Goal: Task Accomplishment & Management: Manage account settings

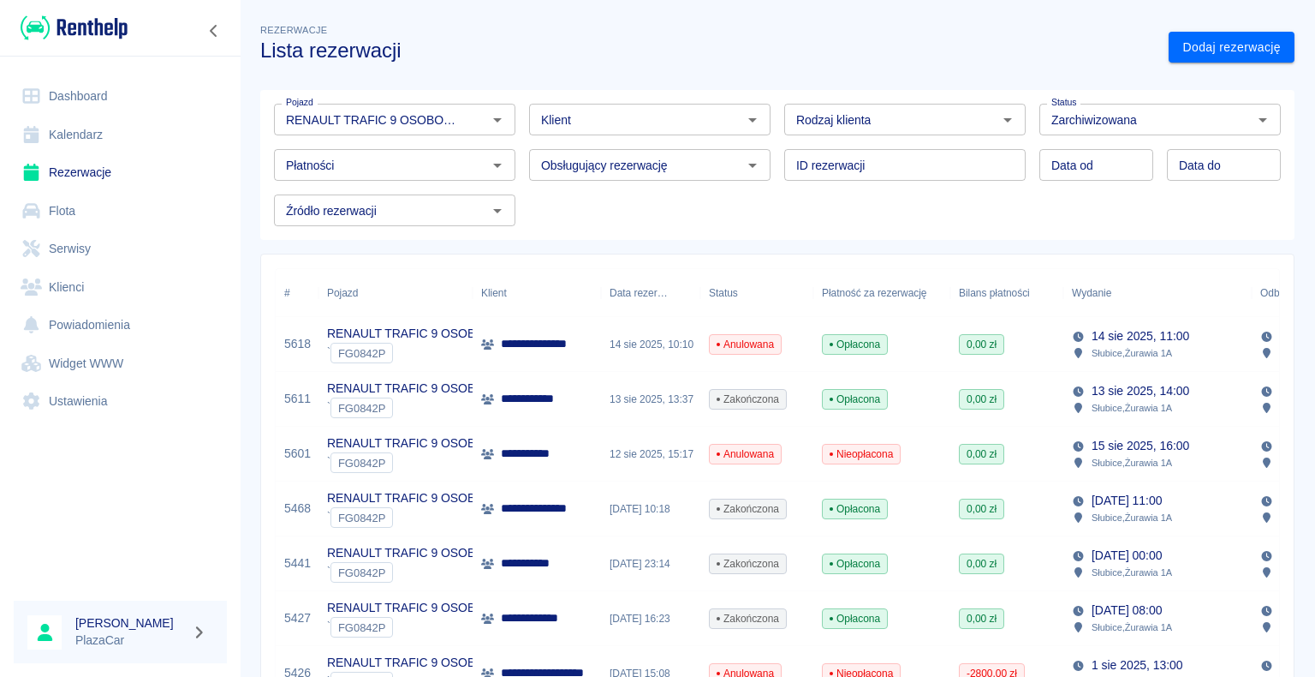
click at [82, 92] on link "Dashboard" at bounding box center [120, 96] width 213 height 39
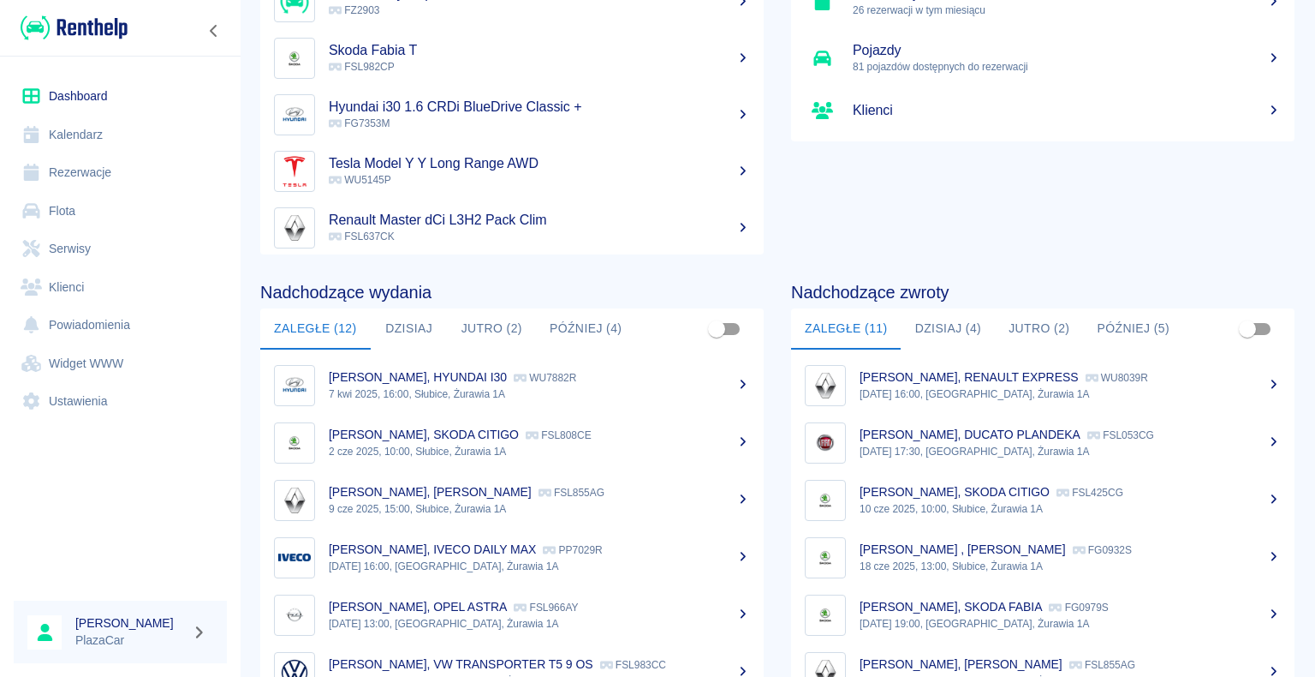
scroll to position [216, 0]
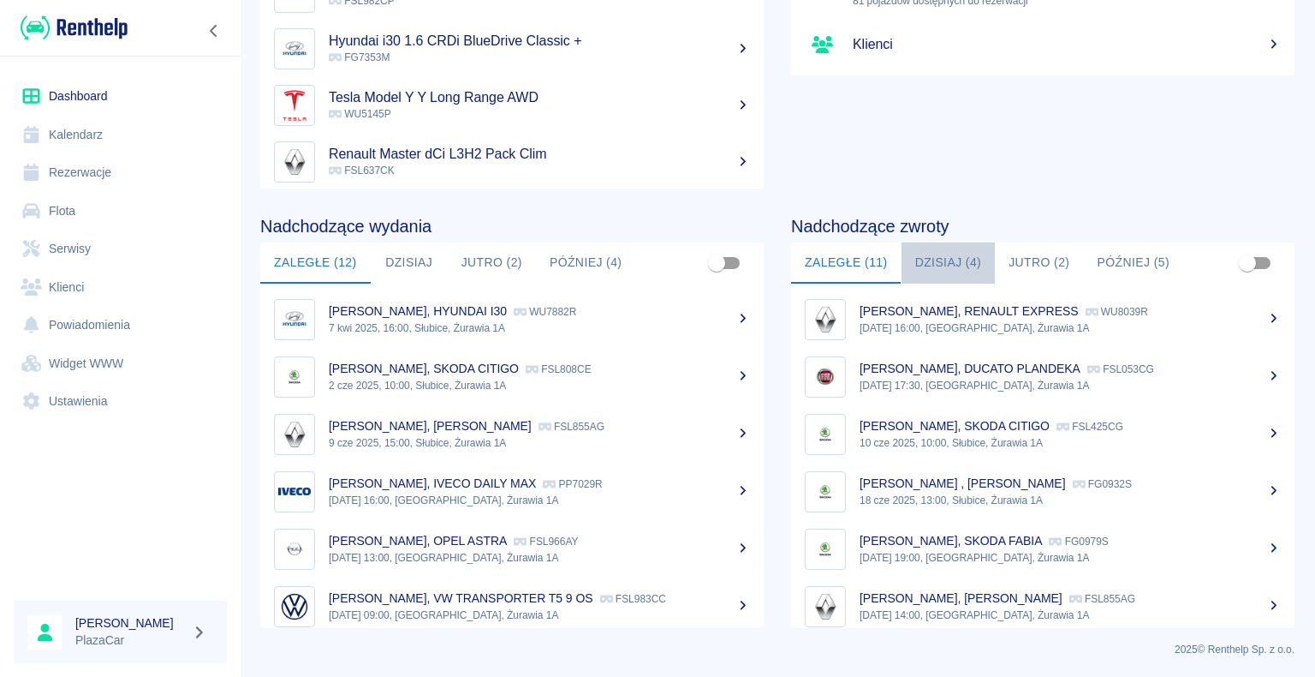
click at [934, 257] on button "Dzisiaj (4)" at bounding box center [949, 262] width 94 height 41
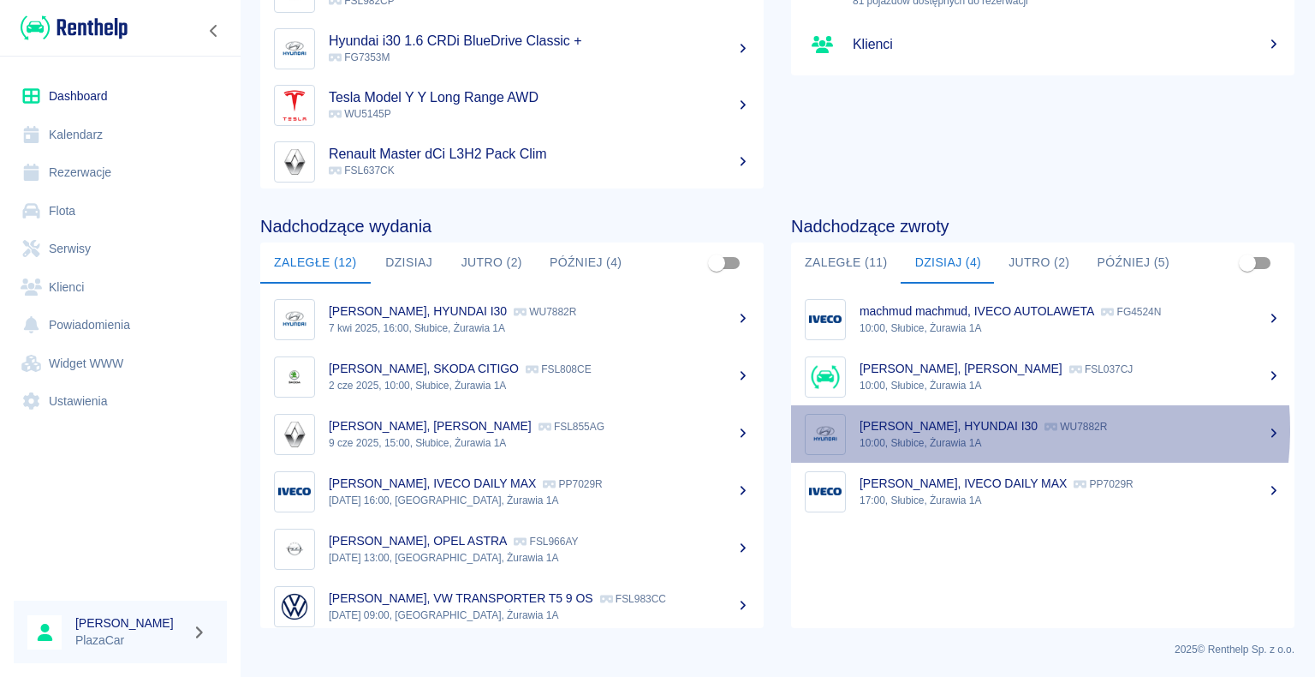
click at [964, 428] on p "[PERSON_NAME], HYUNDAI I30" at bounding box center [949, 426] width 178 height 14
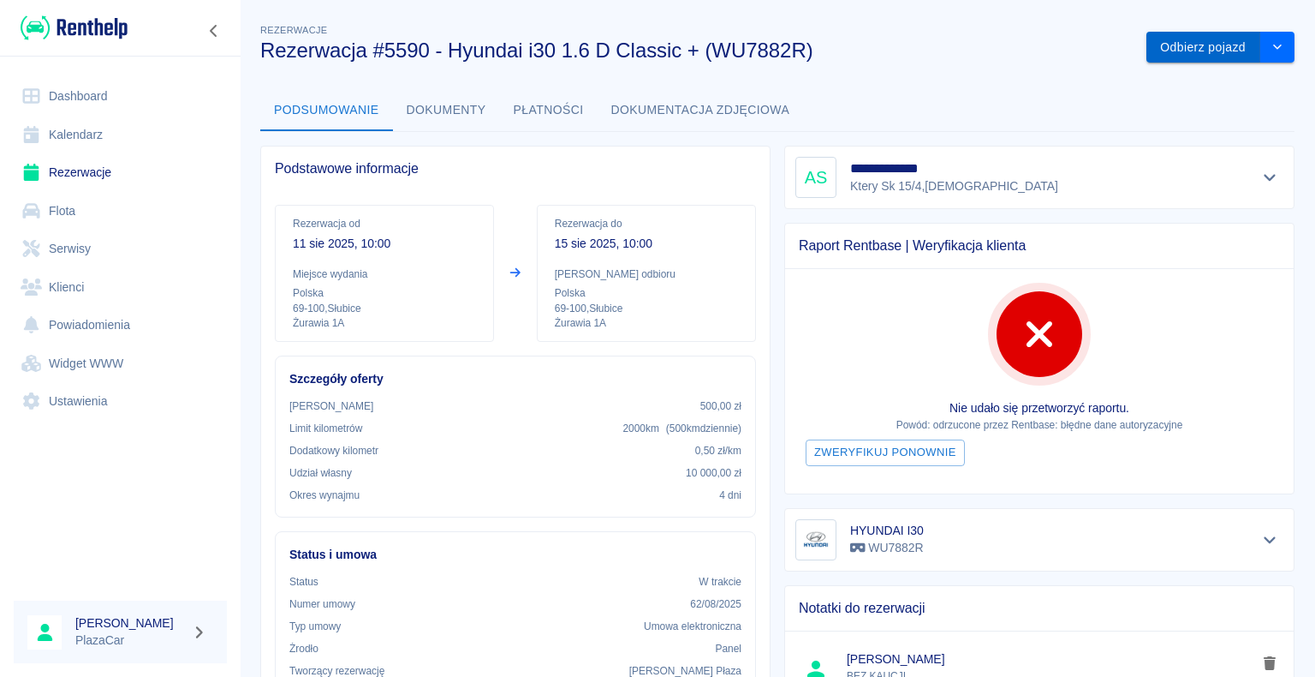
click at [1189, 50] on button "Odbierz pojazd" at bounding box center [1204, 48] width 114 height 32
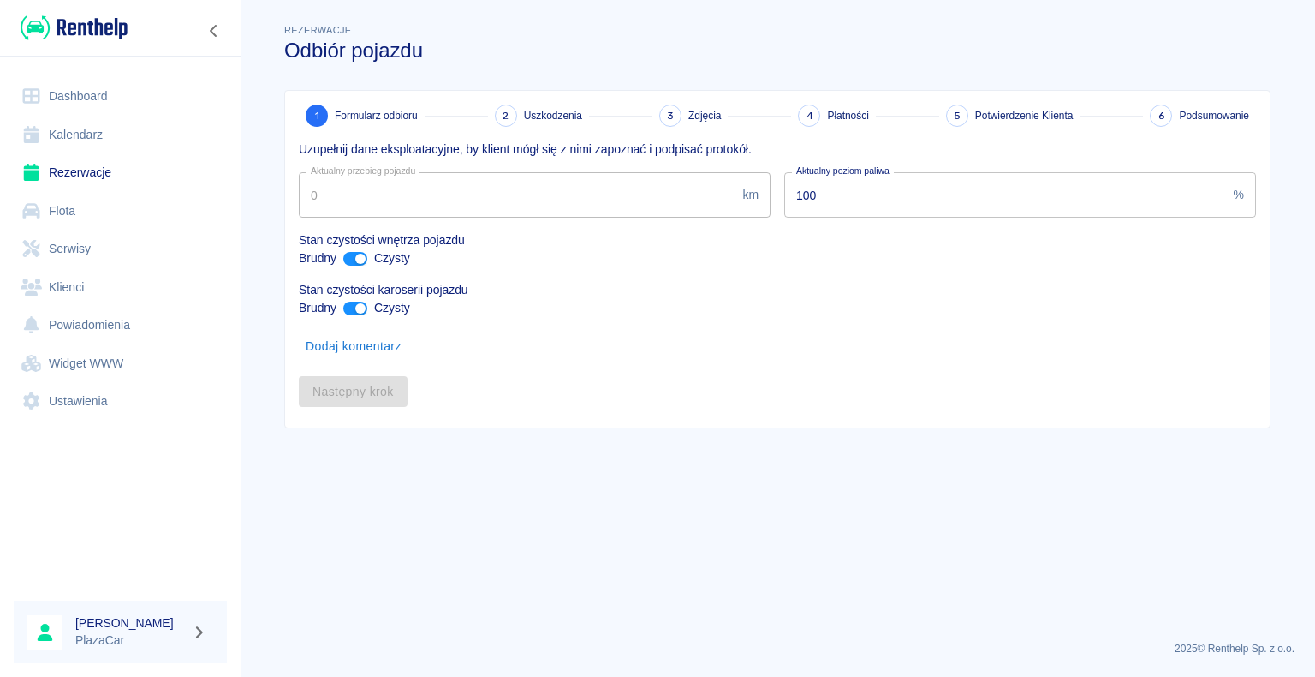
type input "161572"
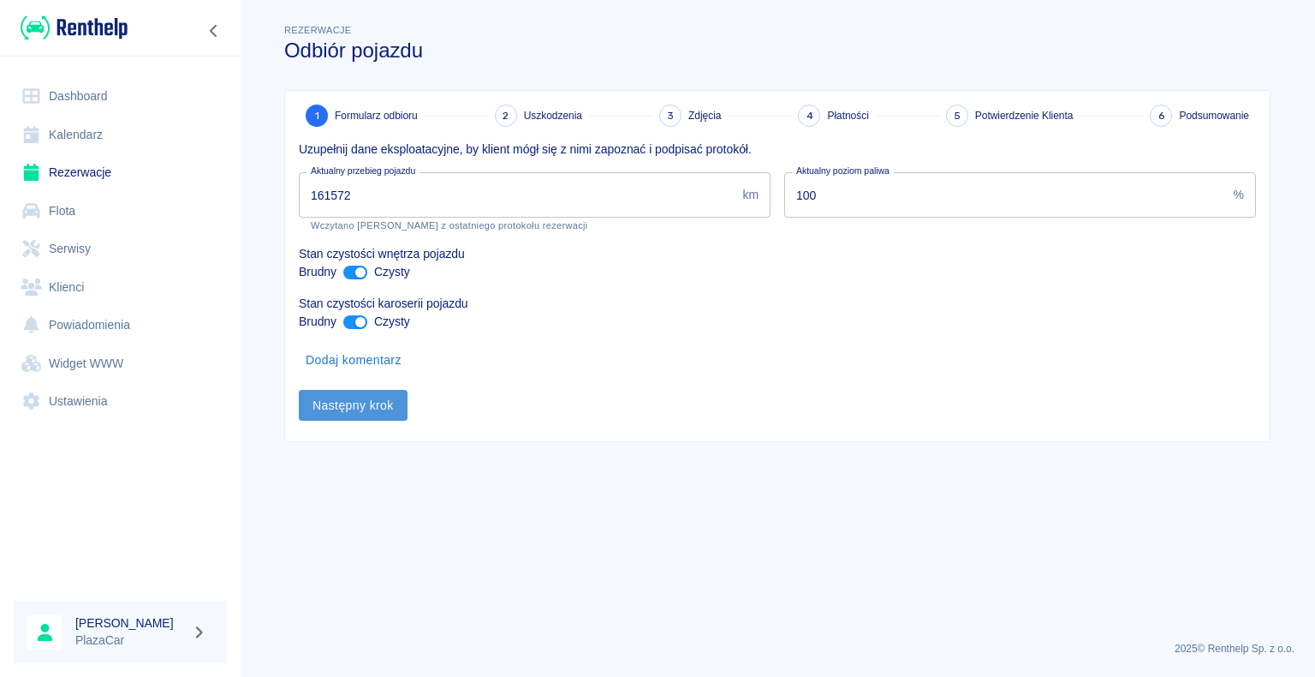
click at [345, 403] on button "Następny krok" at bounding box center [353, 406] width 109 height 32
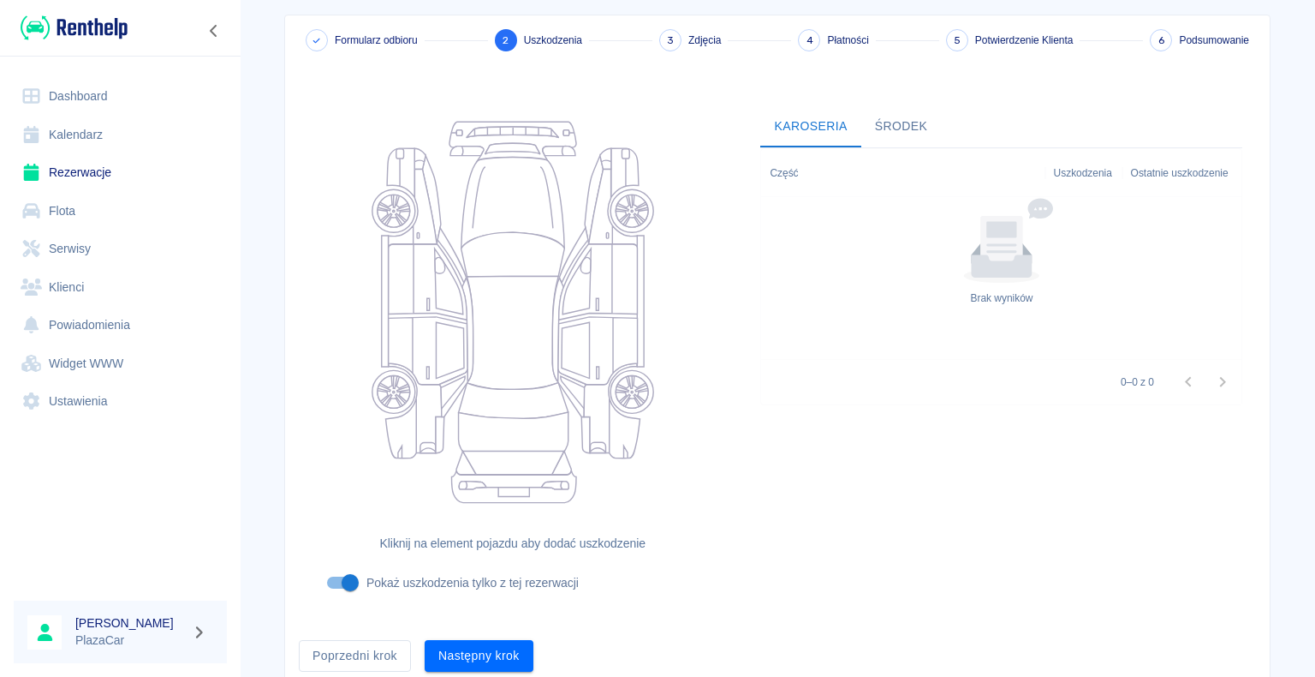
scroll to position [140, 0]
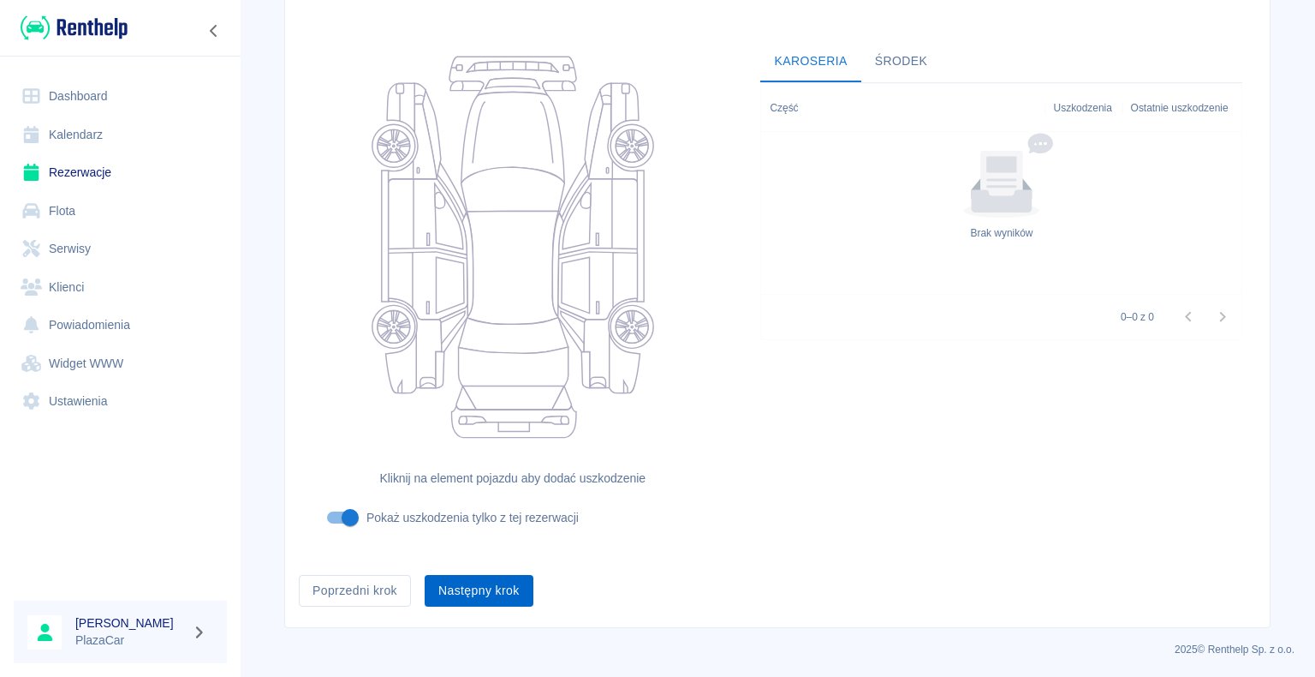
click at [476, 588] on button "Następny krok" at bounding box center [479, 591] width 109 height 32
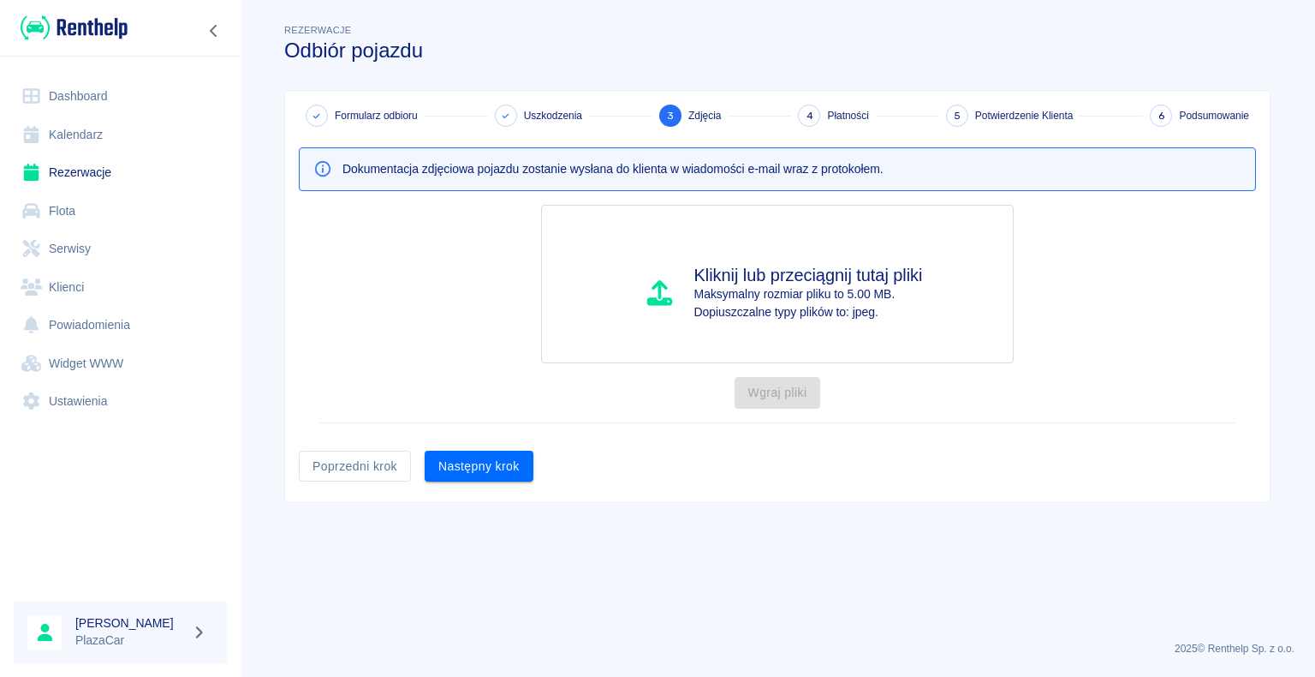
scroll to position [0, 0]
click at [477, 467] on button "Następny krok" at bounding box center [479, 466] width 109 height 32
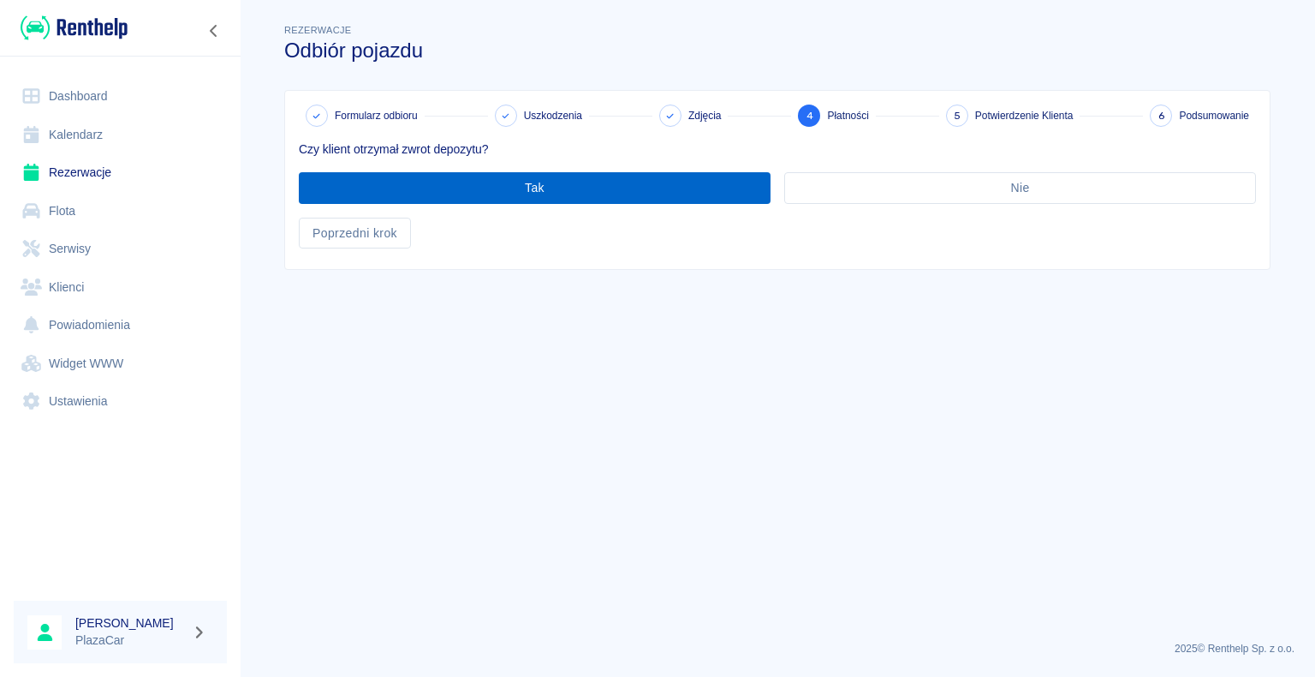
click at [532, 180] on button "Tak" at bounding box center [535, 188] width 472 height 32
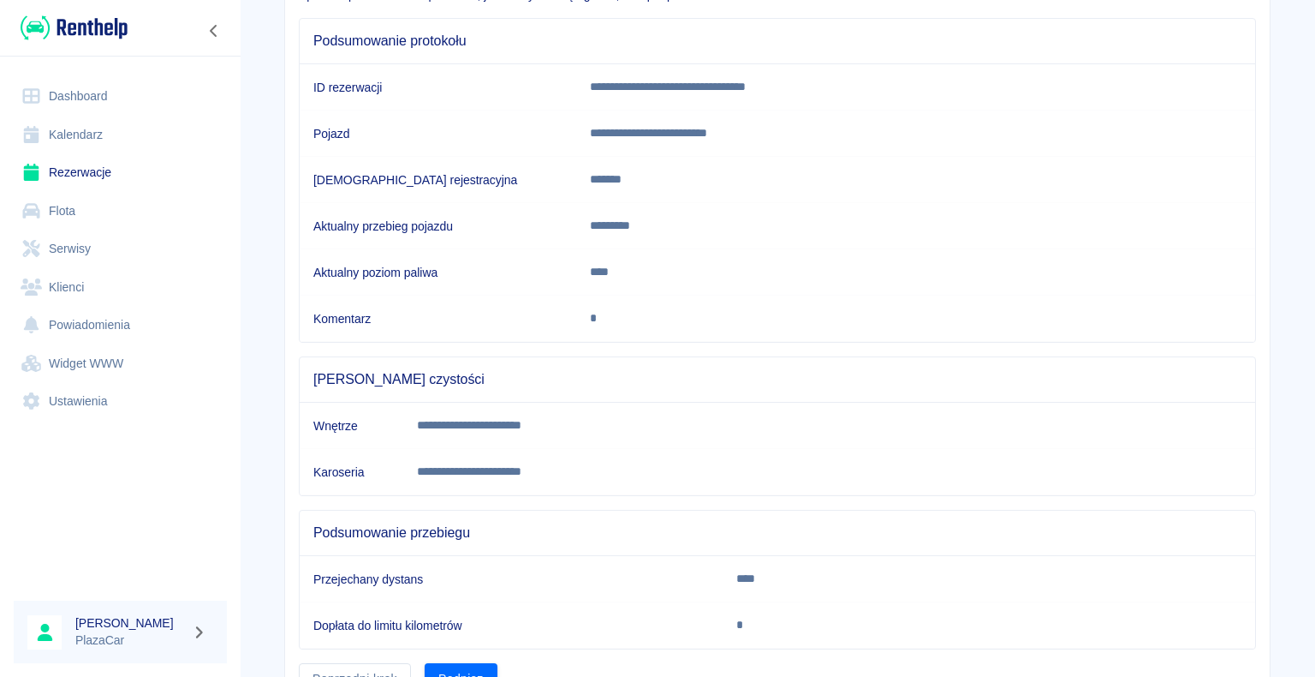
scroll to position [239, 0]
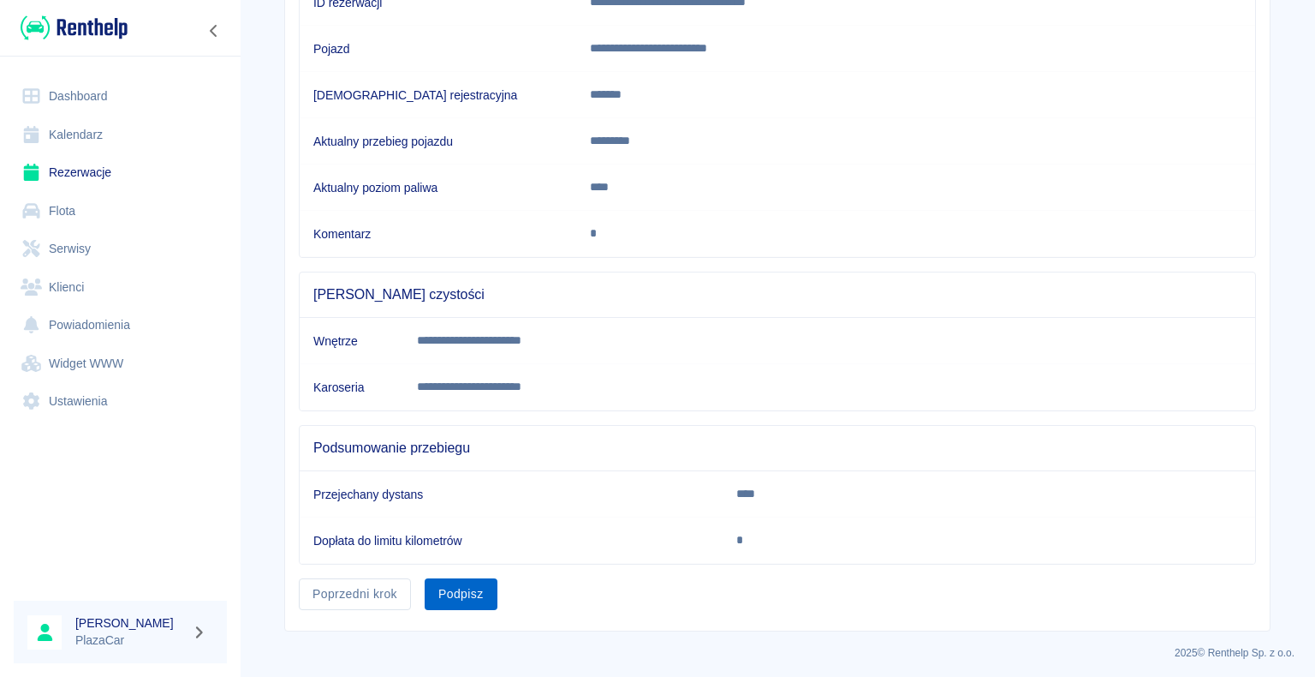
click at [465, 582] on button "Podpisz" at bounding box center [461, 594] width 73 height 32
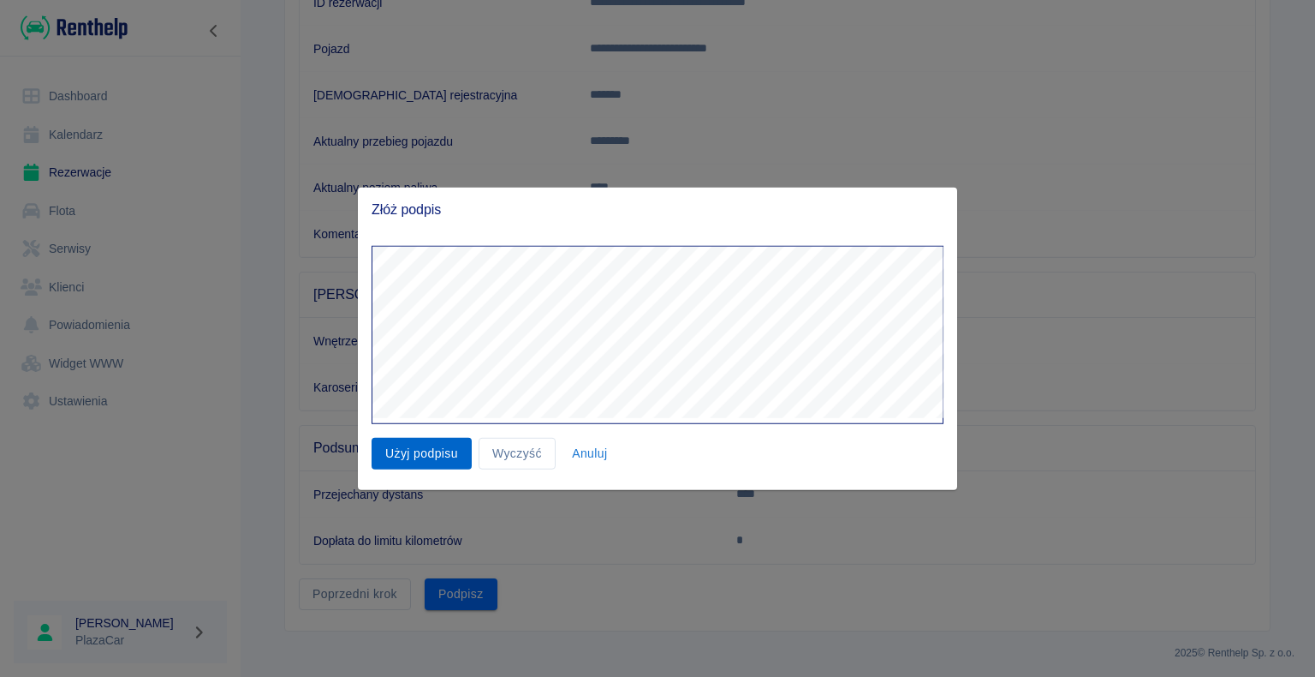
click at [416, 454] on button "Użyj podpisu" at bounding box center [422, 454] width 100 height 32
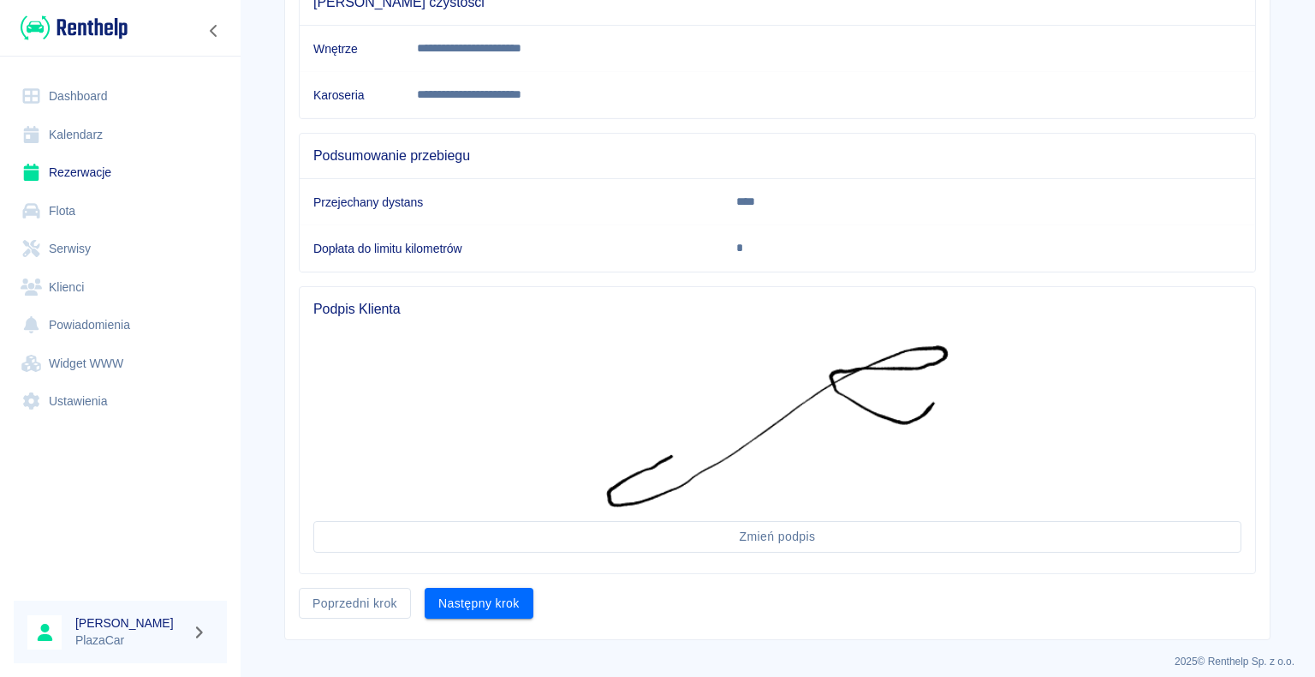
scroll to position [539, 0]
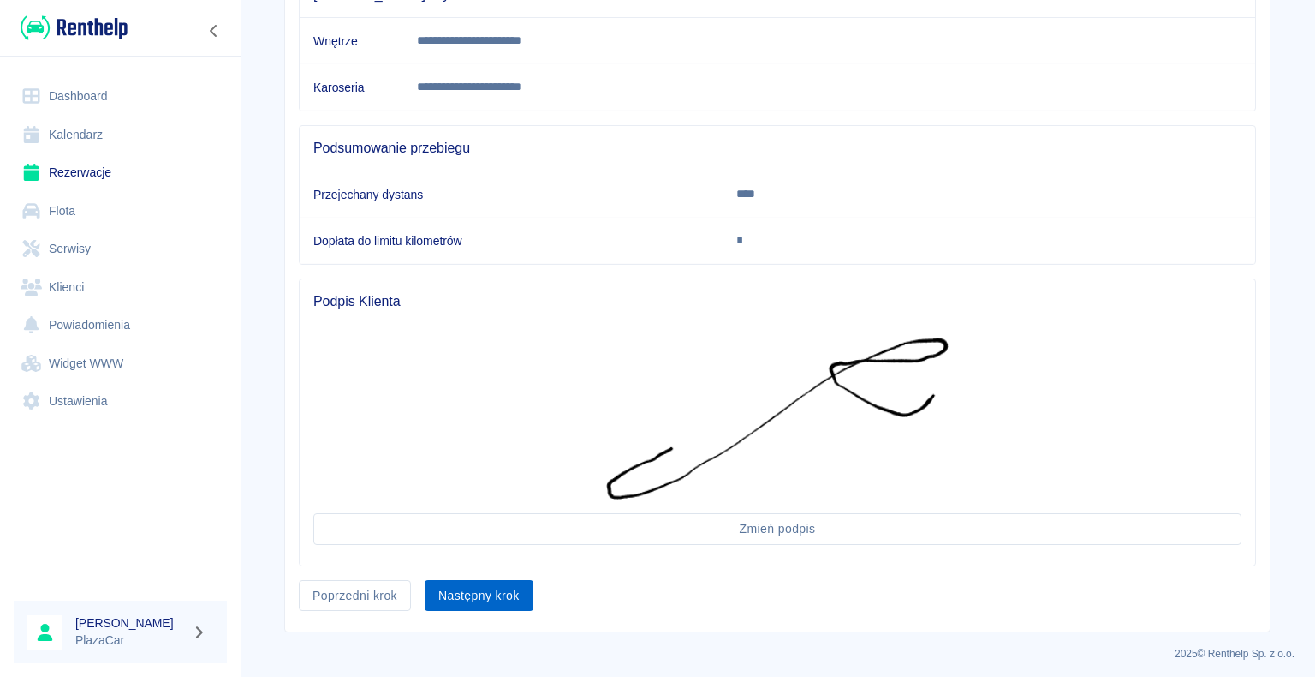
click at [464, 591] on button "Następny krok" at bounding box center [479, 596] width 109 height 32
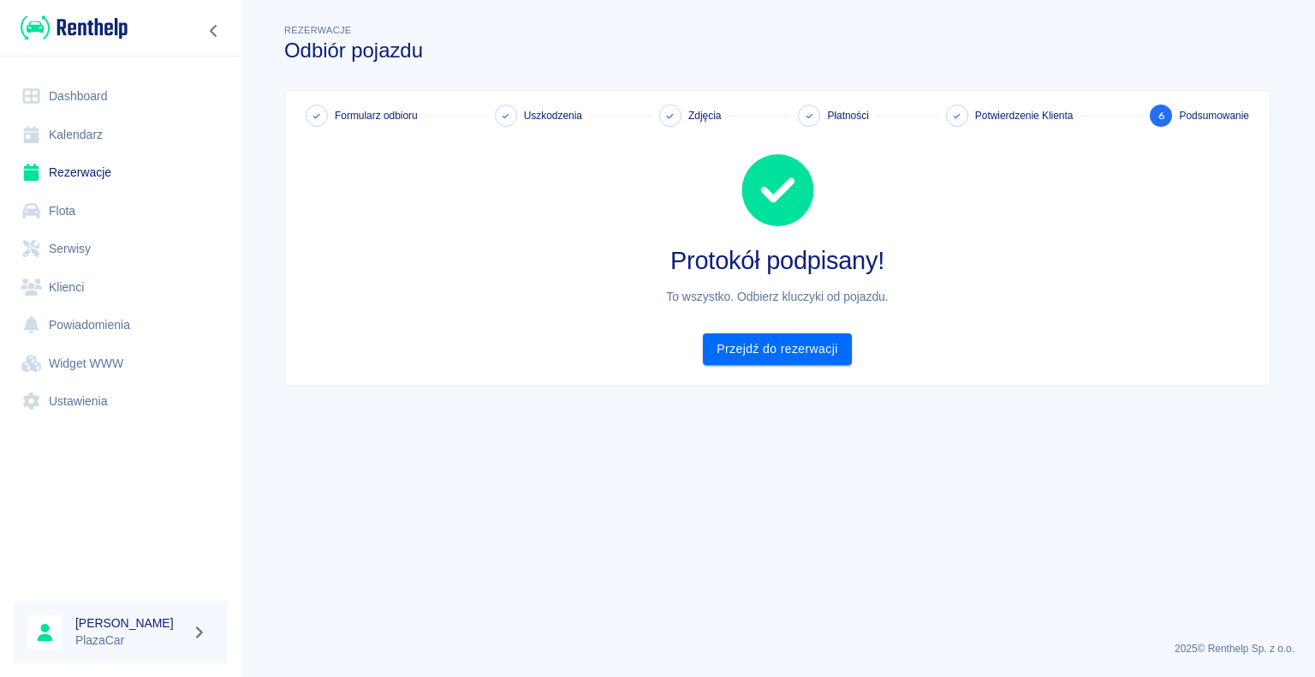
scroll to position [0, 0]
click at [779, 351] on link "Przejdź do rezerwacji" at bounding box center [777, 349] width 148 height 32
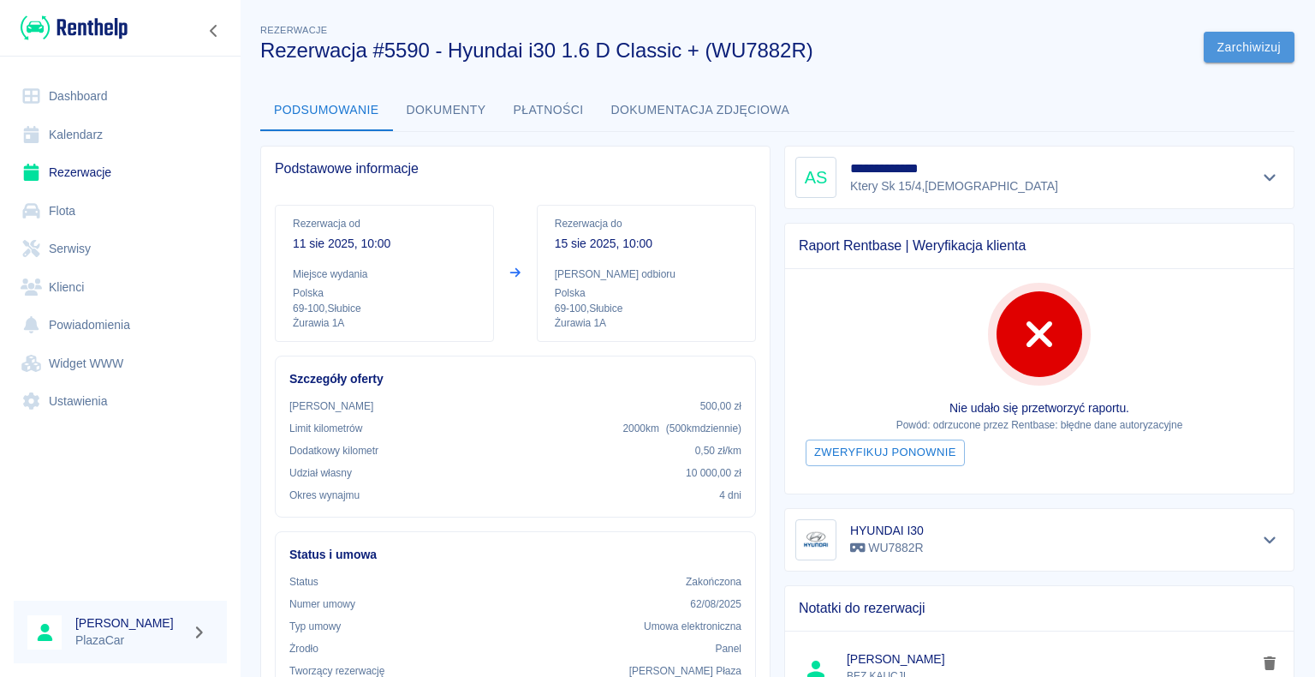
click at [1230, 41] on button "Zarchiwizuj" at bounding box center [1249, 48] width 91 height 32
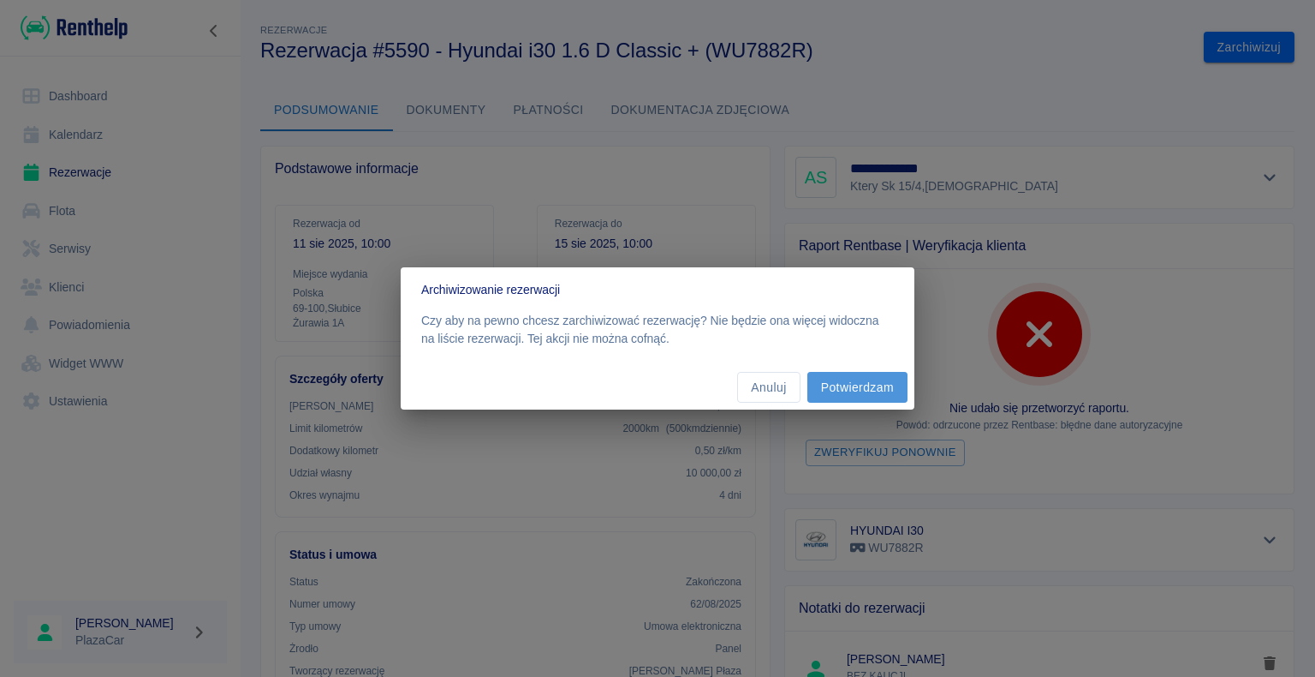
click at [858, 384] on button "Potwierdzam" at bounding box center [858, 388] width 100 height 32
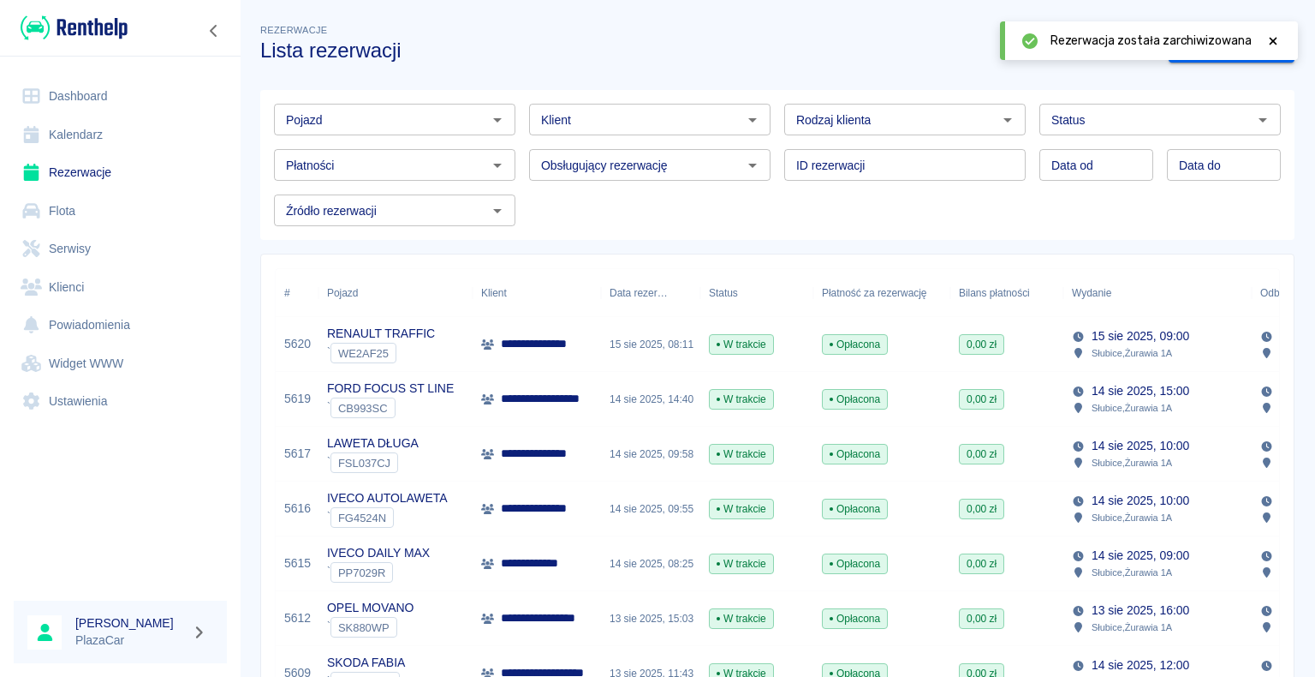
click at [68, 94] on link "Dashboard" at bounding box center [120, 96] width 213 height 39
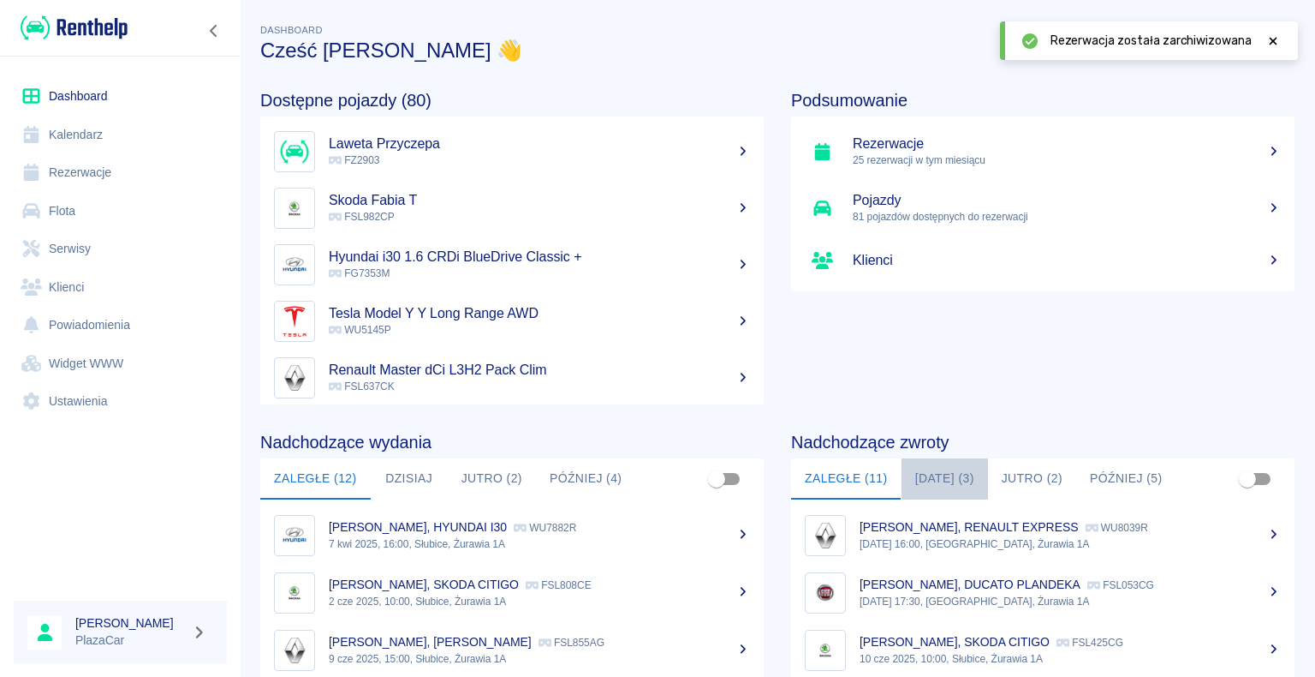
click at [946, 474] on button "[DATE] (3)" at bounding box center [945, 478] width 87 height 41
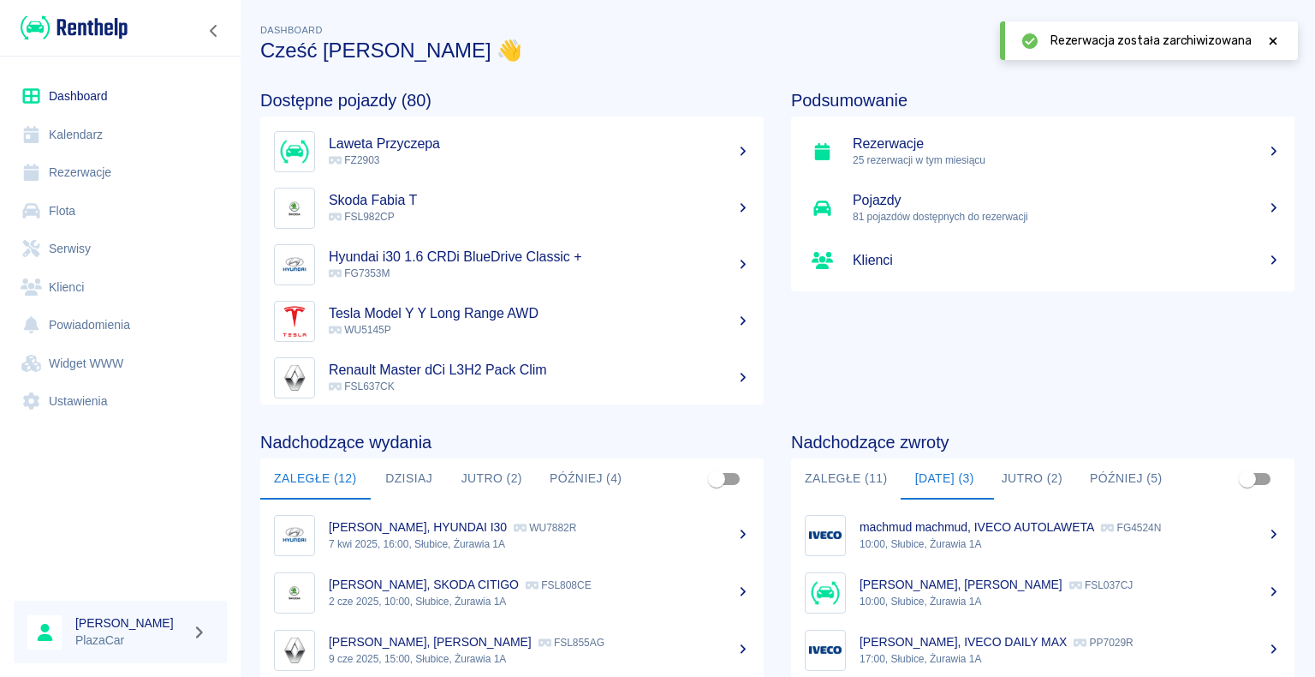
scroll to position [216, 0]
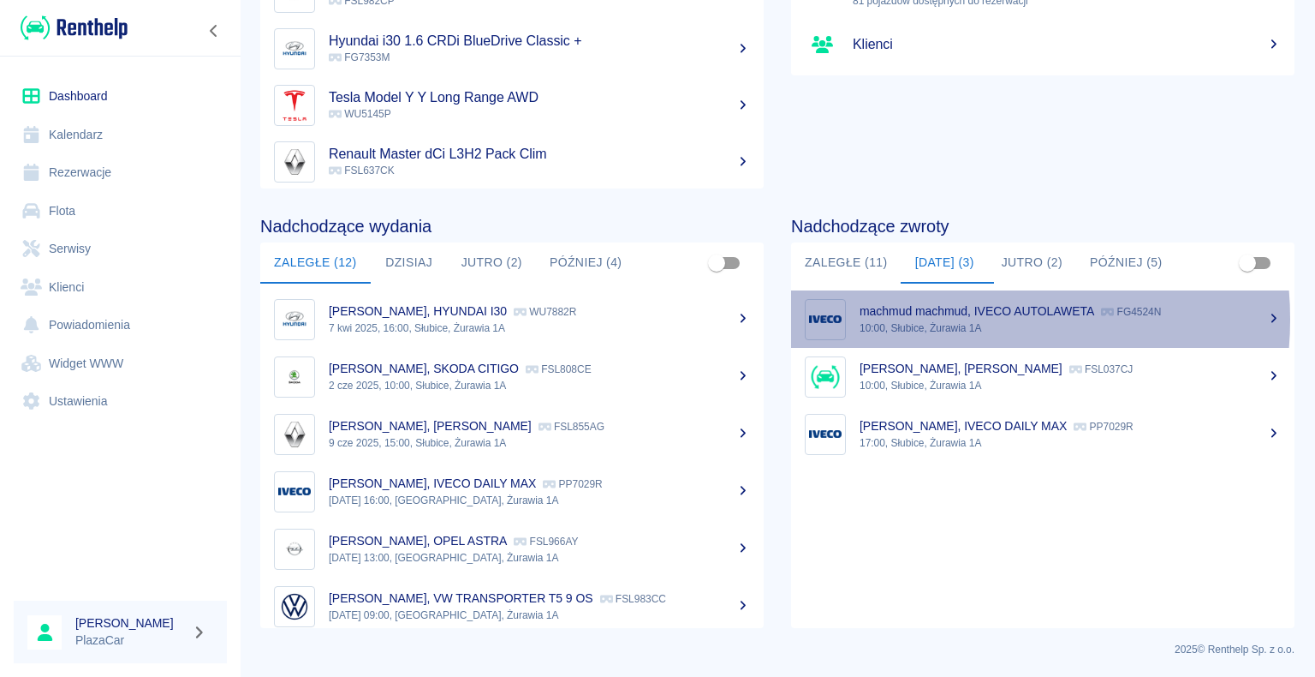
click at [932, 318] on div "[PERSON_NAME], IVECO AUTOLAWETA FG4524N" at bounding box center [1070, 311] width 421 height 18
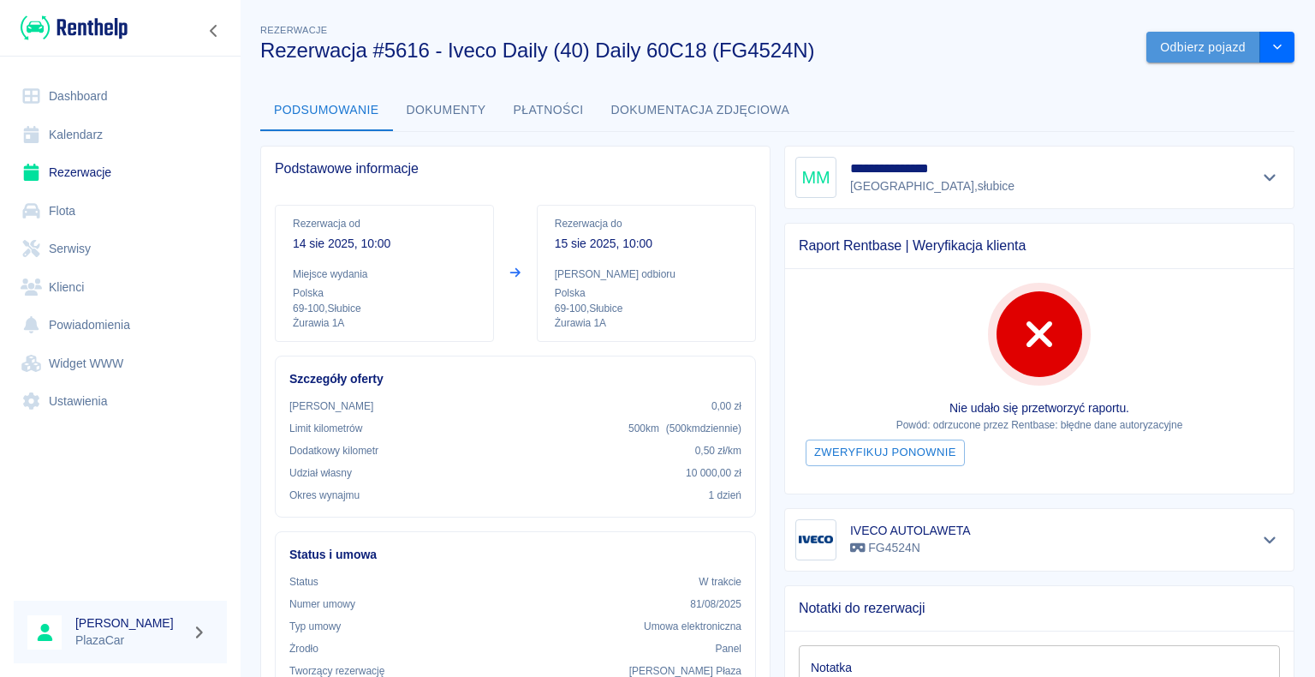
click at [1185, 44] on button "Odbierz pojazd" at bounding box center [1204, 48] width 114 height 32
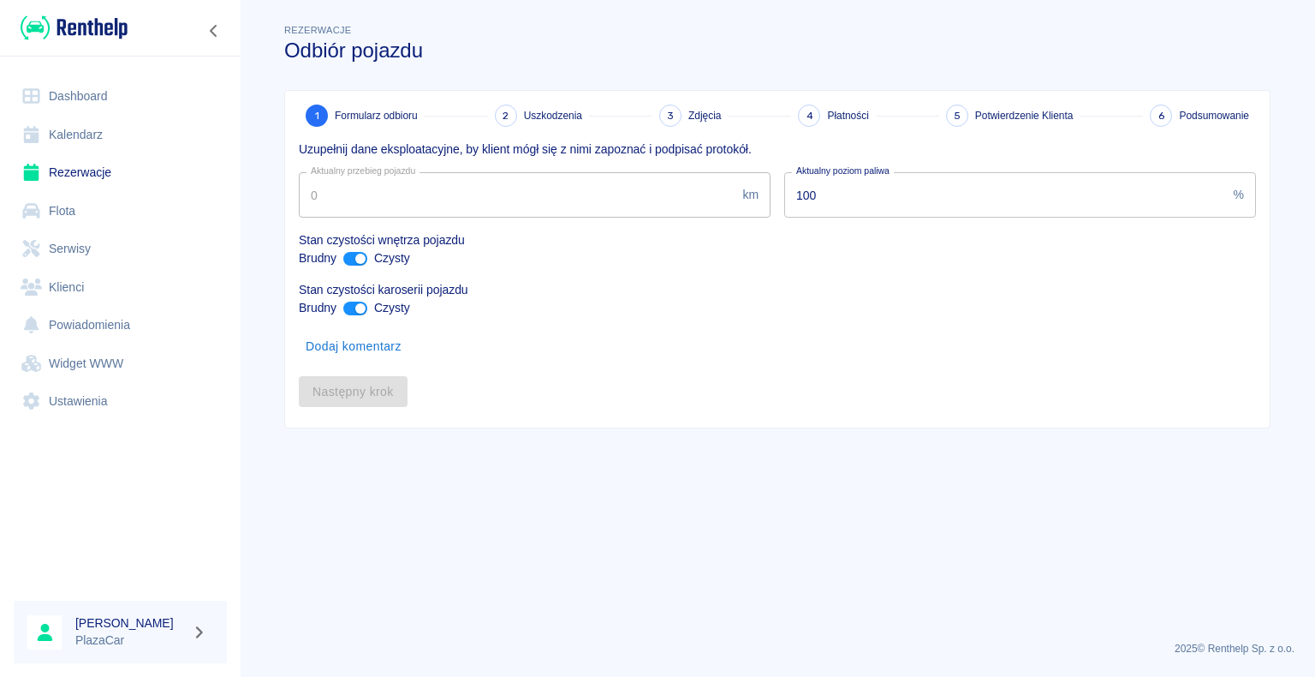
type input "328617"
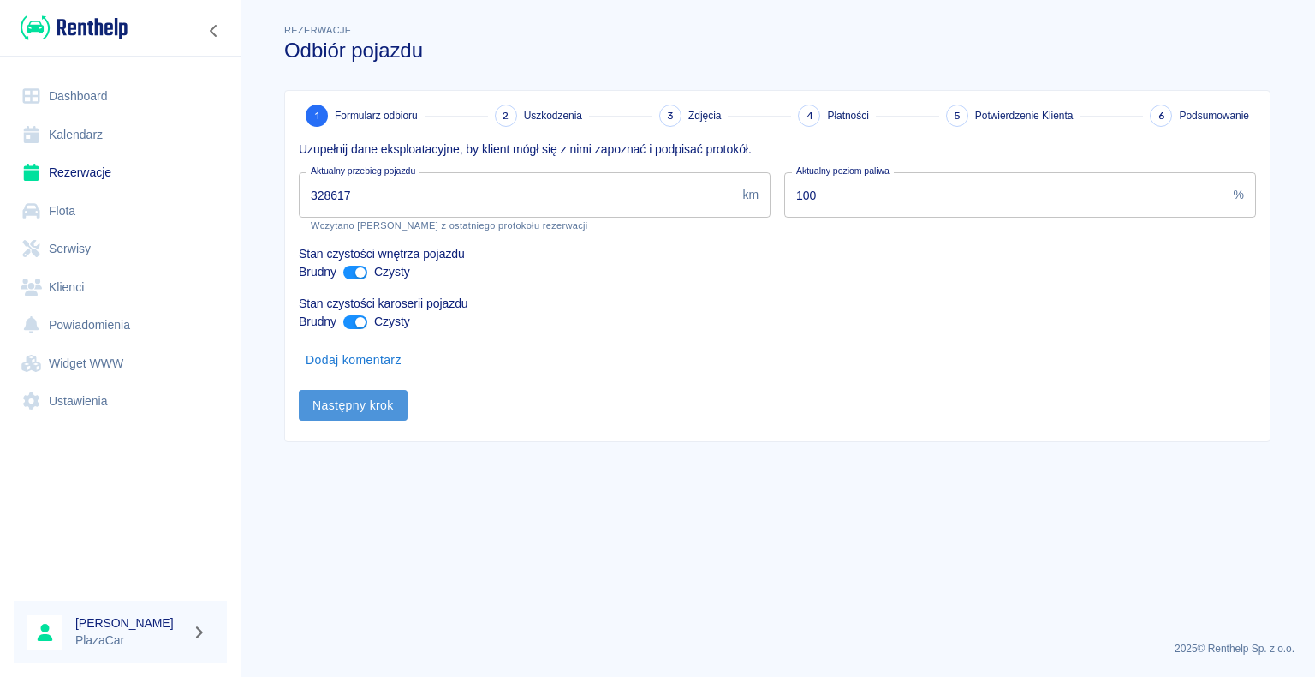
click at [356, 406] on button "Następny krok" at bounding box center [353, 406] width 109 height 32
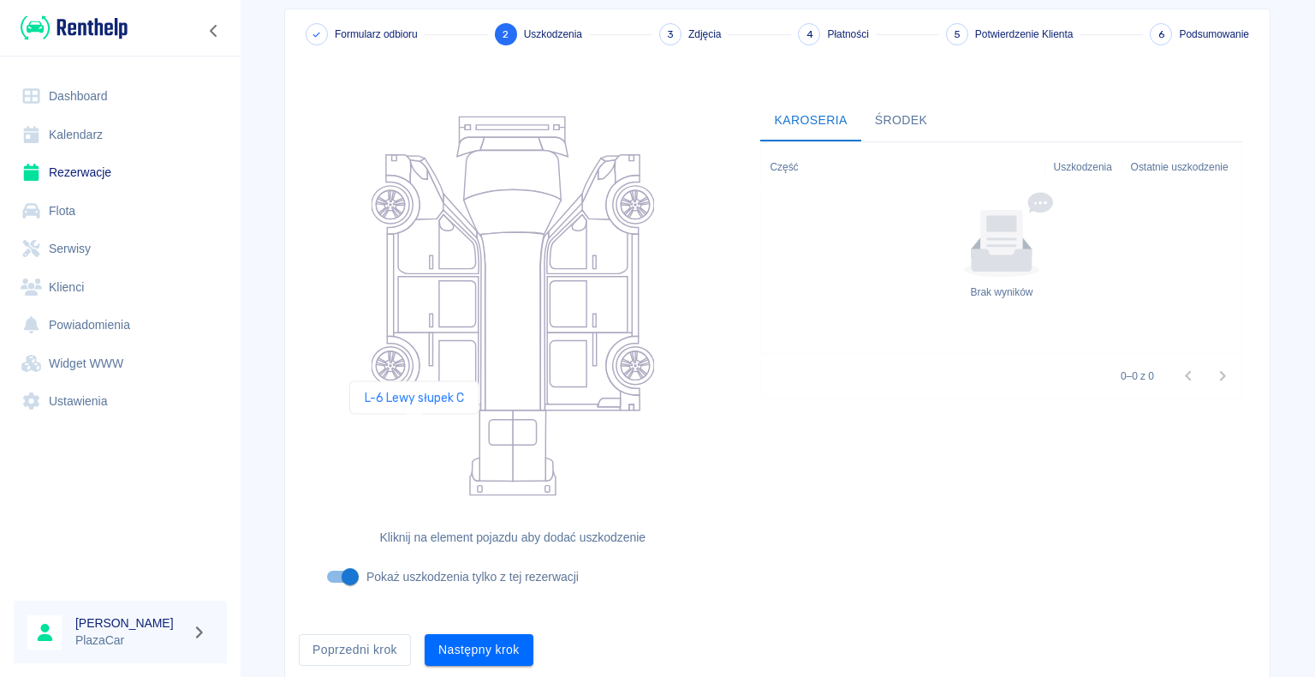
scroll to position [140, 0]
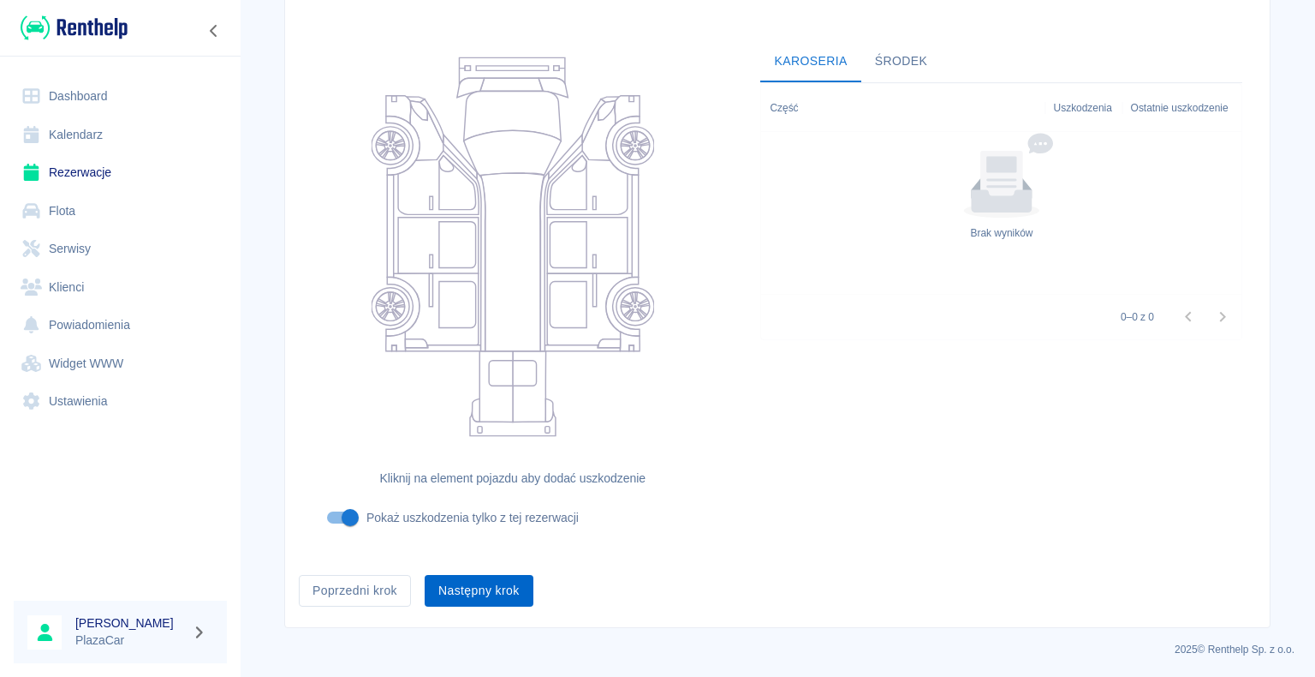
click at [465, 589] on button "Następny krok" at bounding box center [479, 591] width 109 height 32
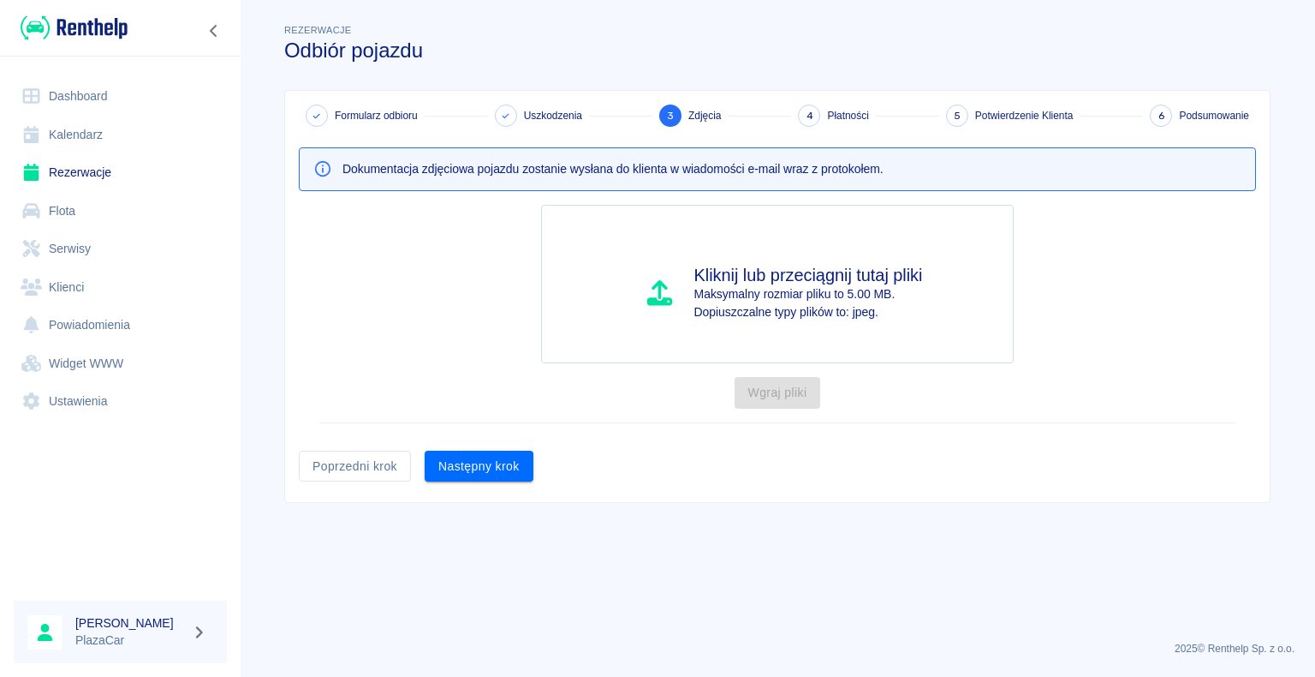
scroll to position [0, 0]
click at [476, 468] on button "Następny krok" at bounding box center [479, 466] width 109 height 32
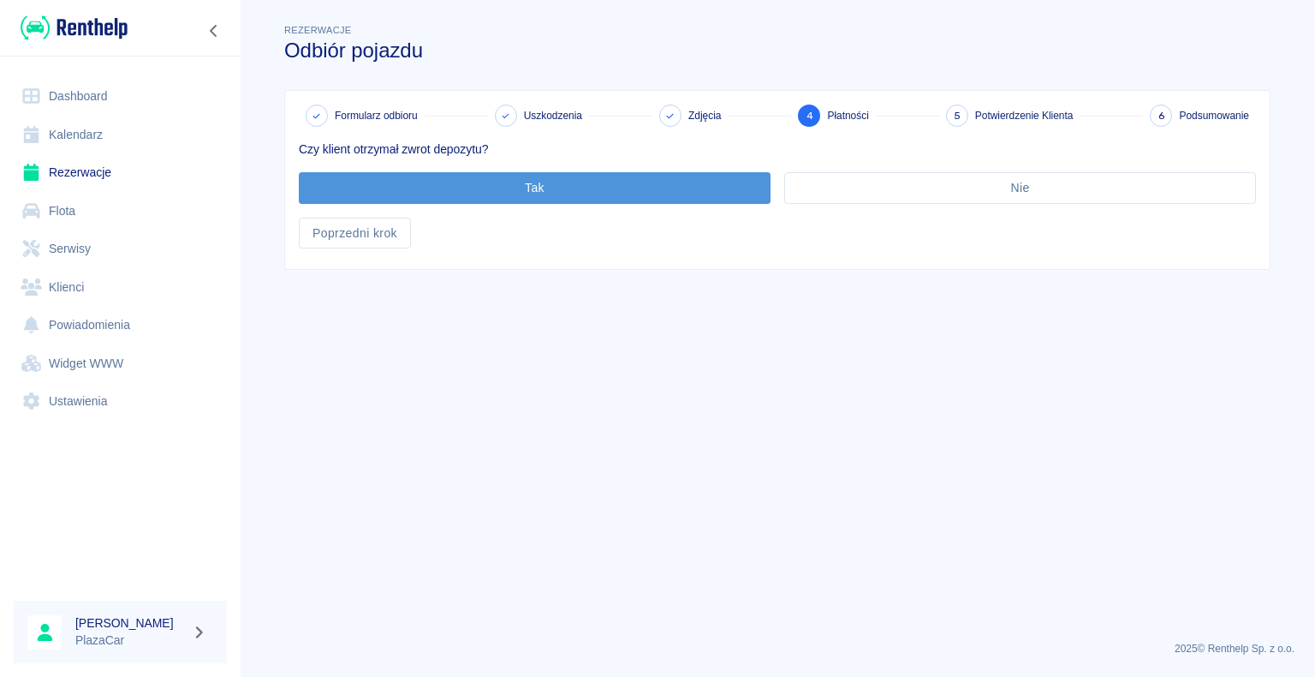
click at [531, 183] on button "Tak" at bounding box center [535, 188] width 472 height 32
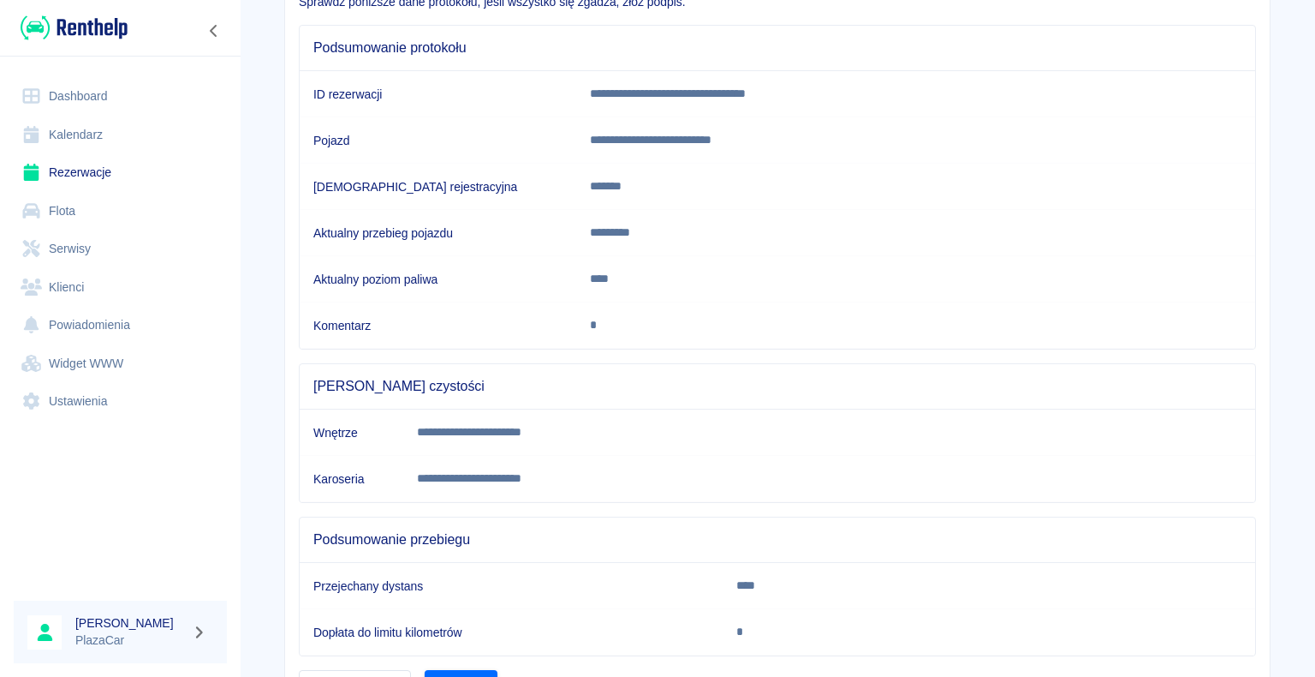
scroll to position [239, 0]
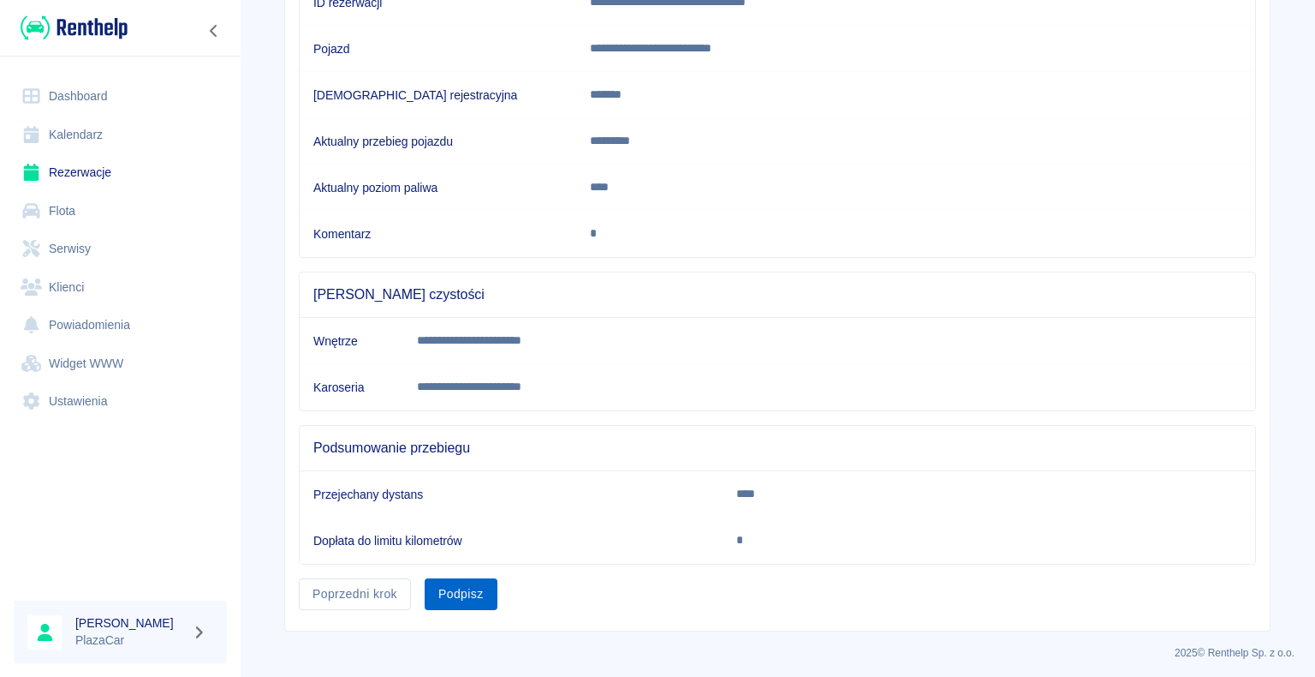
click at [456, 588] on button "Podpisz" at bounding box center [461, 594] width 73 height 32
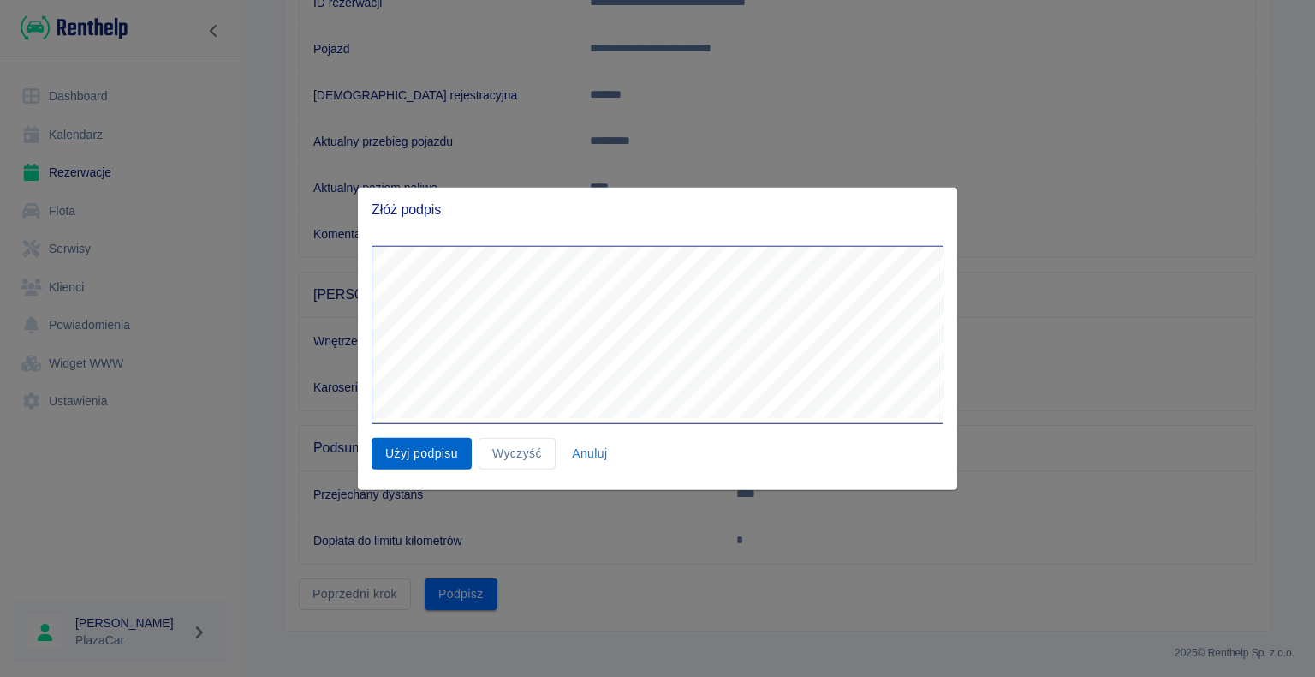
click at [433, 447] on button "Użyj podpisu" at bounding box center [422, 454] width 100 height 32
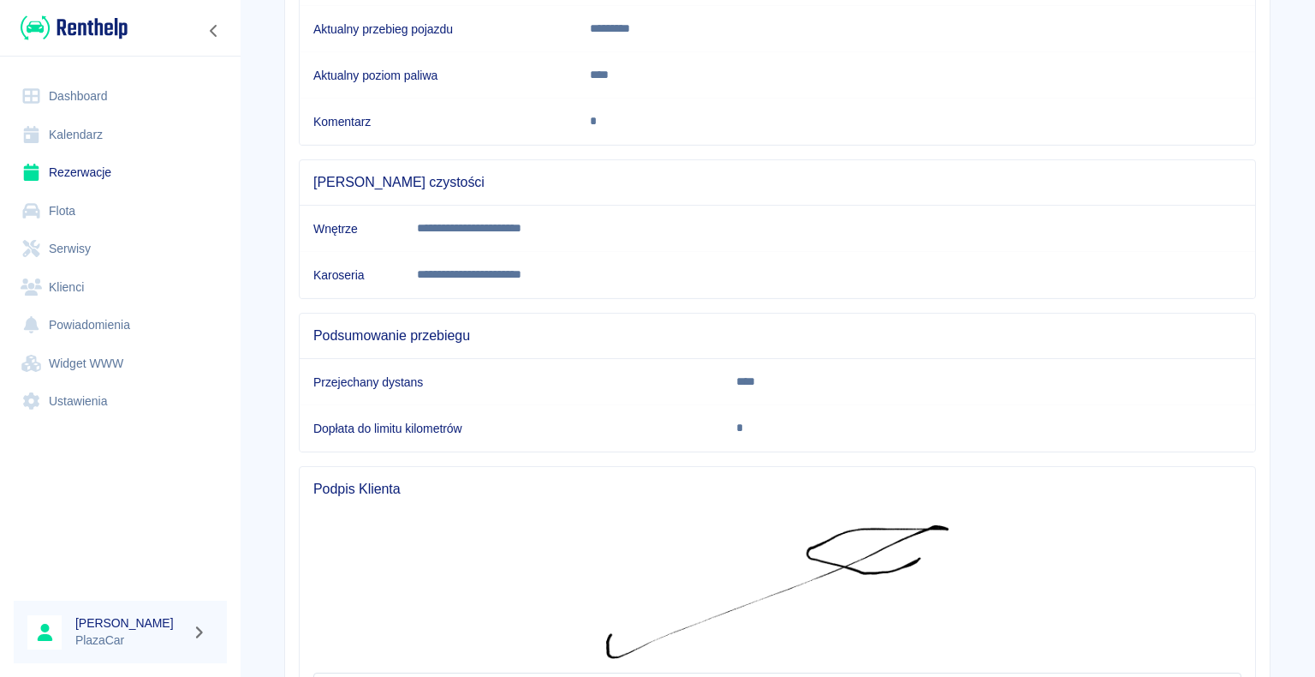
scroll to position [510, 0]
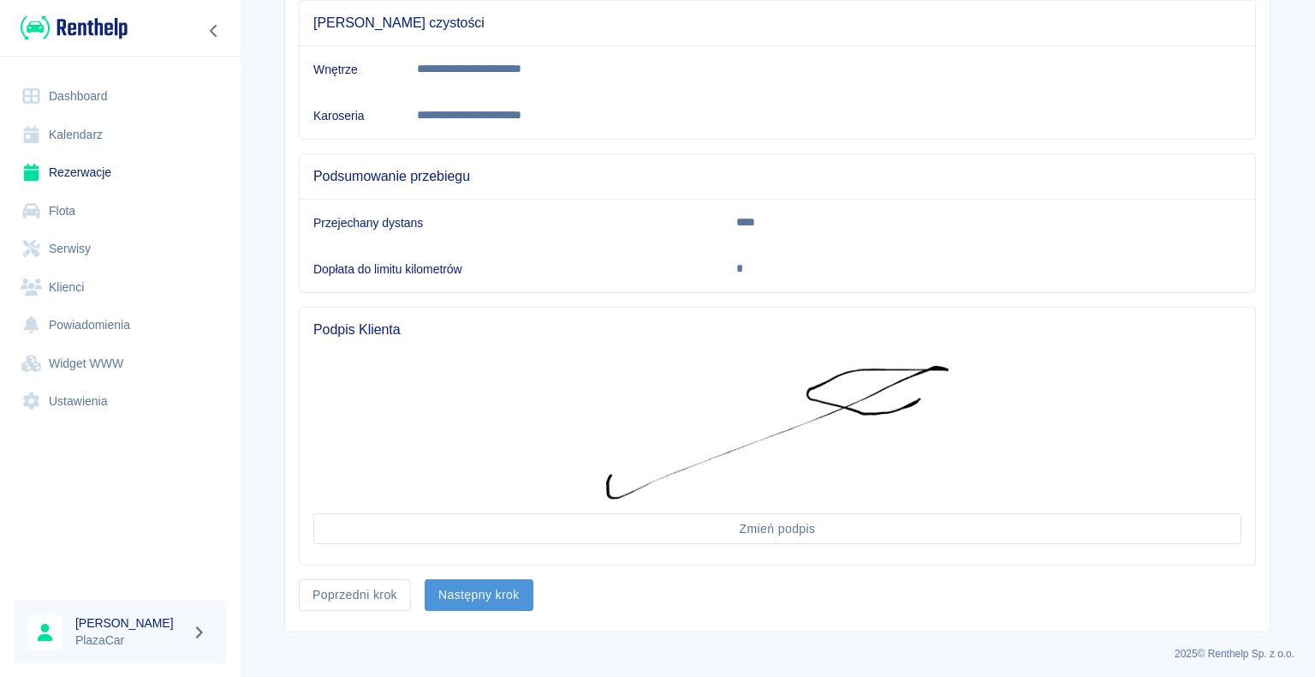
click at [479, 588] on button "Następny krok" at bounding box center [479, 595] width 109 height 32
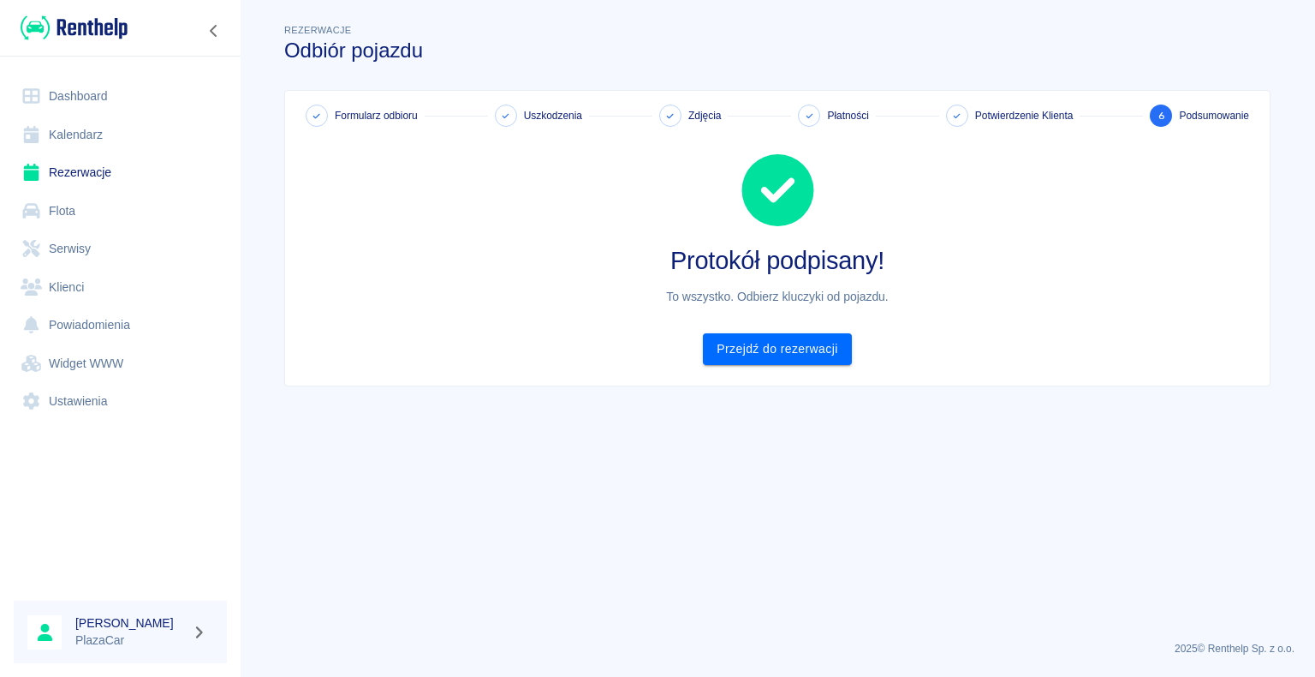
scroll to position [0, 0]
click at [764, 342] on link "Przejdź do rezerwacji" at bounding box center [777, 349] width 148 height 32
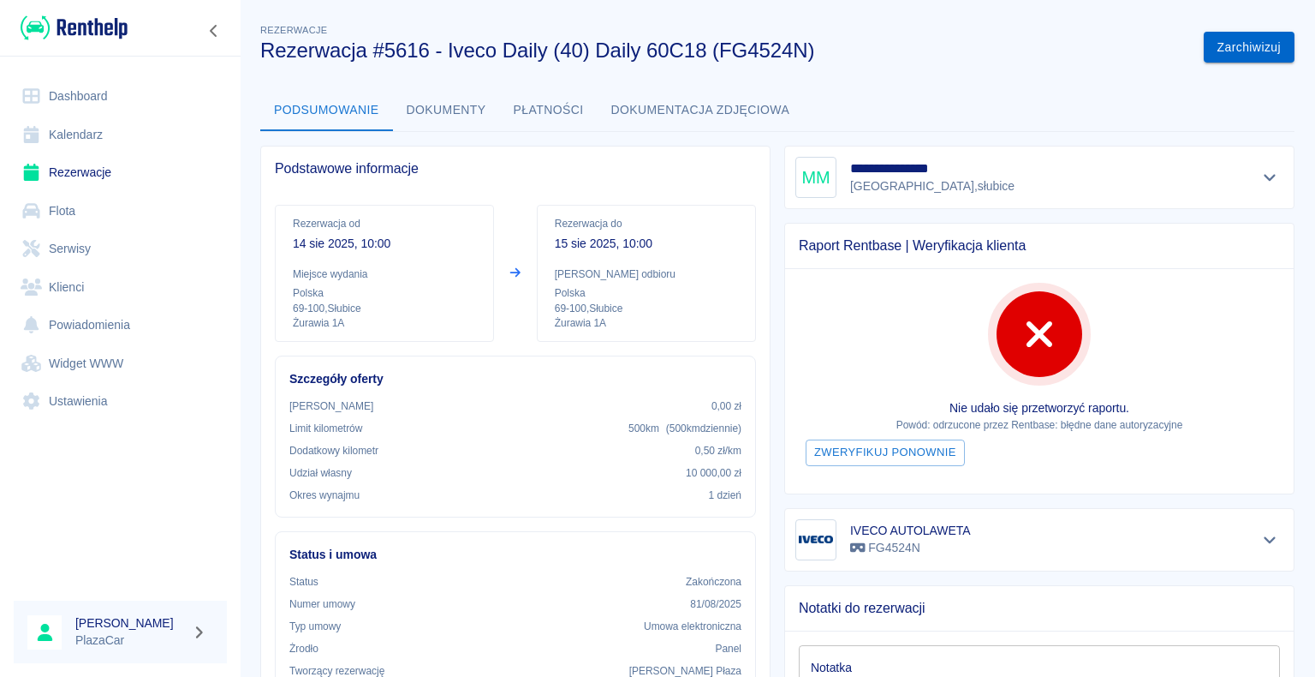
click at [1240, 43] on button "Zarchiwizuj" at bounding box center [1249, 48] width 91 height 32
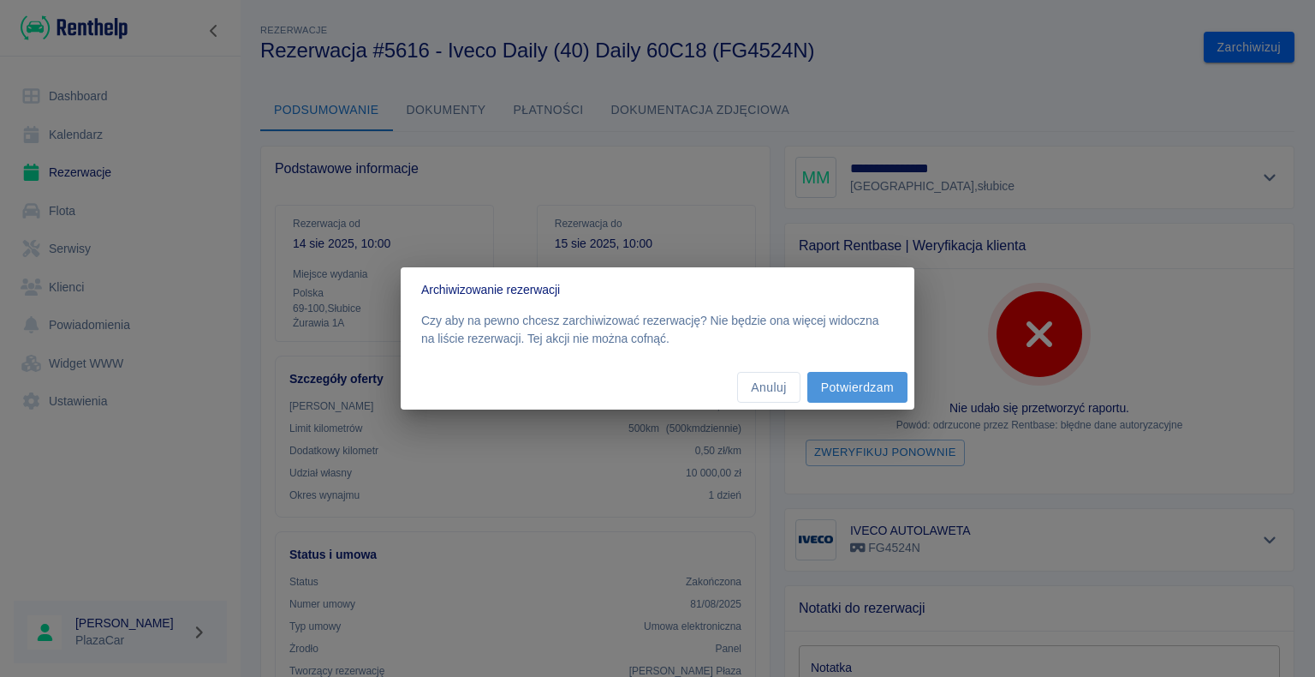
click at [856, 388] on button "Potwierdzam" at bounding box center [858, 388] width 100 height 32
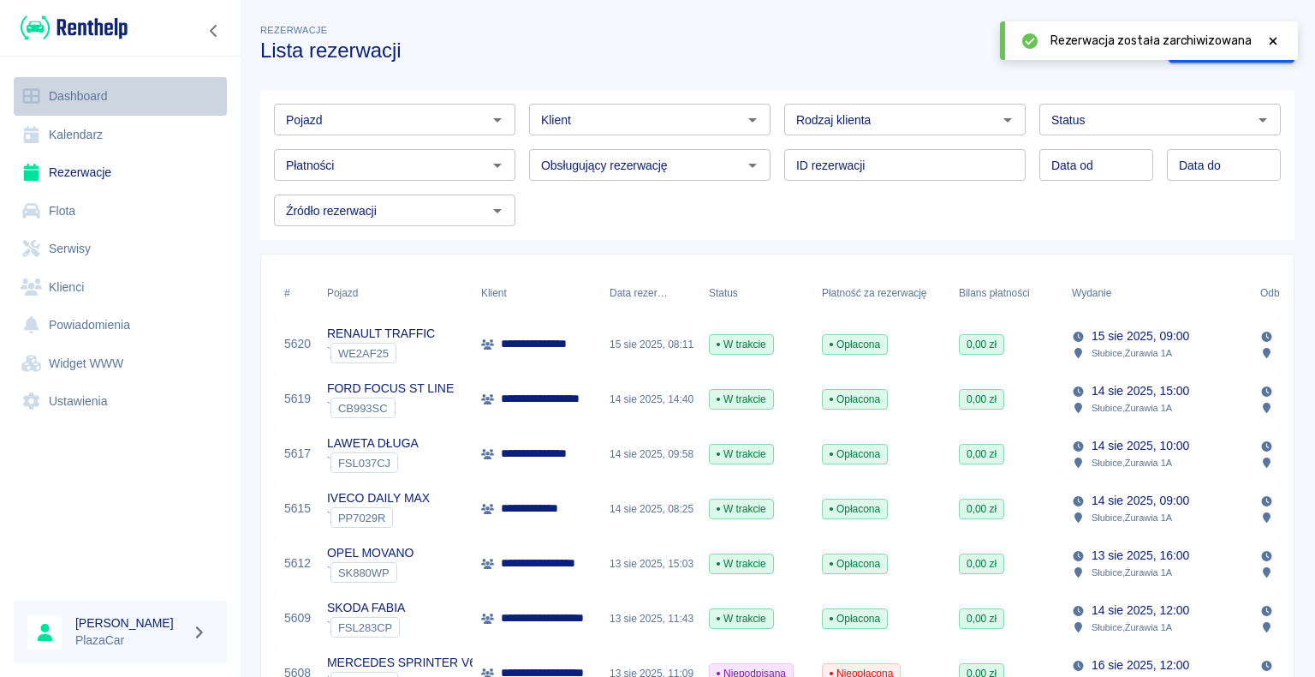
click at [86, 94] on link "Dashboard" at bounding box center [120, 96] width 213 height 39
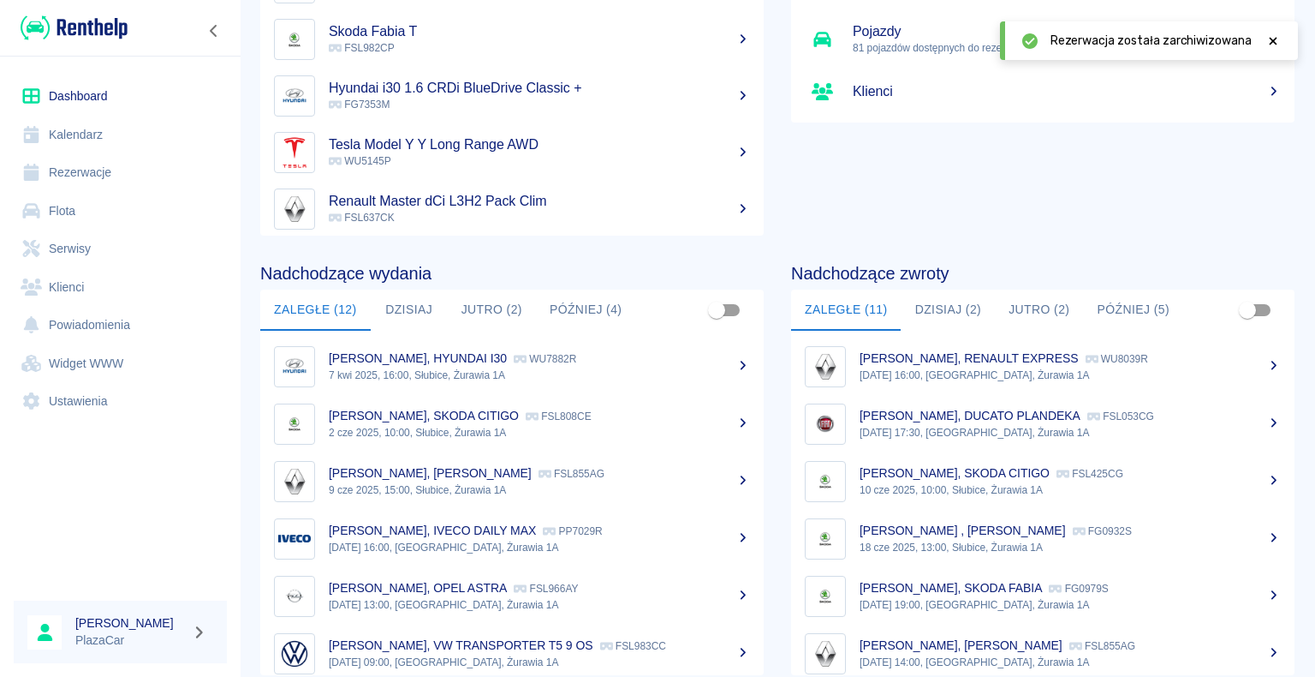
scroll to position [216, 0]
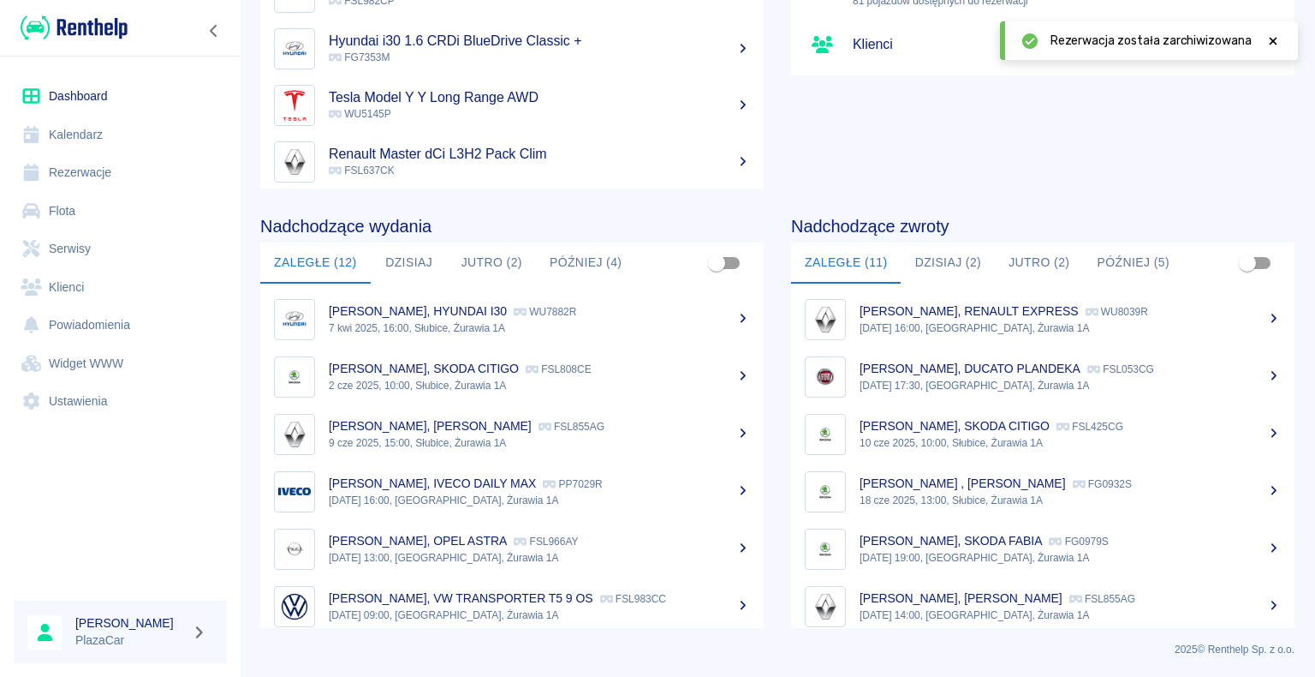
click at [935, 258] on button "Dzisiaj (2)" at bounding box center [949, 262] width 94 height 41
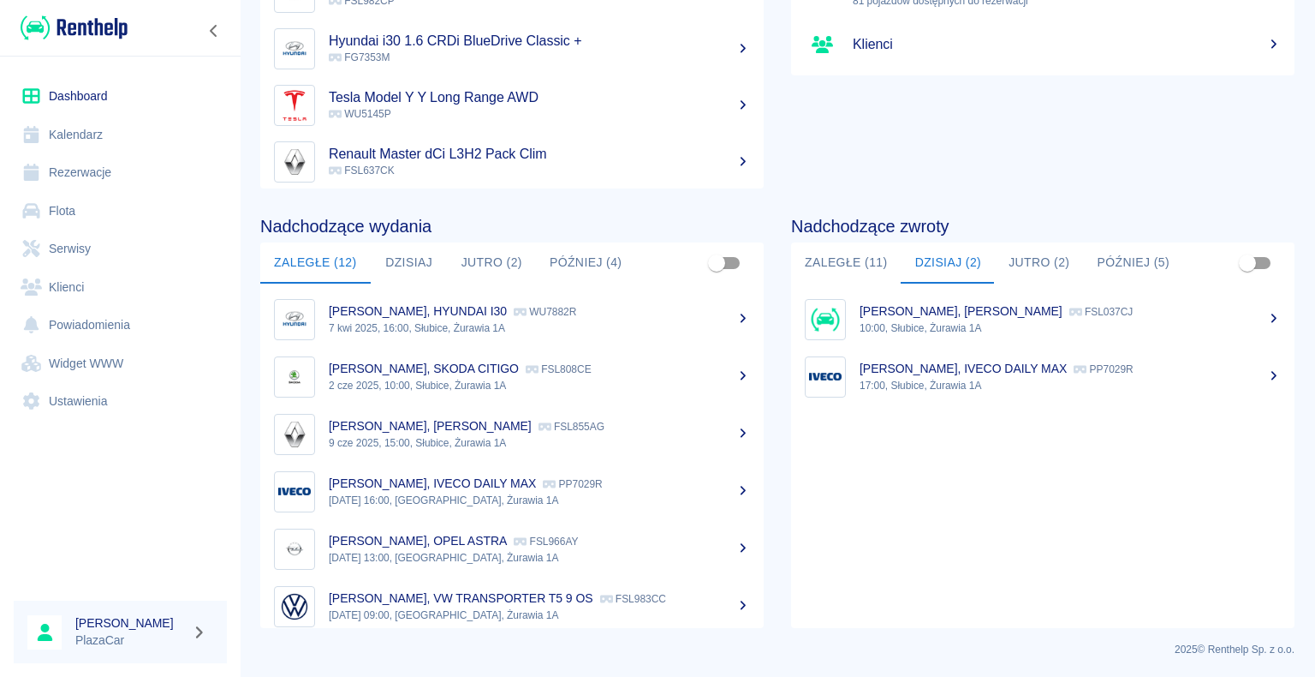
click at [946, 317] on p "[PERSON_NAME], [PERSON_NAME]" at bounding box center [961, 311] width 203 height 14
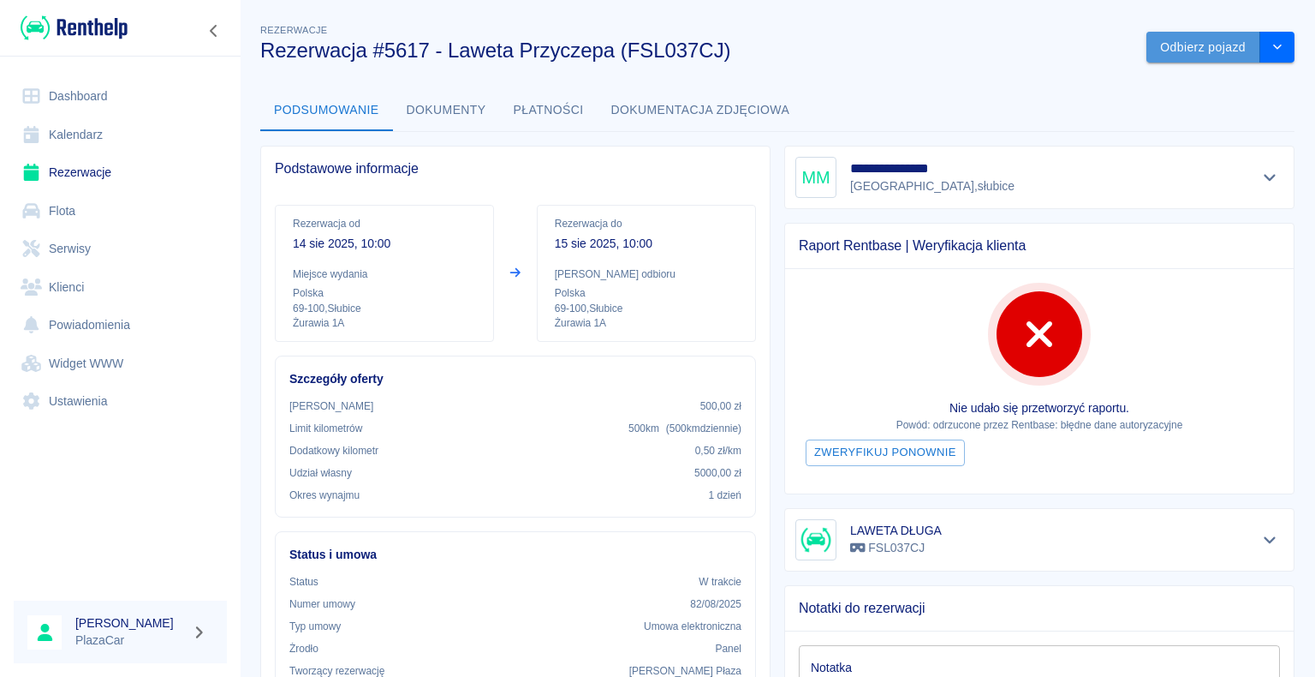
click at [1191, 46] on button "Odbierz pojazd" at bounding box center [1204, 48] width 114 height 32
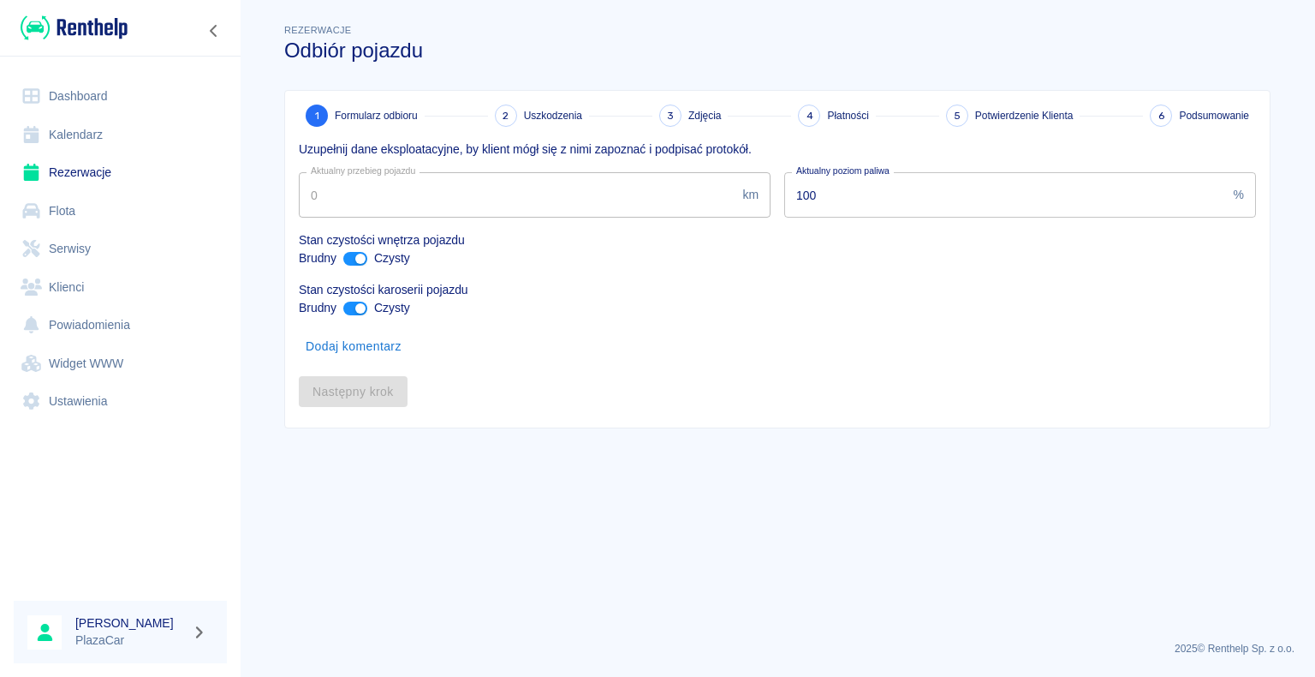
type input "1498"
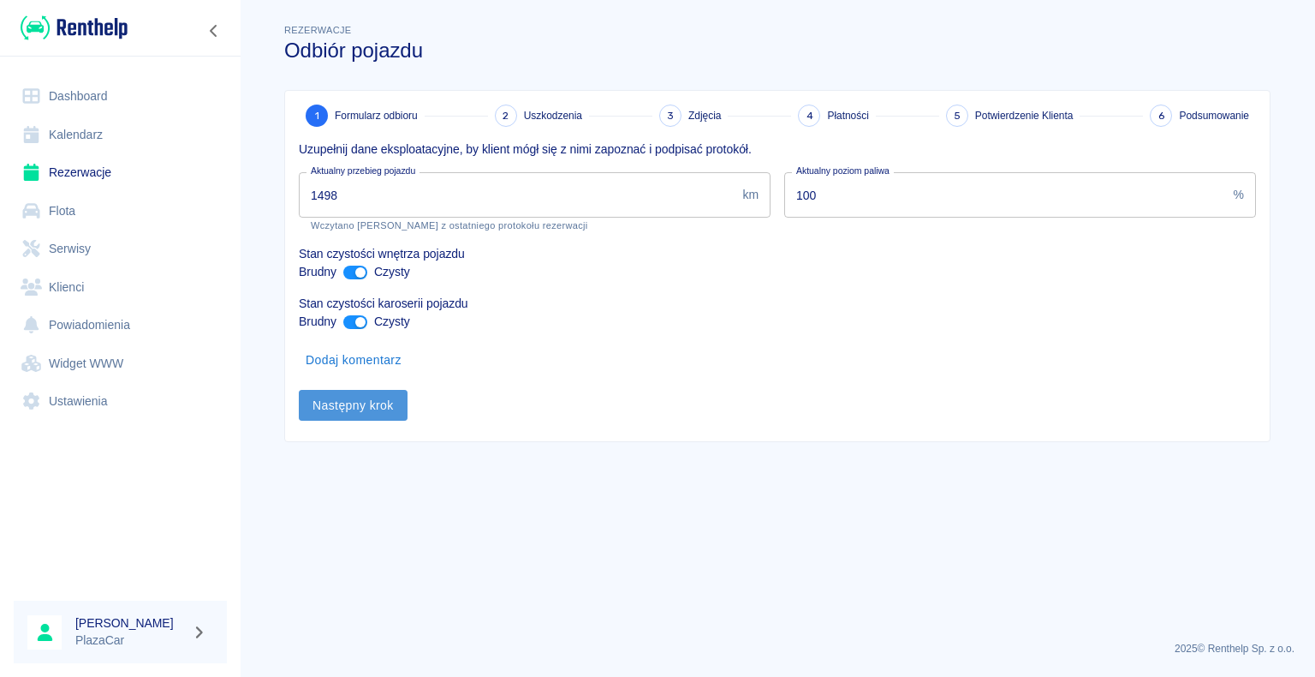
click at [339, 399] on button "Następny krok" at bounding box center [353, 406] width 109 height 32
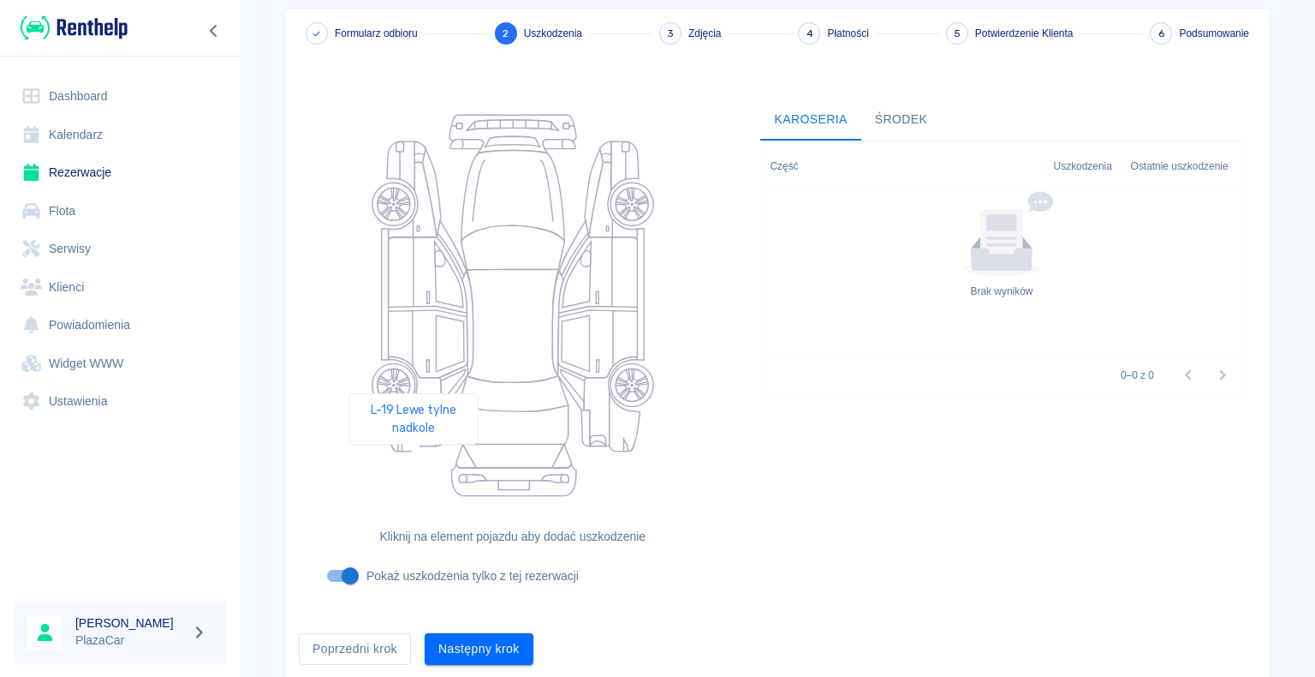
scroll to position [140, 0]
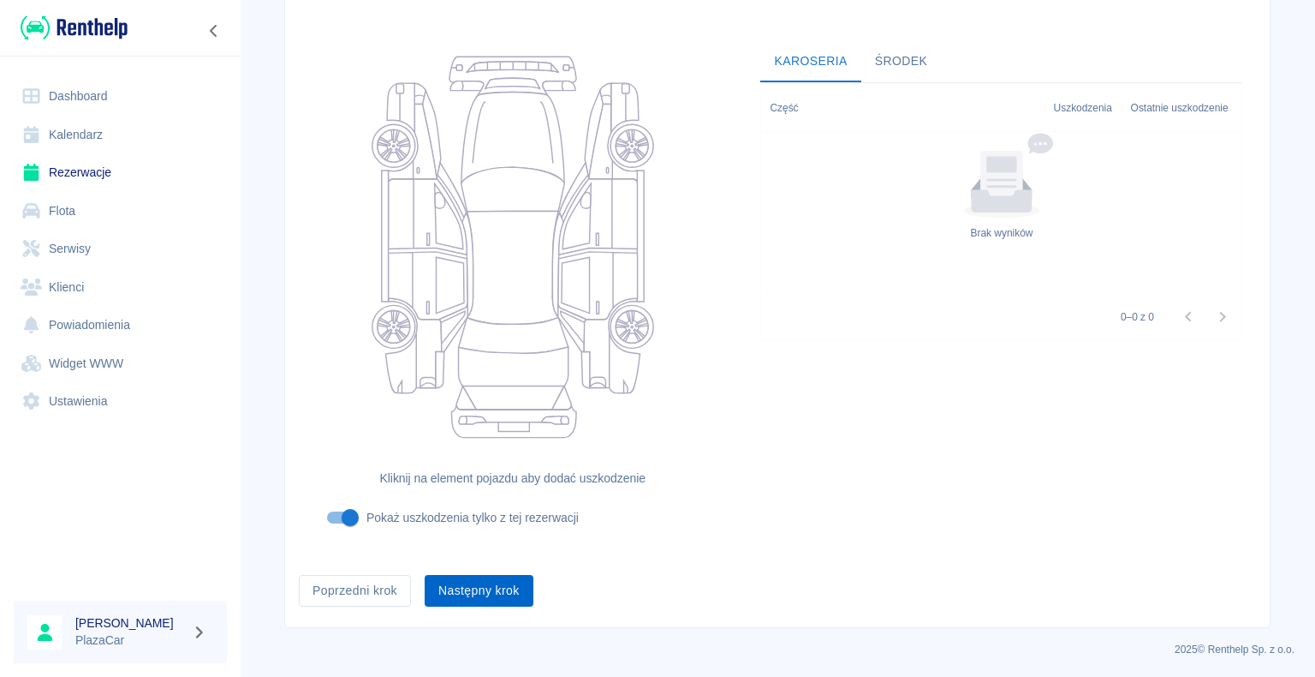
click at [454, 586] on button "Następny krok" at bounding box center [479, 591] width 109 height 32
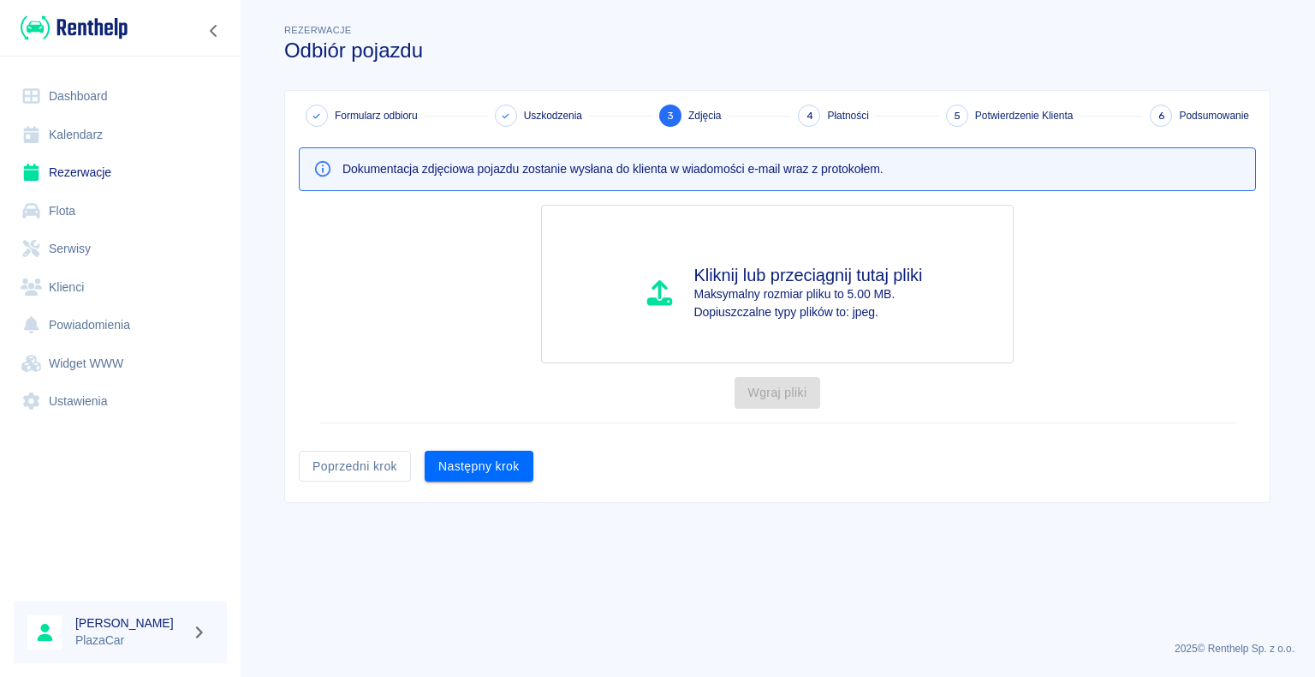
scroll to position [0, 0]
click at [477, 459] on button "Następny krok" at bounding box center [479, 466] width 109 height 32
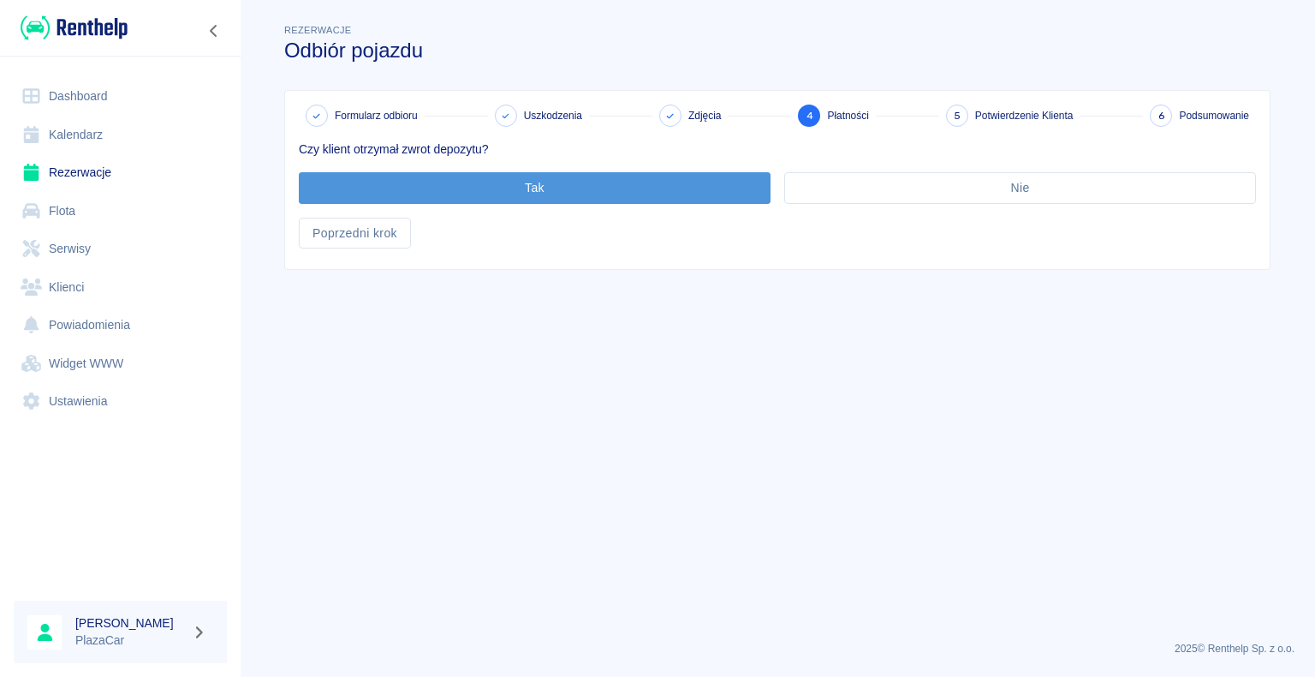
click at [534, 187] on button "Tak" at bounding box center [535, 188] width 472 height 32
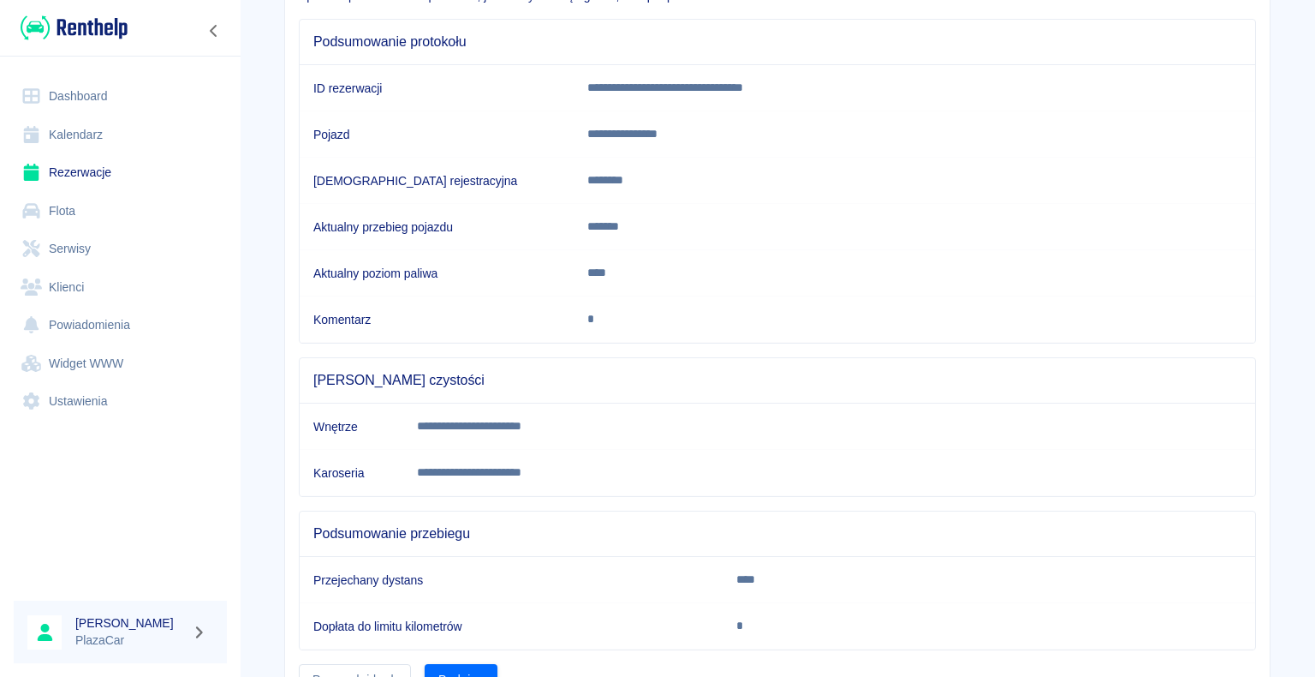
scroll to position [239, 0]
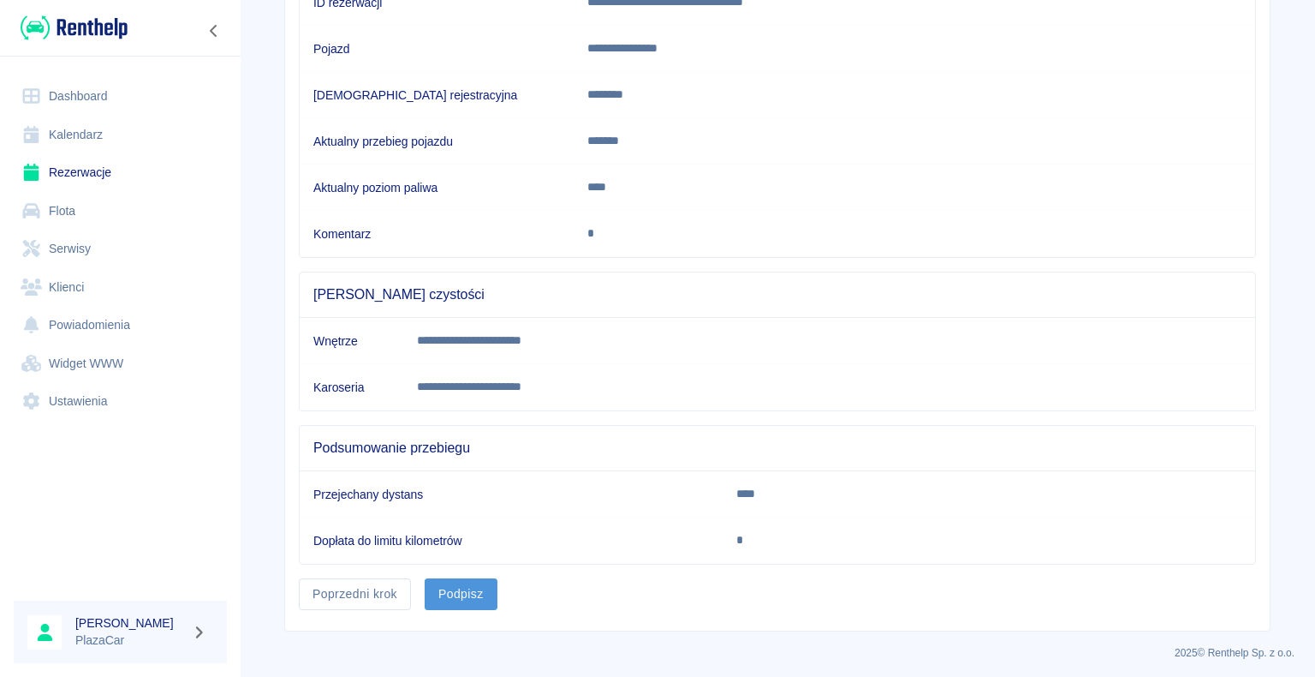
click at [451, 591] on button "Podpisz" at bounding box center [461, 594] width 73 height 32
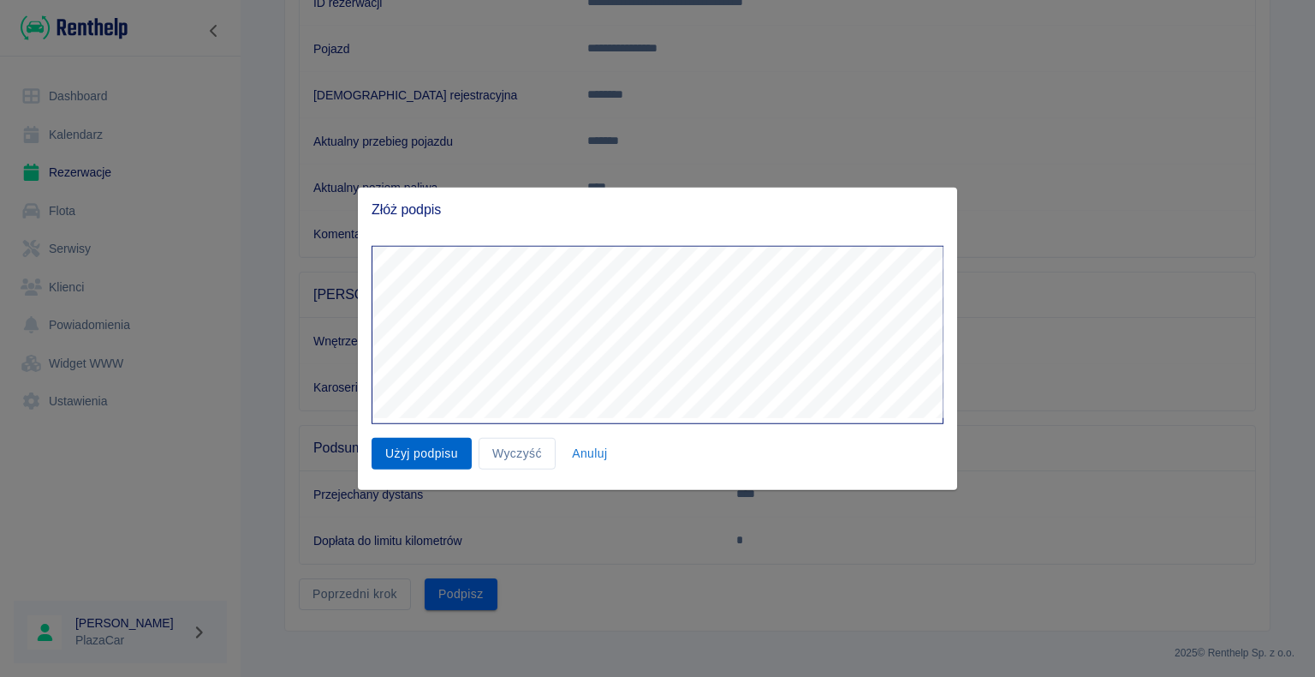
click at [424, 450] on button "Użyj podpisu" at bounding box center [422, 454] width 100 height 32
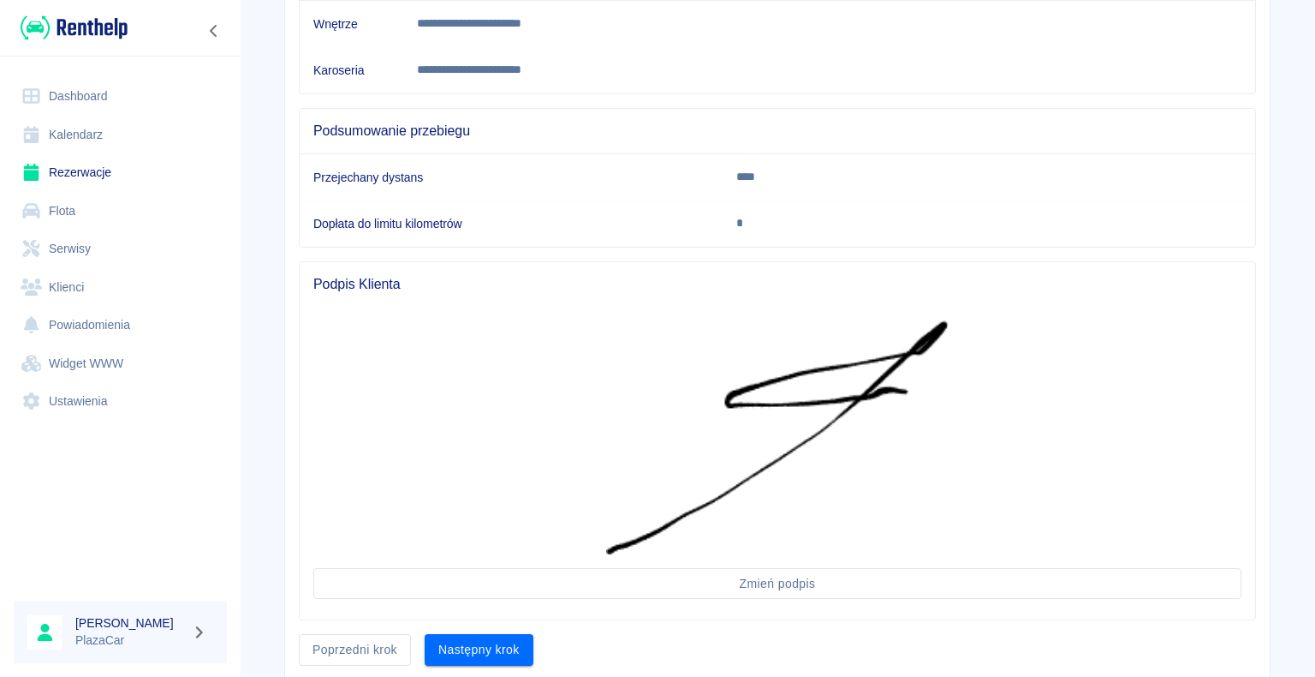
scroll to position [611, 0]
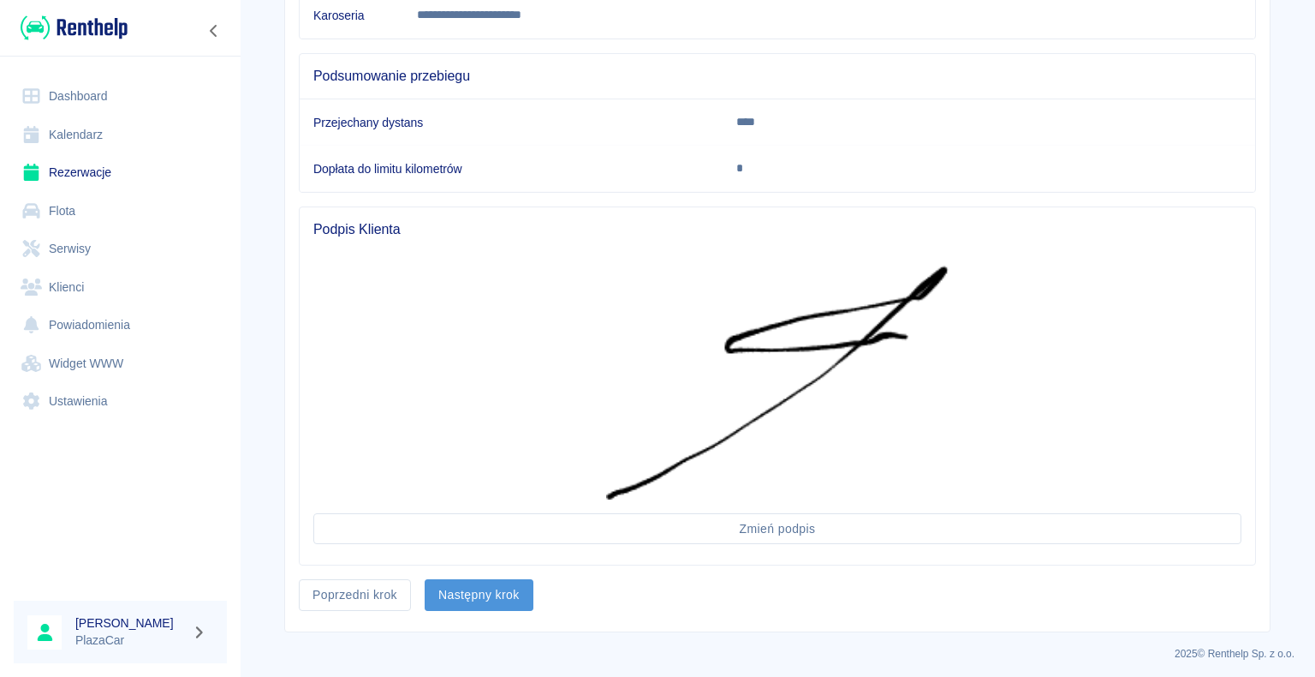
click at [477, 581] on button "Następny krok" at bounding box center [479, 595] width 109 height 32
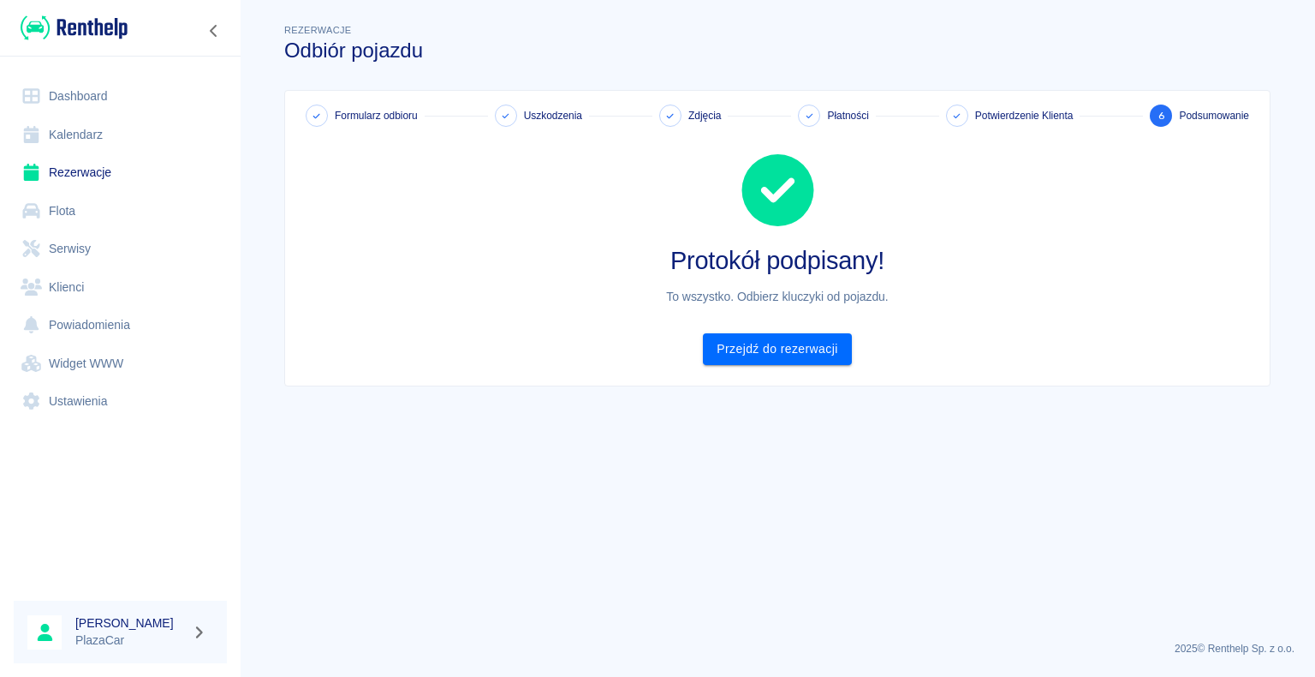
scroll to position [0, 0]
click at [801, 336] on link "Przejdź do rezerwacji" at bounding box center [777, 349] width 148 height 32
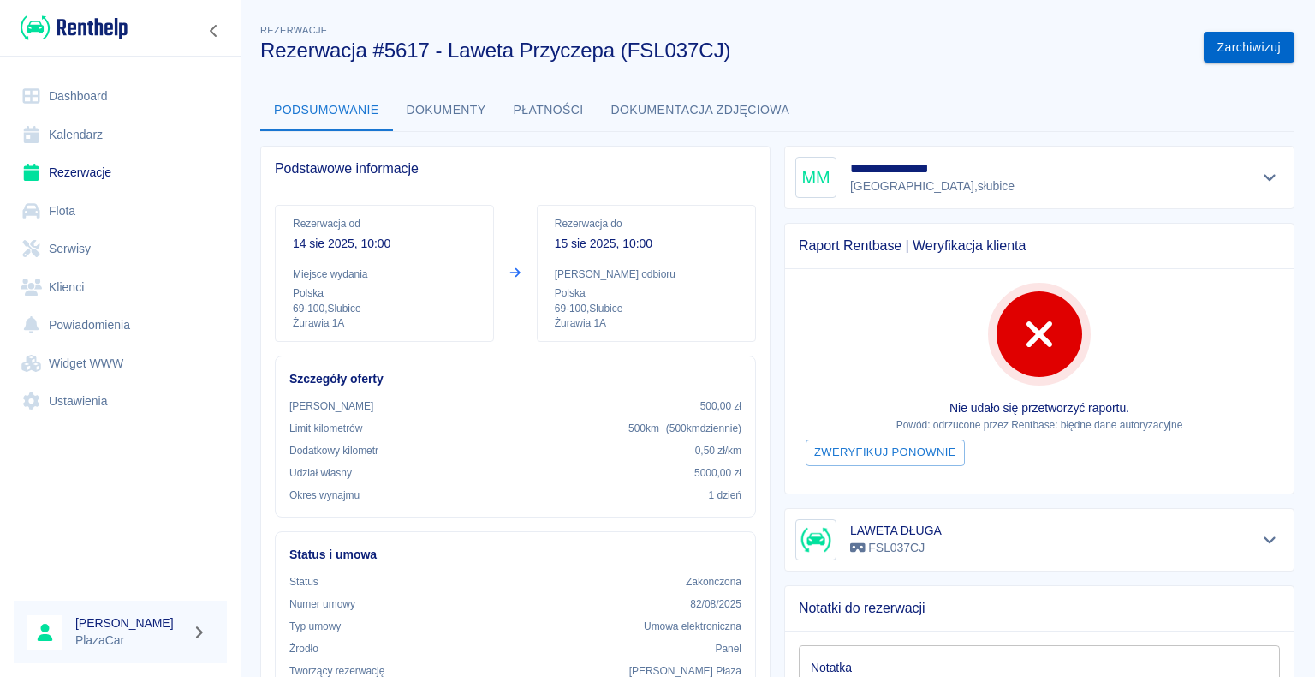
click at [1234, 42] on button "Zarchiwizuj" at bounding box center [1249, 48] width 91 height 32
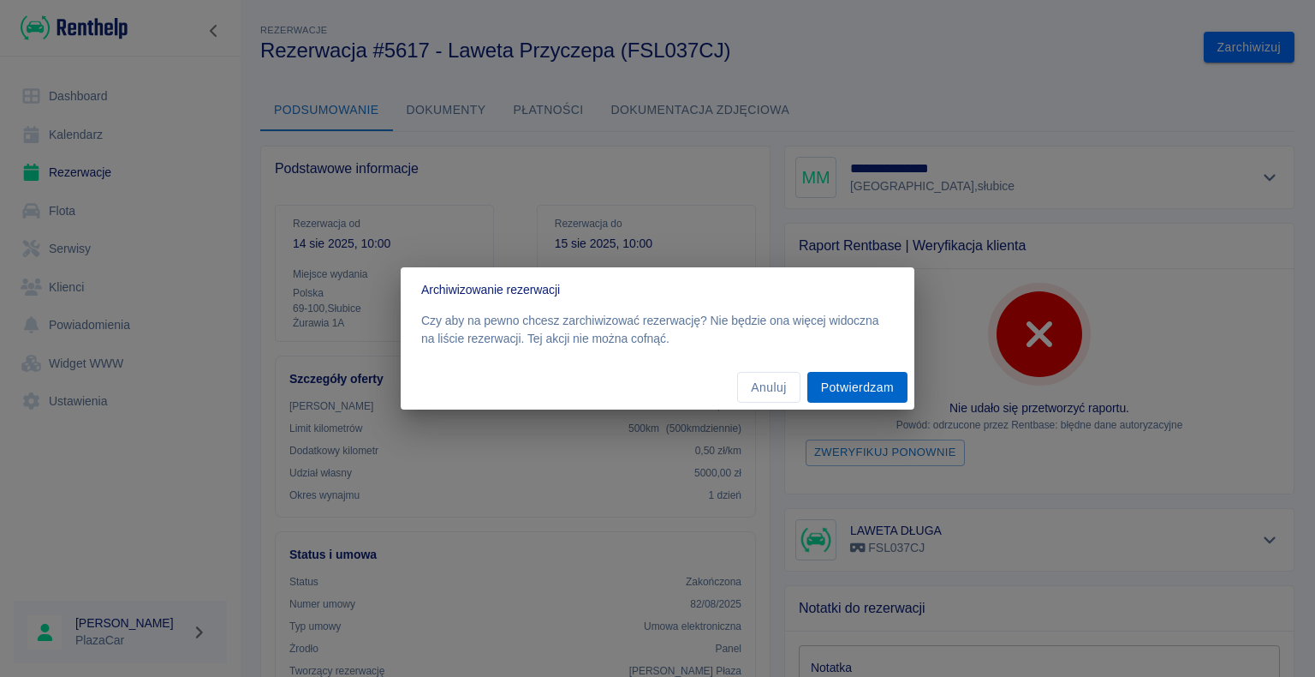
click at [851, 383] on button "Potwierdzam" at bounding box center [858, 388] width 100 height 32
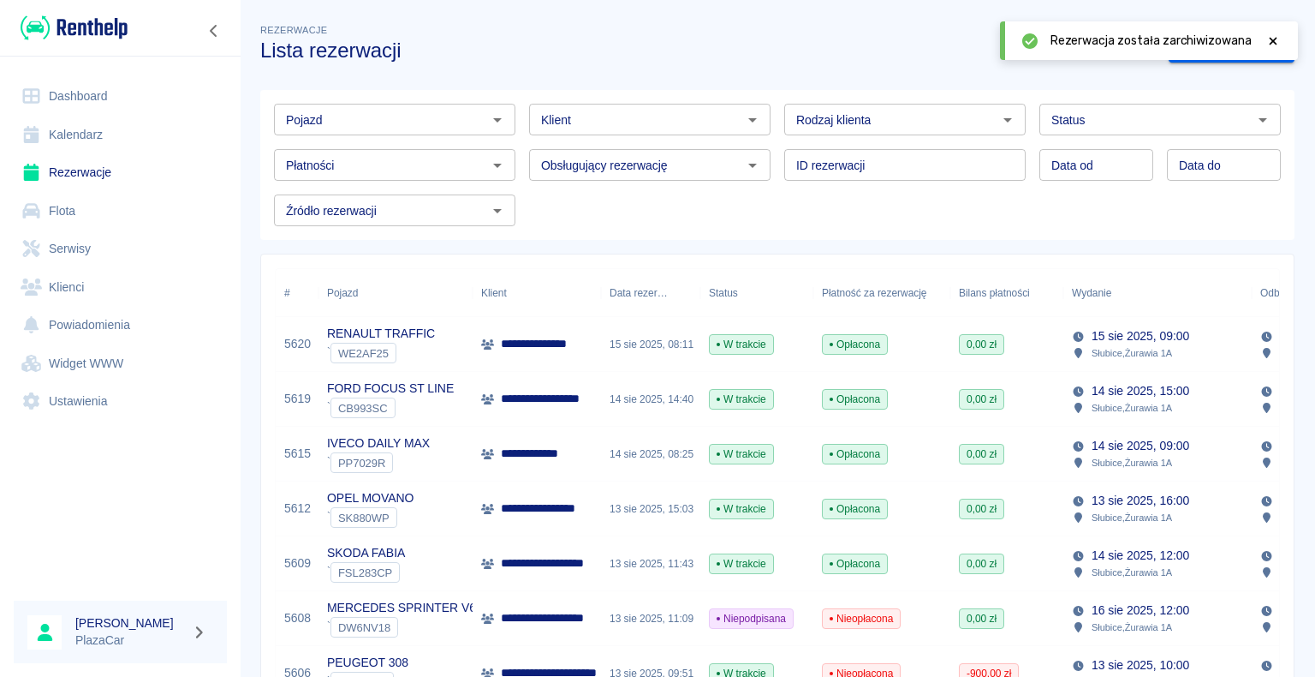
click at [69, 98] on link "Dashboard" at bounding box center [120, 96] width 213 height 39
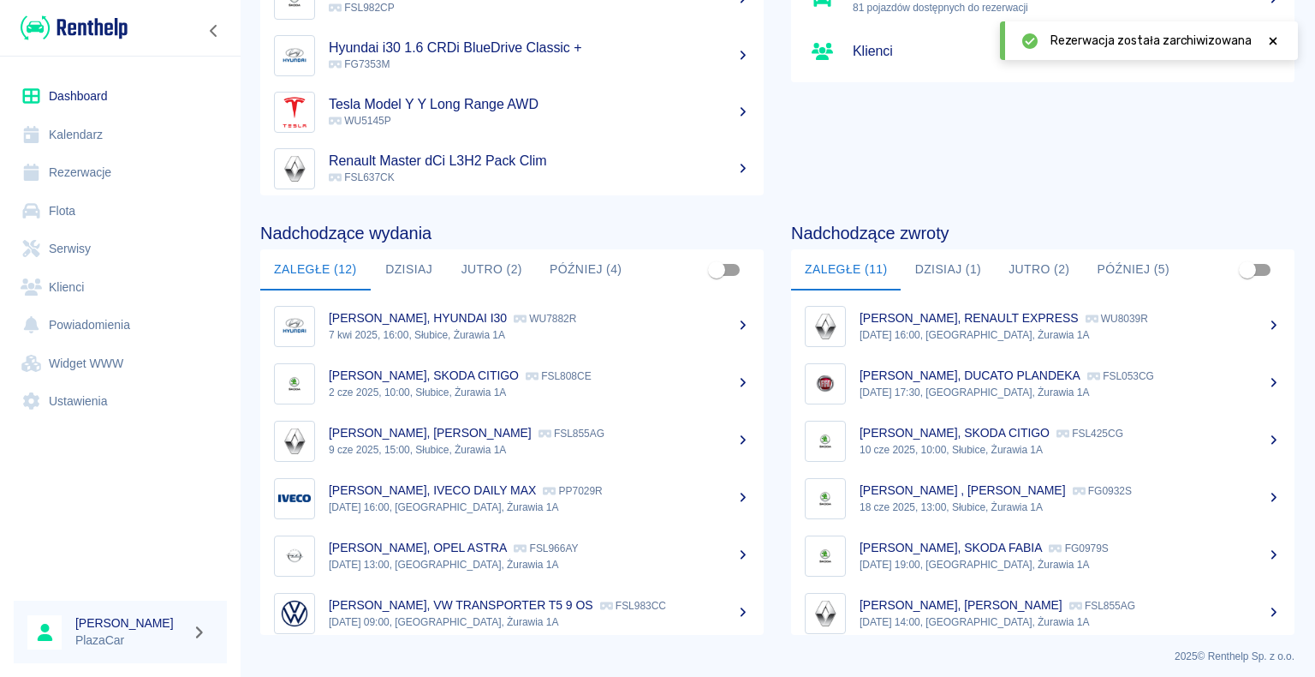
scroll to position [216, 0]
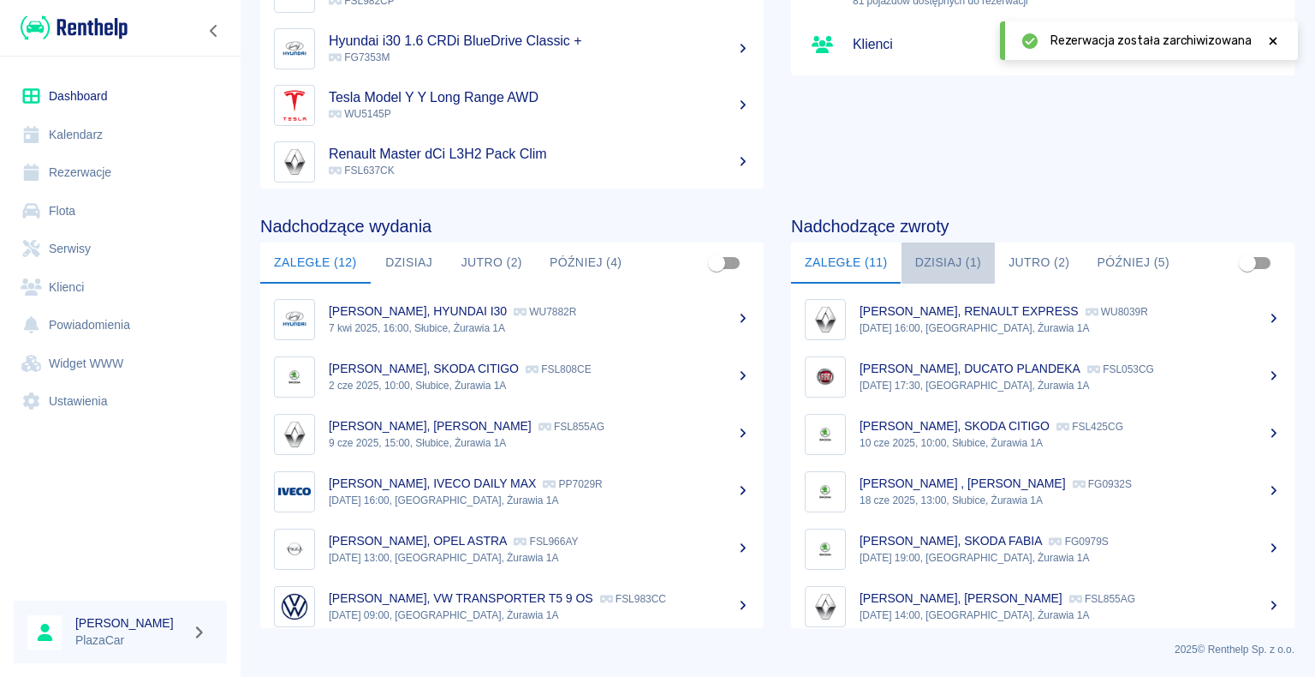
click at [939, 264] on button "Dzisiaj (1)" at bounding box center [949, 262] width 94 height 41
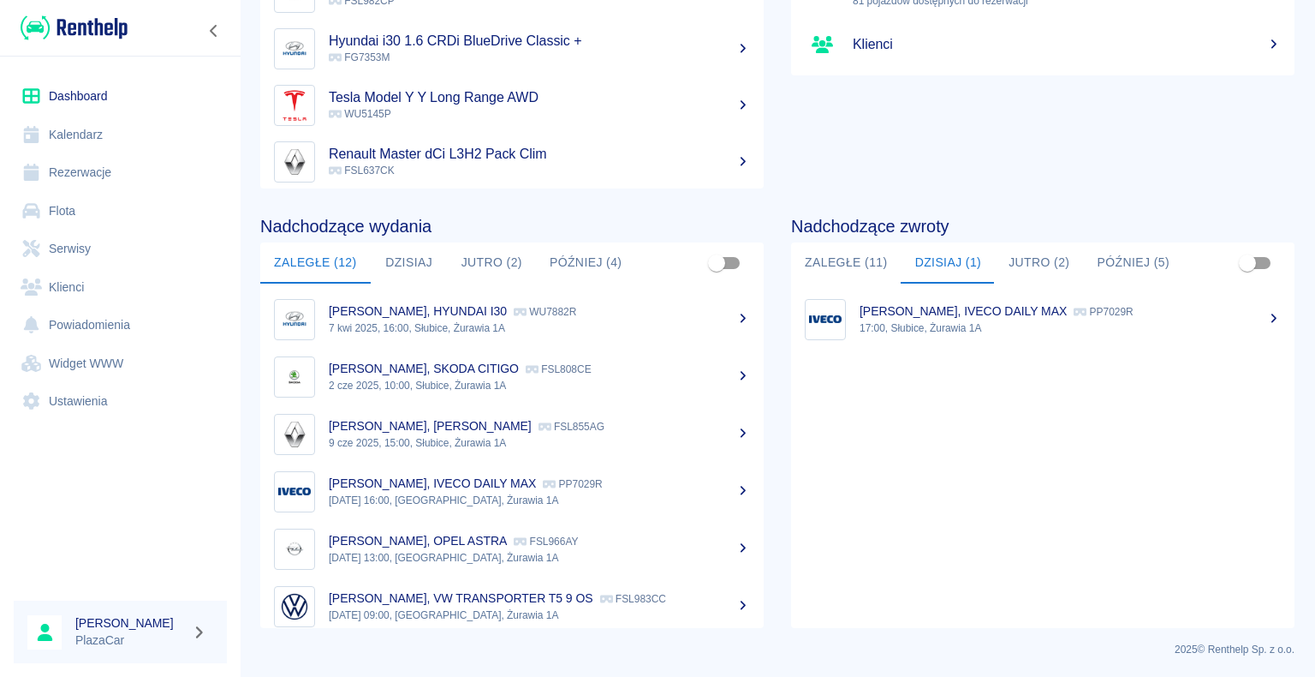
click at [968, 319] on div "[PERSON_NAME], IVECO DAILY MAX PP7029R" at bounding box center [1070, 311] width 421 height 18
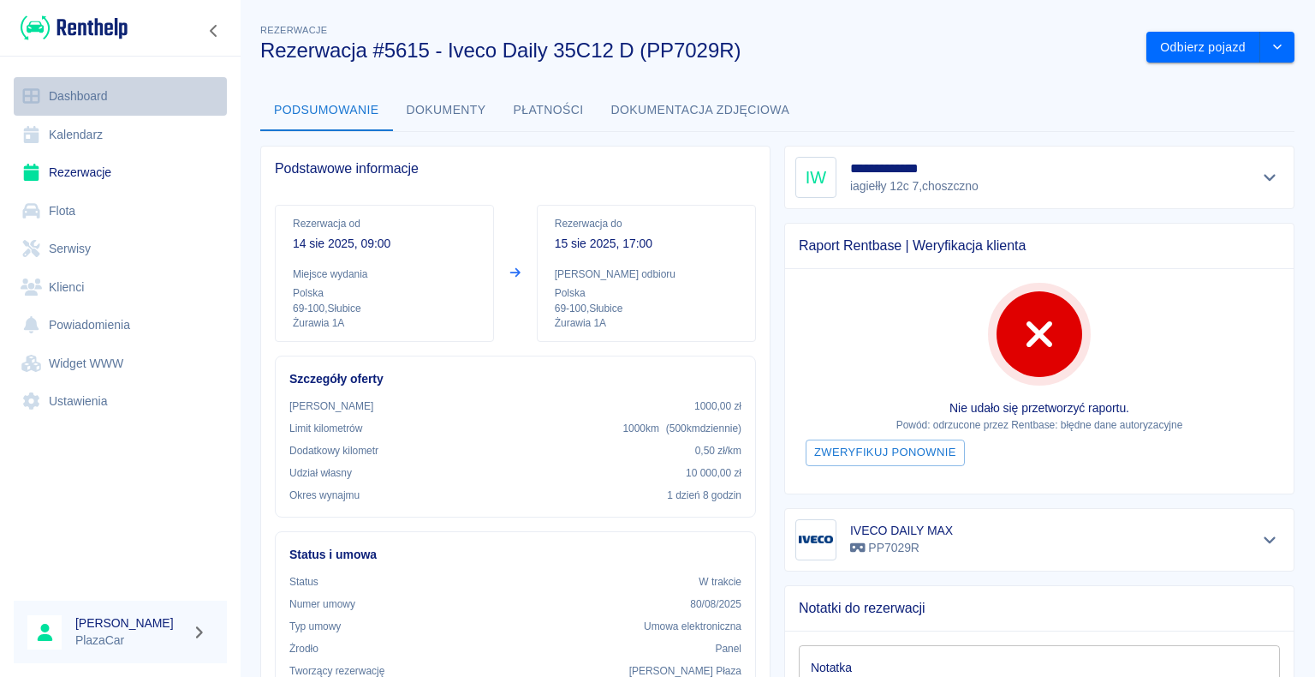
click at [89, 95] on link "Dashboard" at bounding box center [120, 96] width 213 height 39
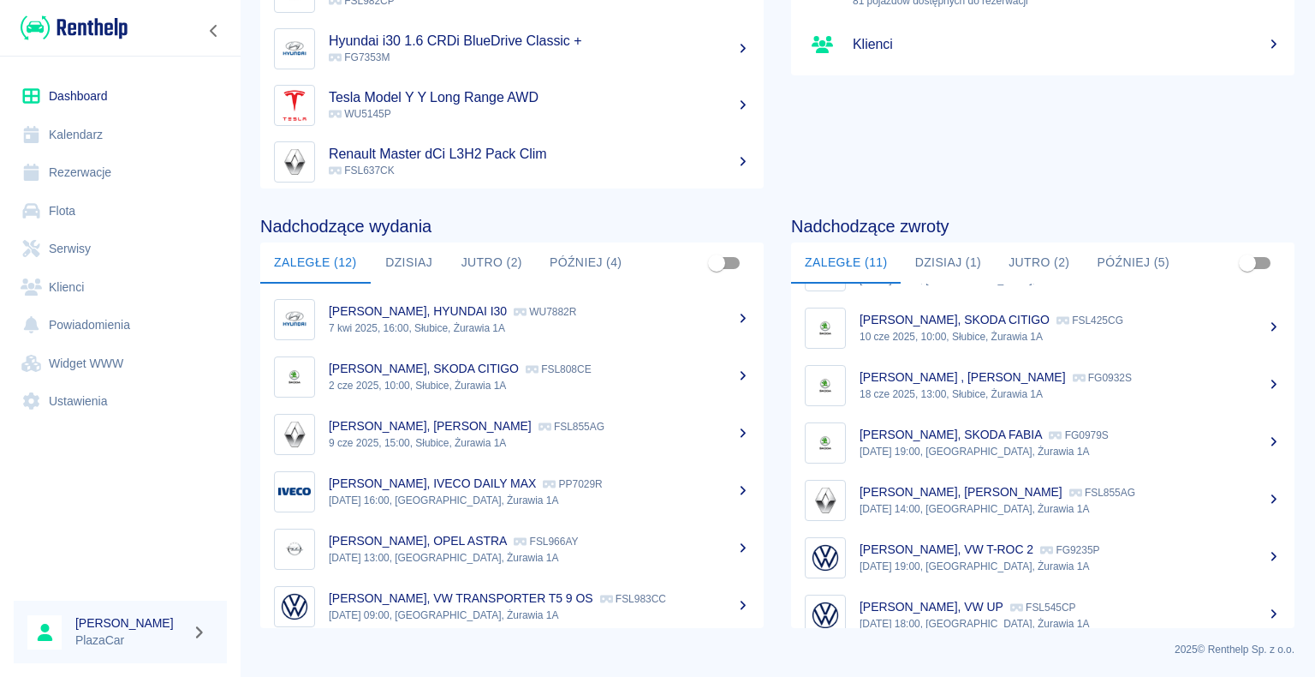
scroll to position [300, 0]
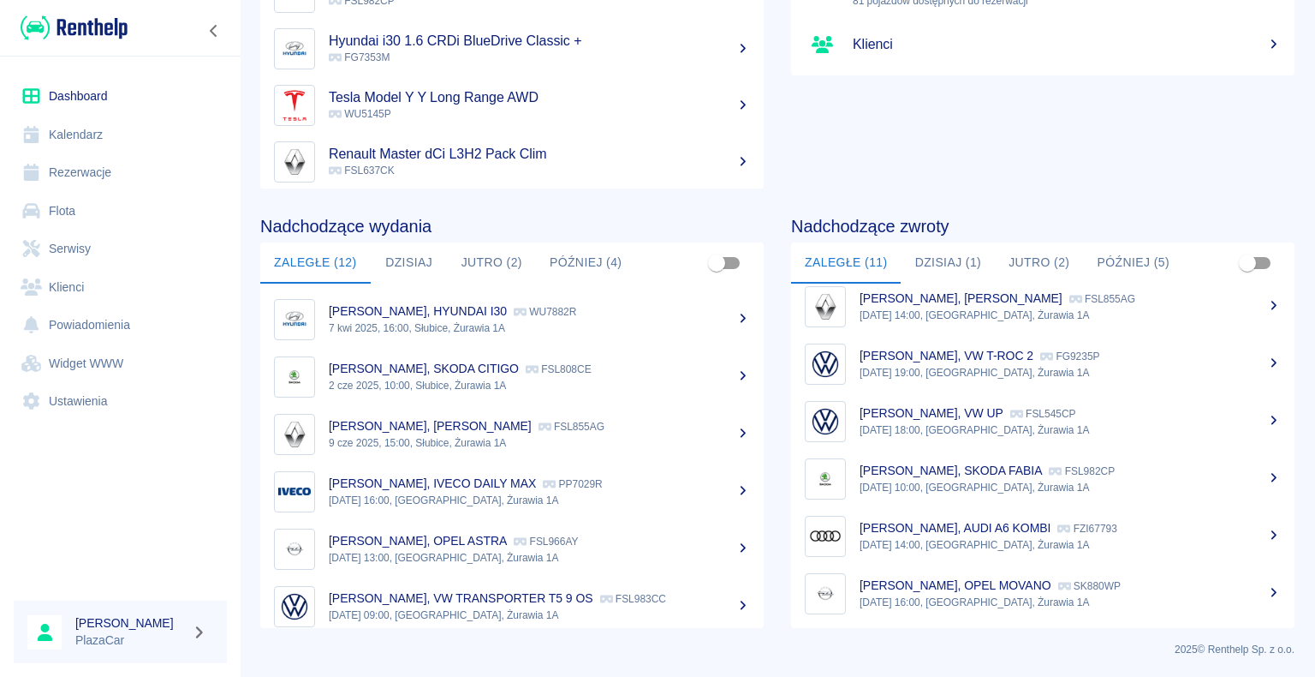
click at [1029, 594] on p "[DATE] 16:00, [GEOGRAPHIC_DATA], Żurawia 1A" at bounding box center [1070, 601] width 421 height 15
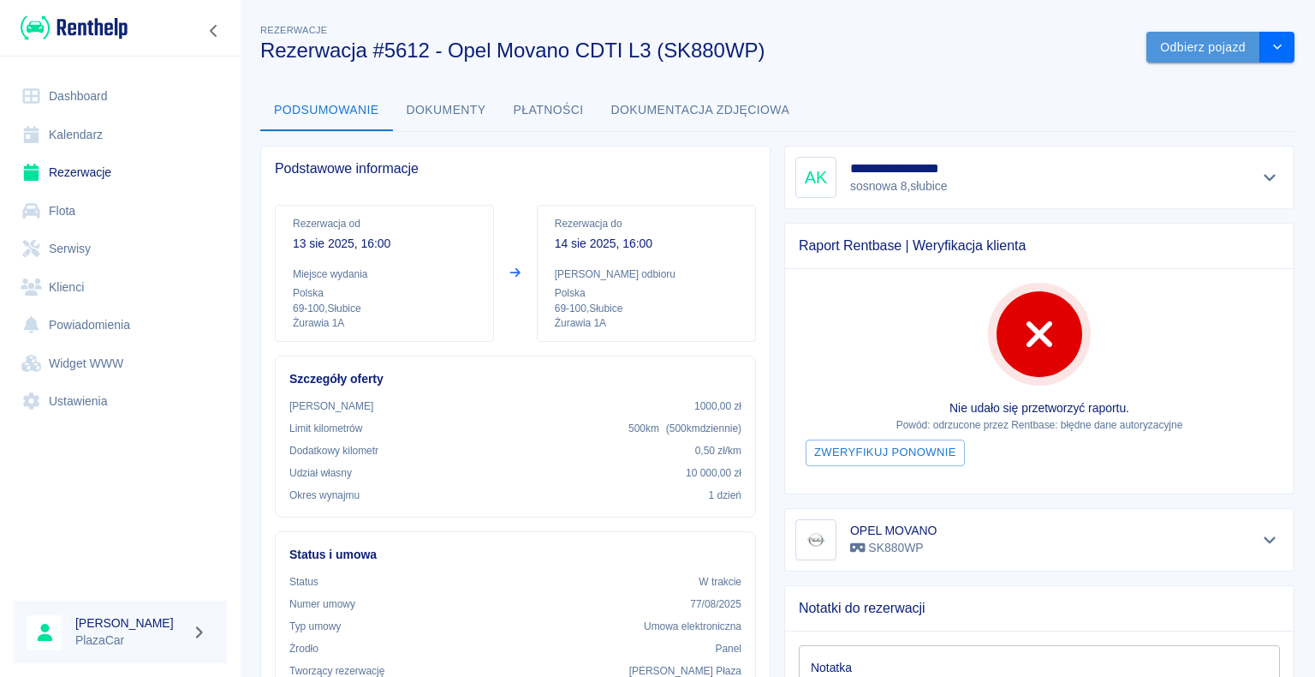
click at [1182, 50] on button "Odbierz pojazd" at bounding box center [1204, 48] width 114 height 32
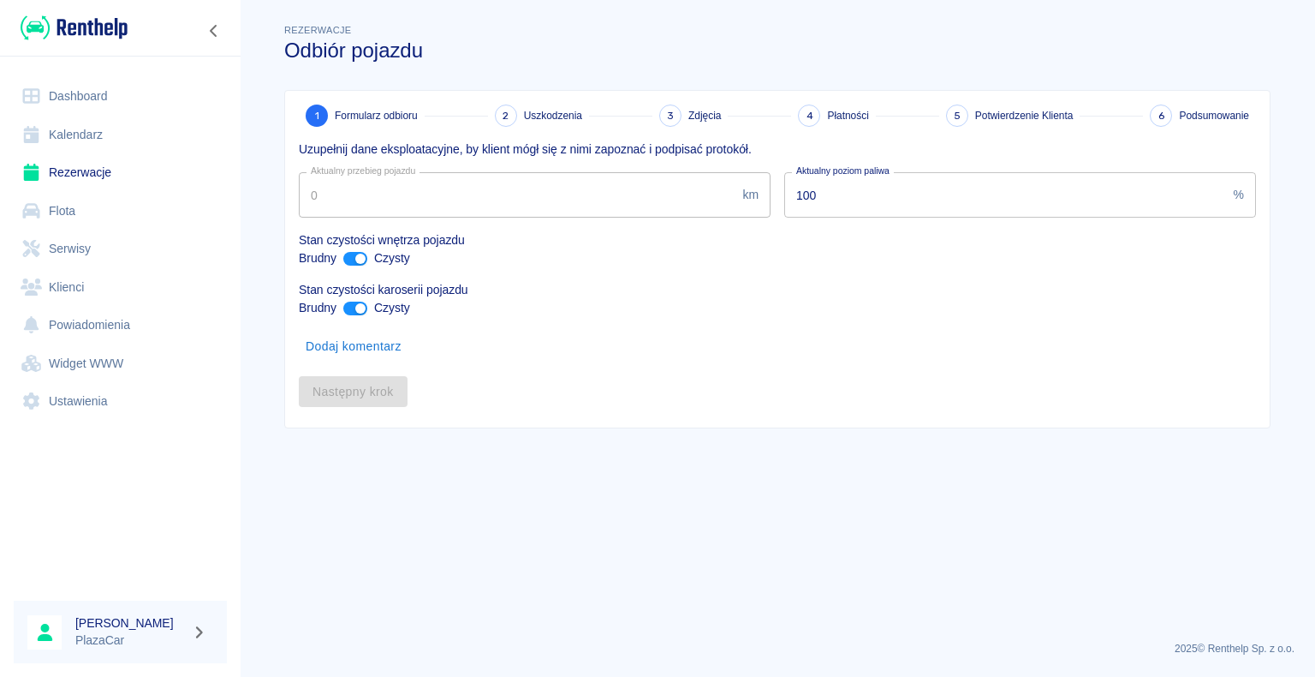
type input "96929"
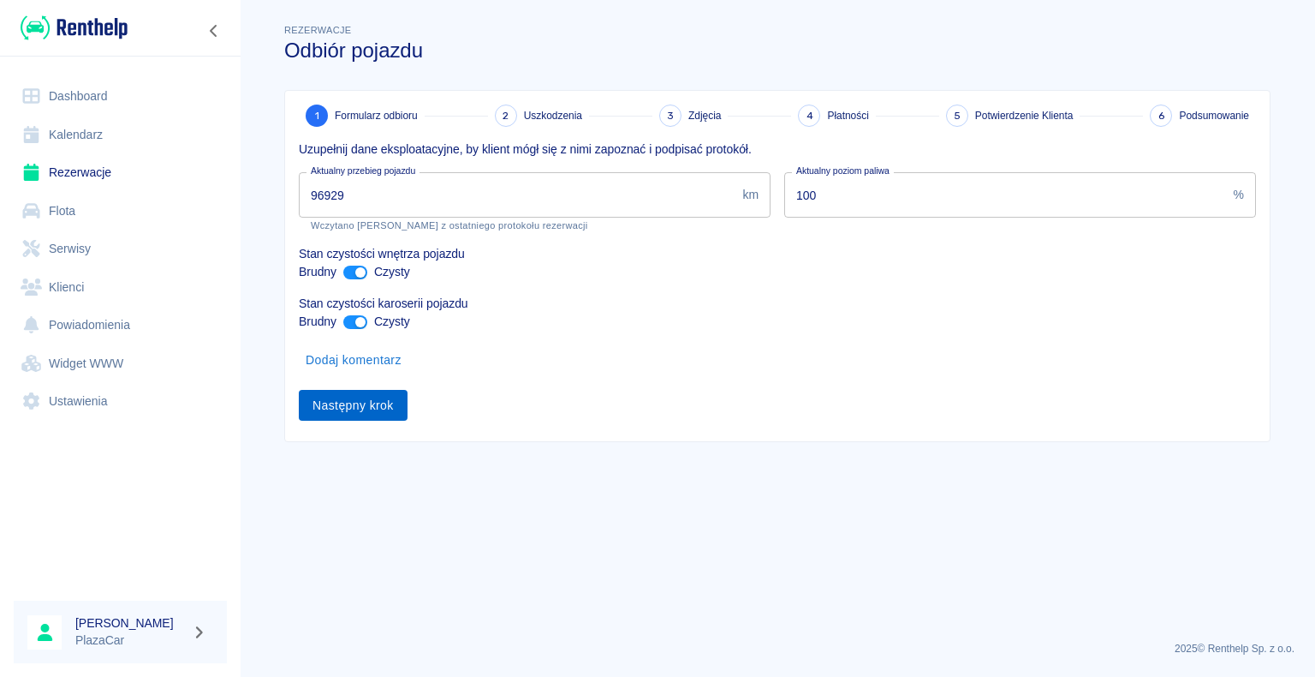
click at [361, 401] on button "Następny krok" at bounding box center [353, 406] width 109 height 32
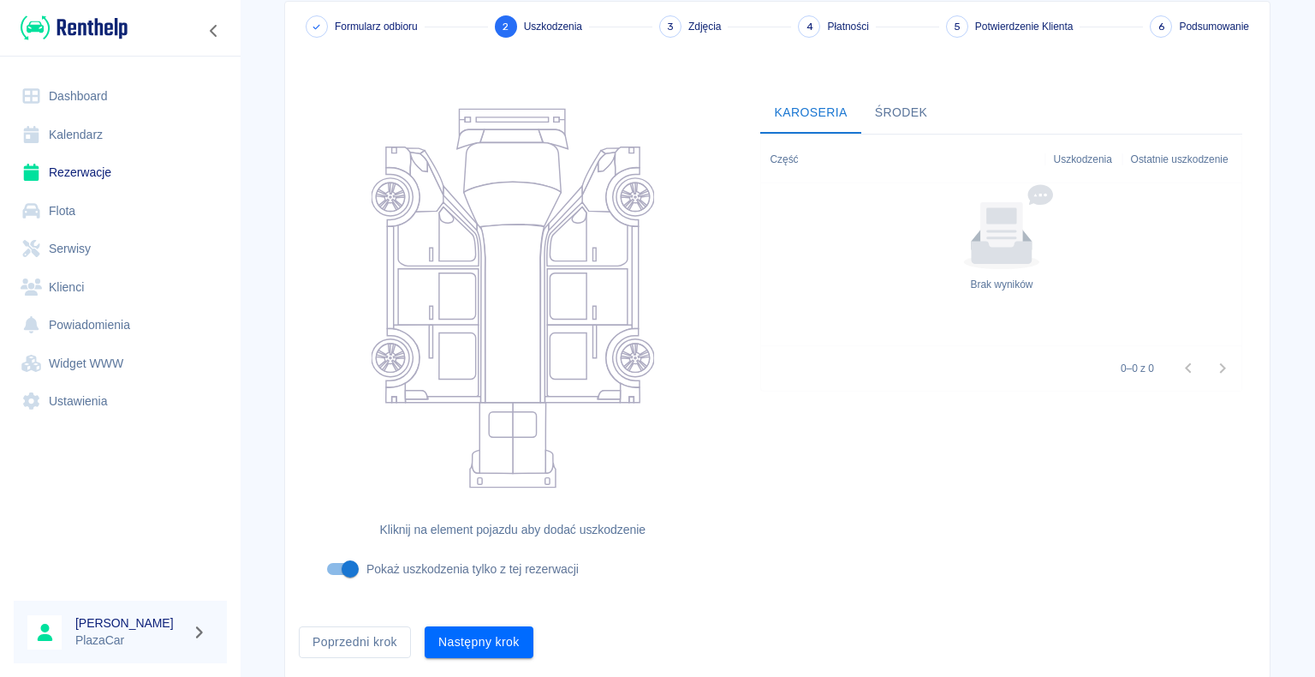
scroll to position [140, 0]
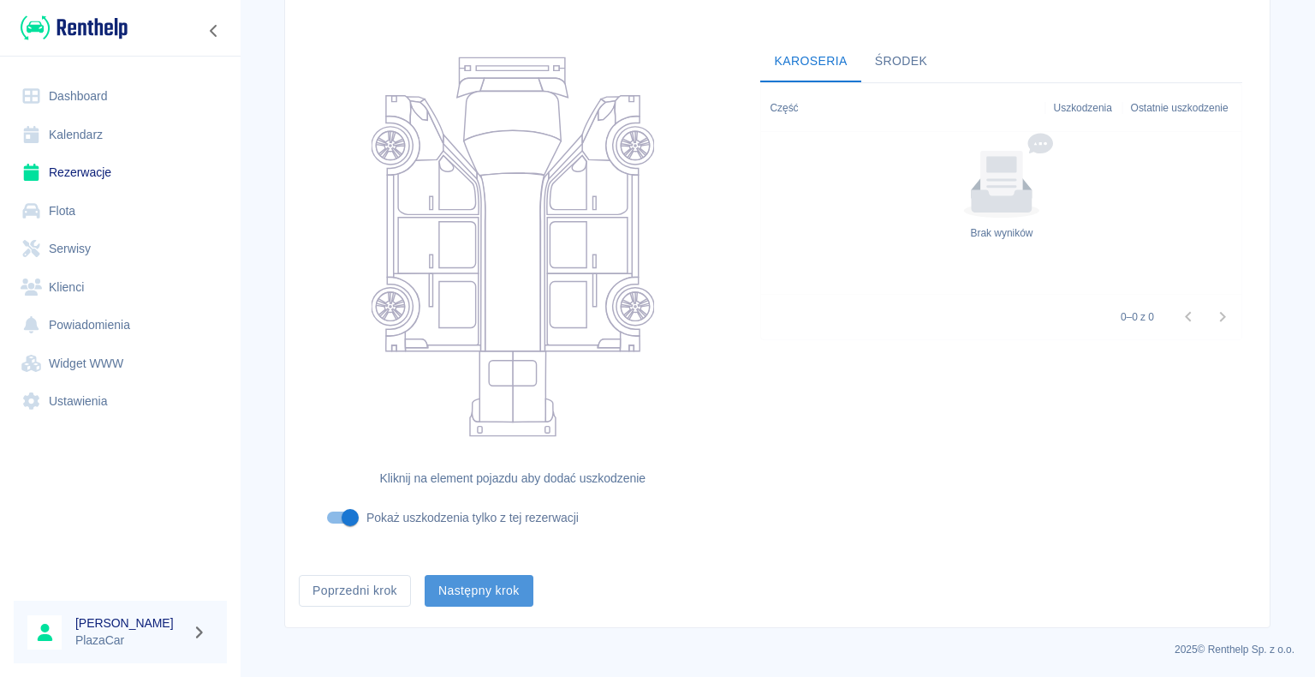
click at [477, 587] on button "Następny krok" at bounding box center [479, 591] width 109 height 32
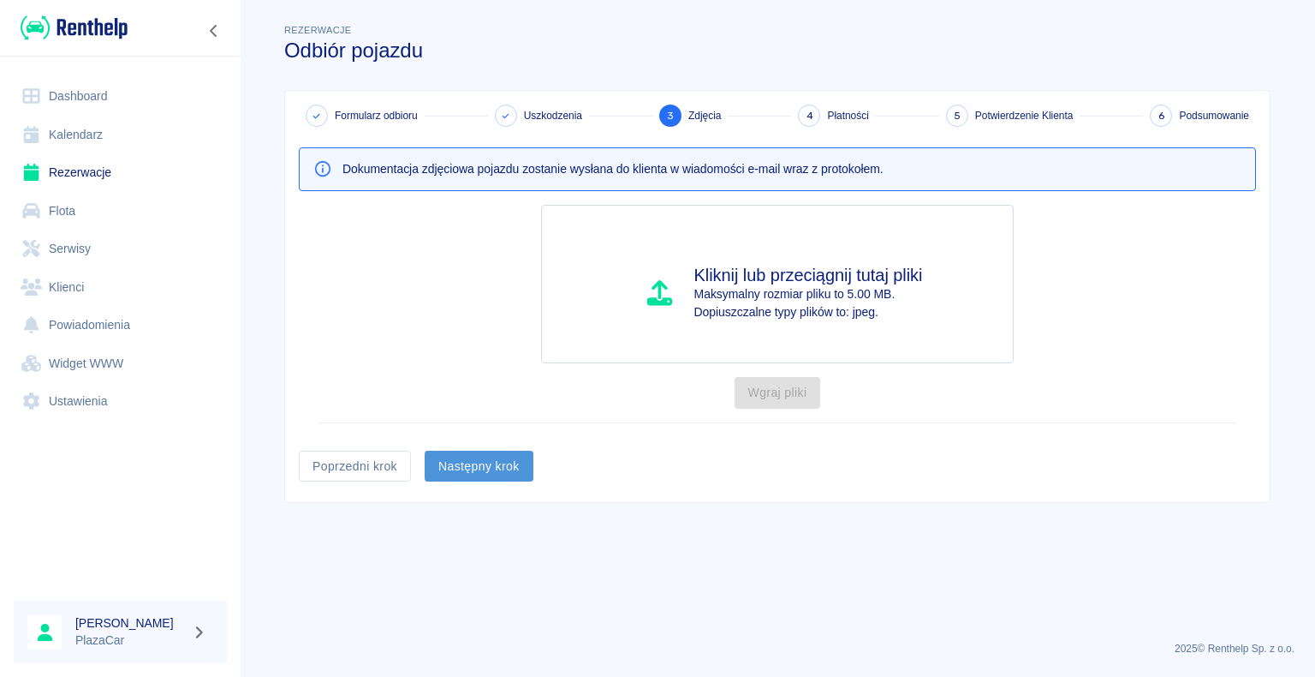
click at [485, 460] on button "Następny krok" at bounding box center [479, 466] width 109 height 32
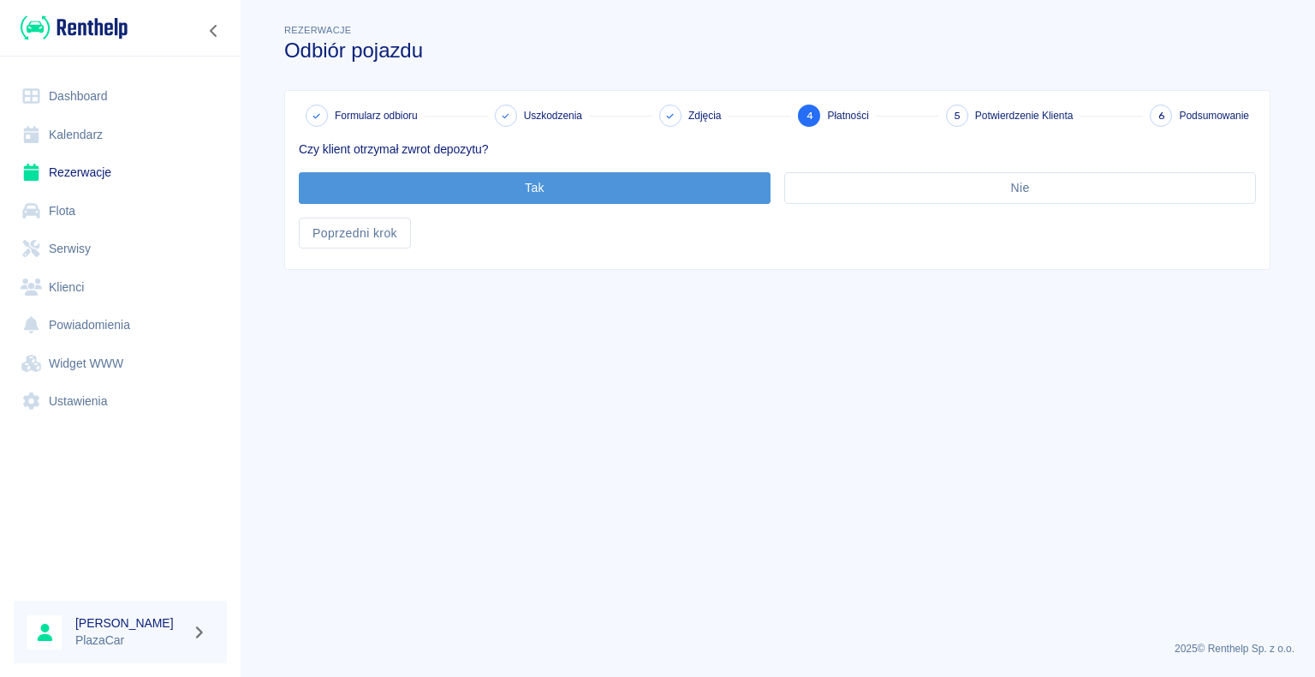
click at [531, 182] on button "Tak" at bounding box center [535, 188] width 472 height 32
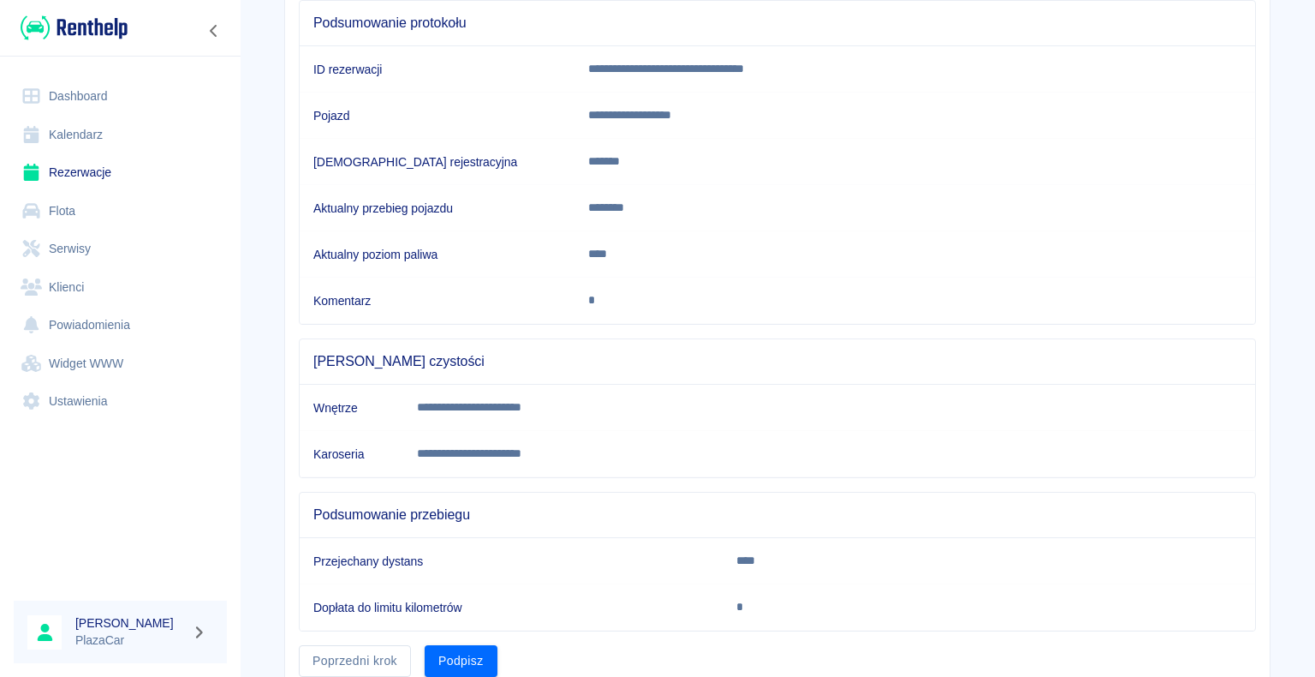
scroll to position [239, 0]
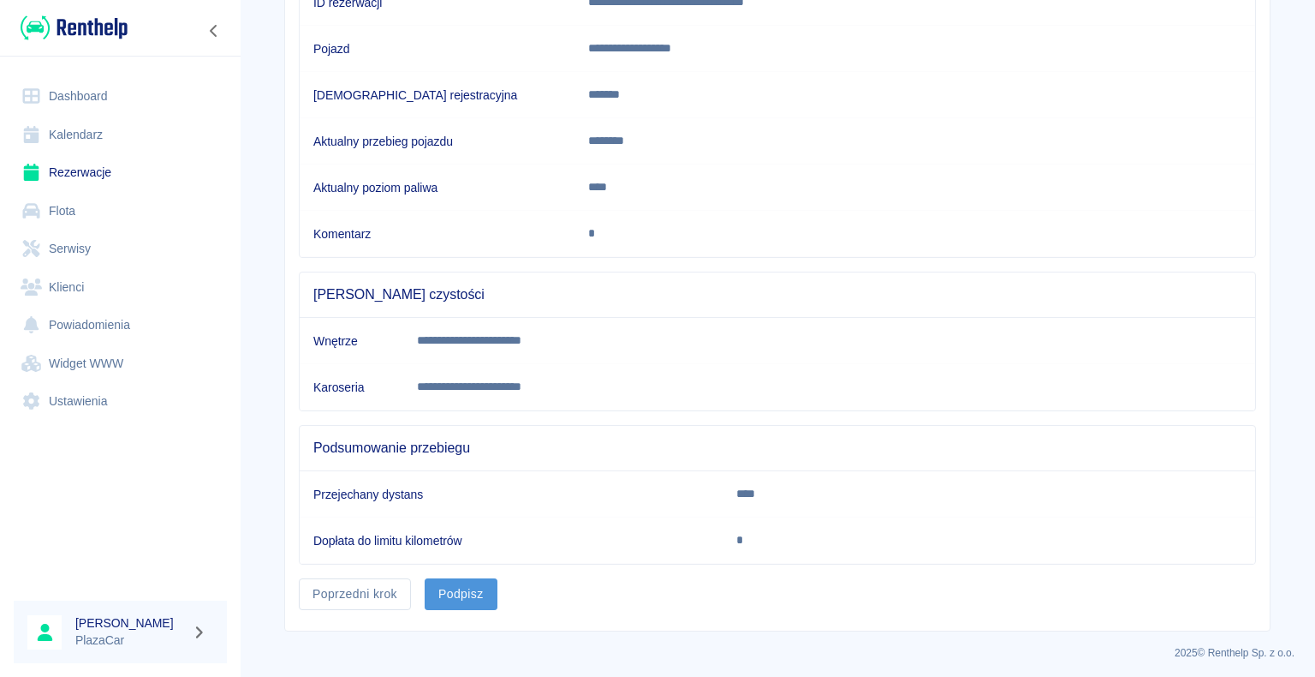
click at [449, 590] on button "Podpisz" at bounding box center [461, 594] width 73 height 32
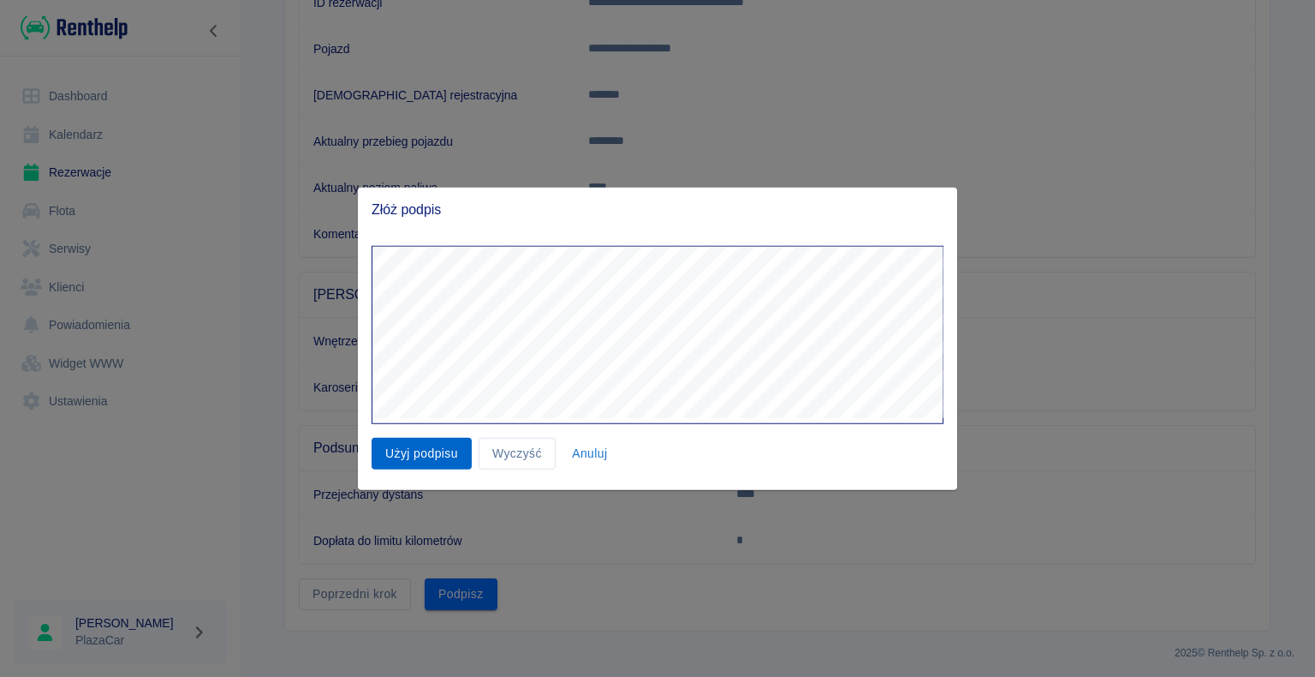
click at [415, 442] on button "Użyj podpisu" at bounding box center [422, 454] width 100 height 32
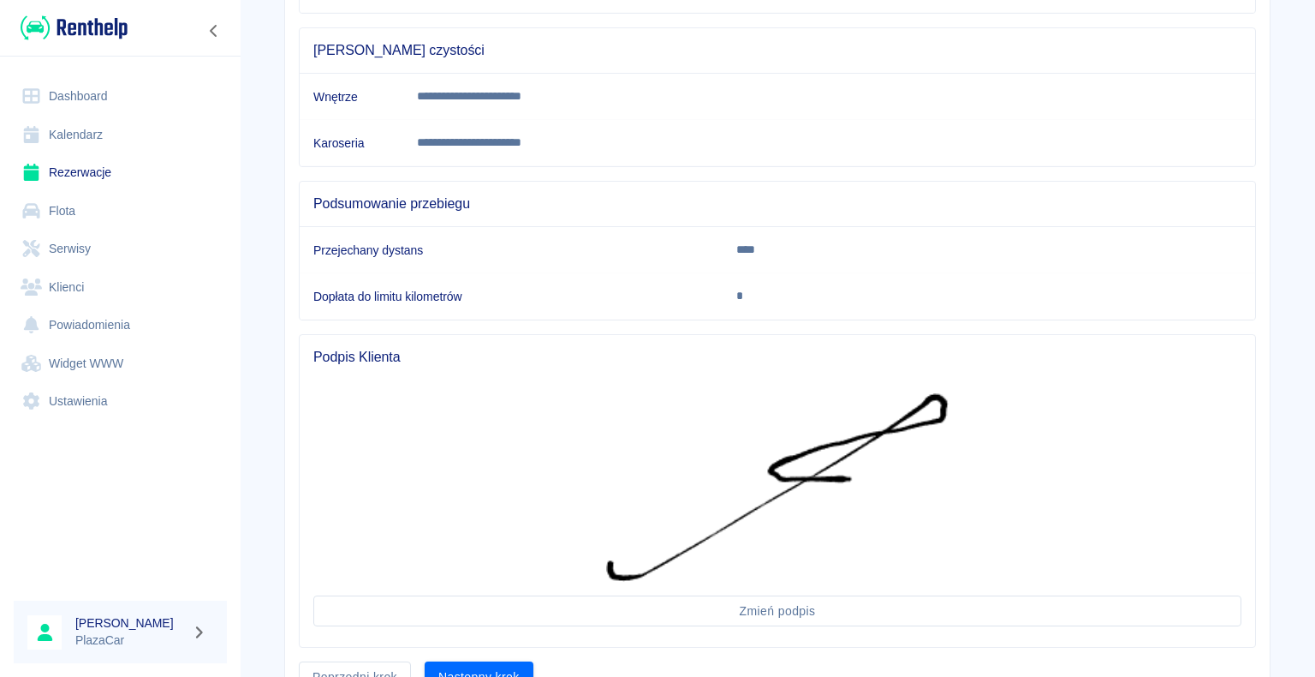
scroll to position [565, 0]
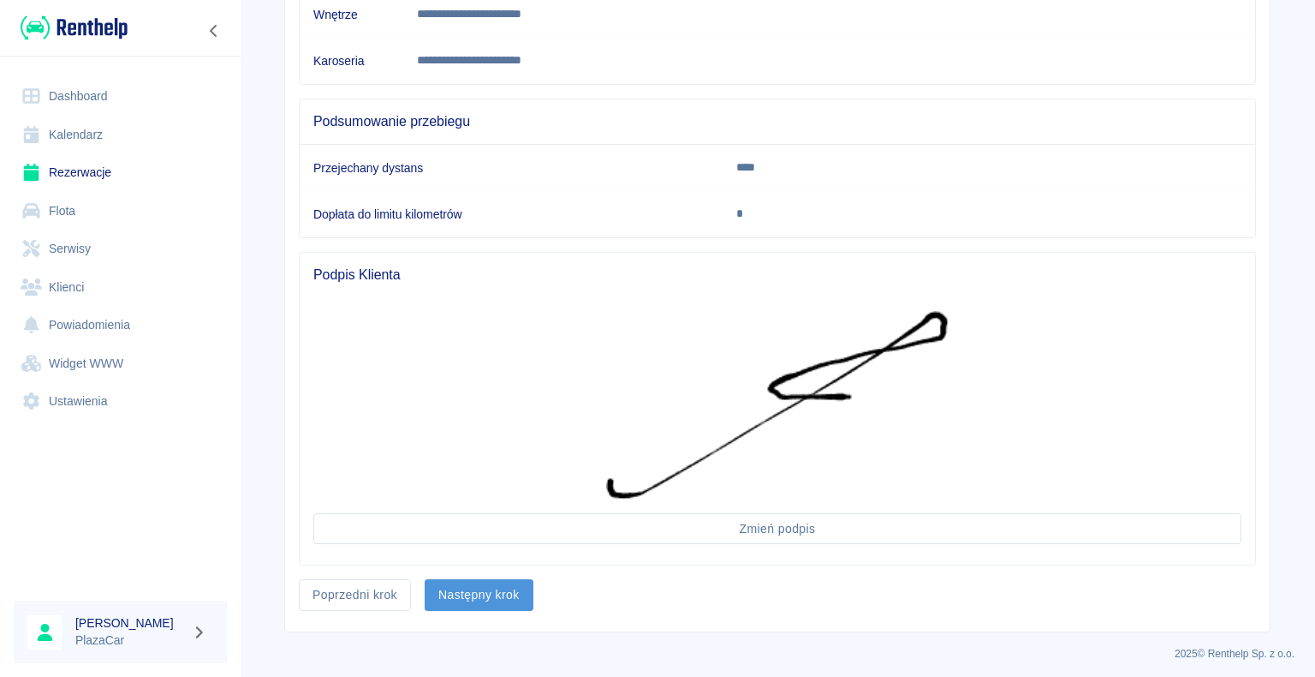
click at [492, 582] on button "Następny krok" at bounding box center [479, 595] width 109 height 32
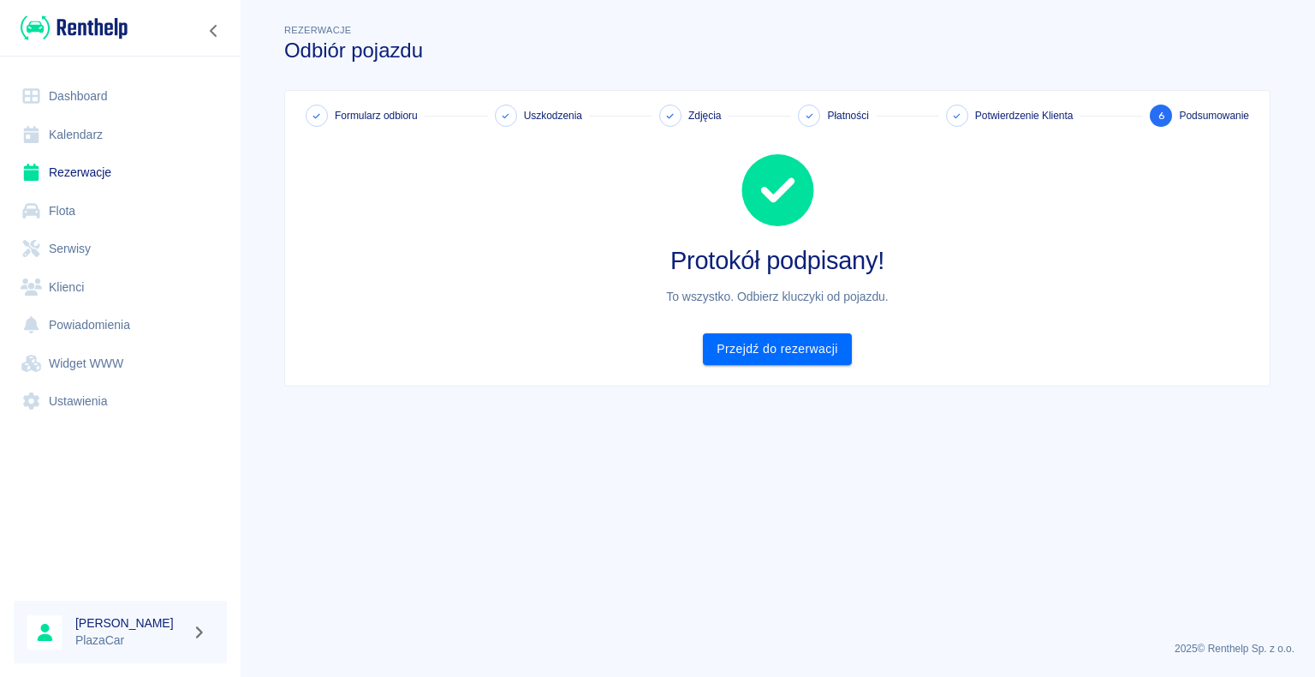
scroll to position [0, 0]
click at [778, 343] on link "Przejdź do rezerwacji" at bounding box center [777, 349] width 148 height 32
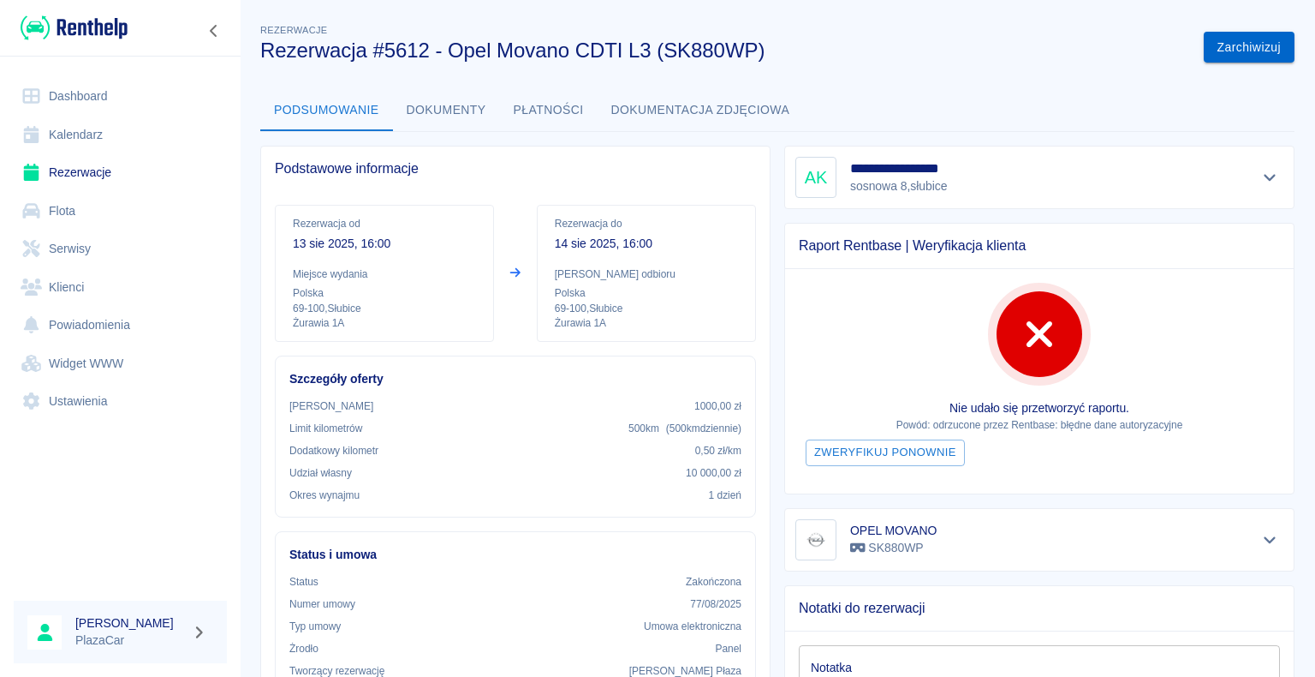
click at [1231, 47] on button "Zarchiwizuj" at bounding box center [1249, 48] width 91 height 32
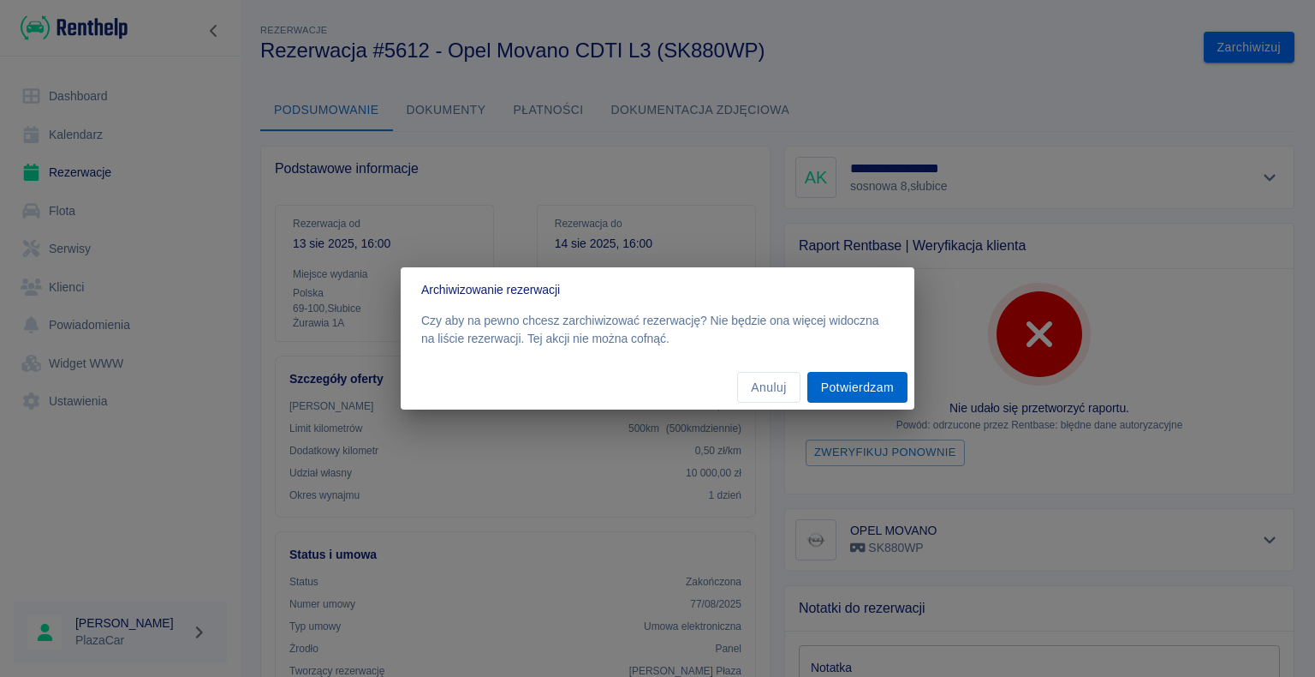
click at [852, 386] on button "Potwierdzam" at bounding box center [858, 388] width 100 height 32
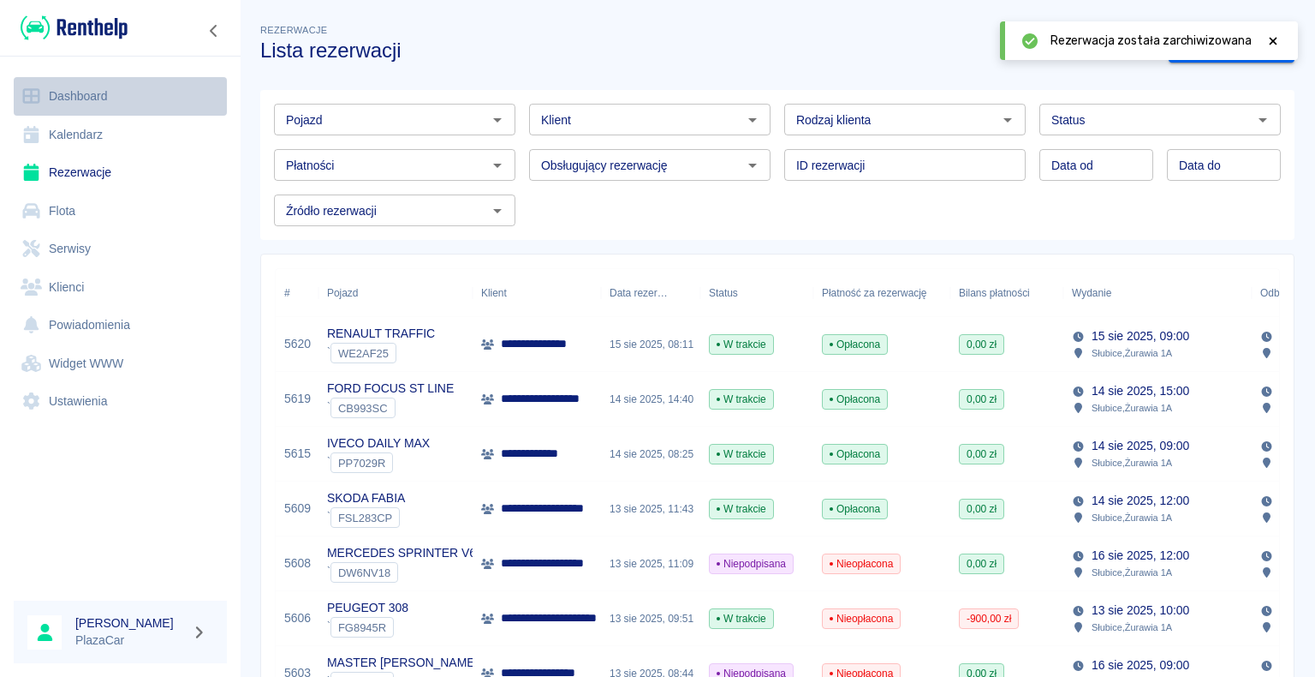
click at [75, 92] on link "Dashboard" at bounding box center [120, 96] width 213 height 39
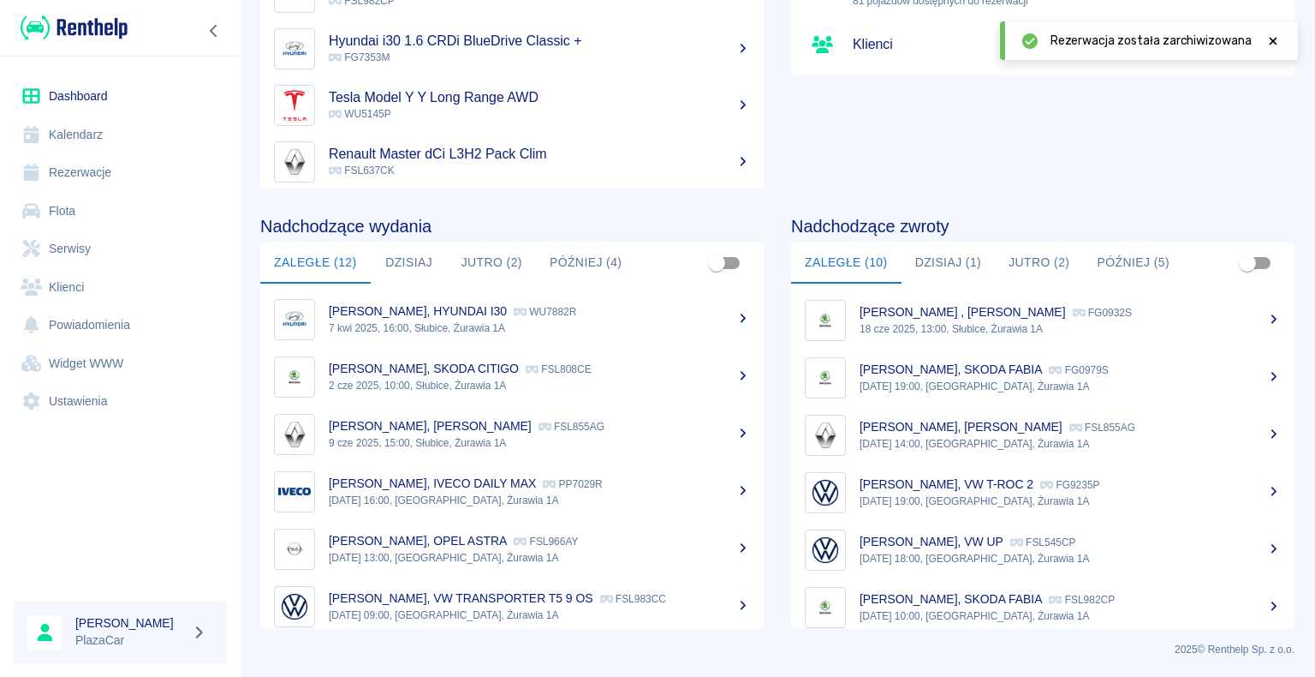
scroll to position [243, 0]
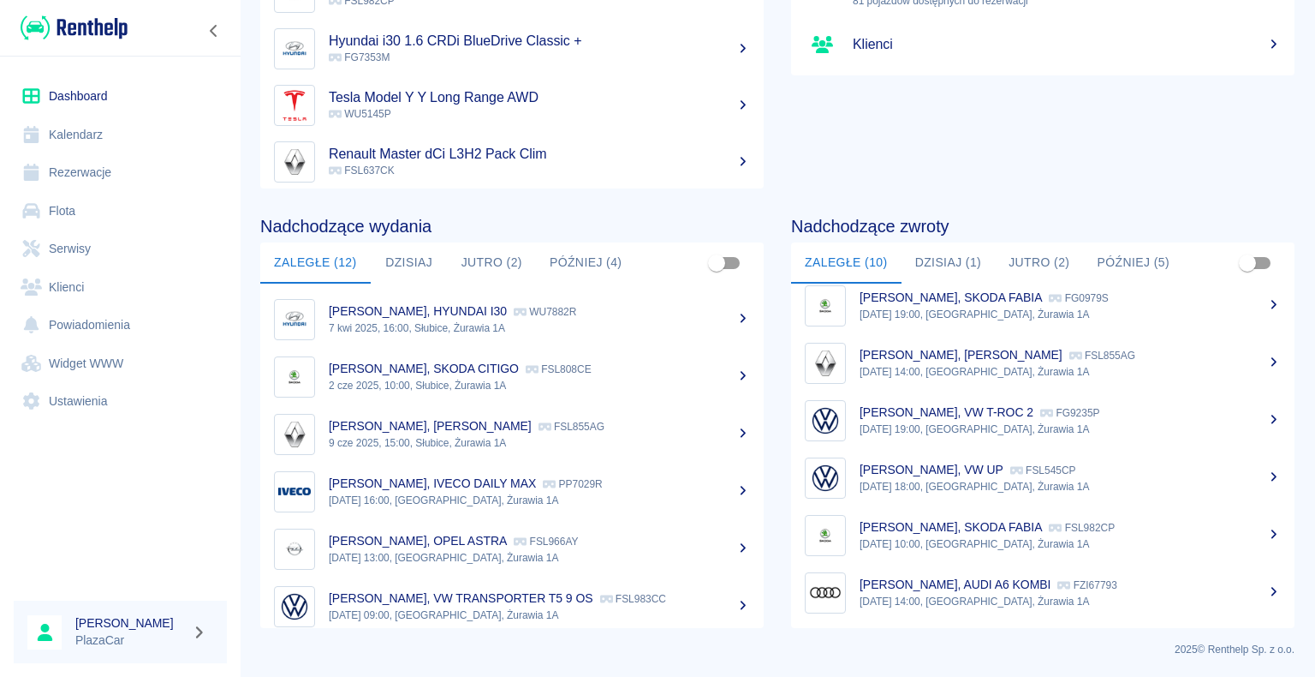
click at [960, 533] on p "[PERSON_NAME], SKODA FABIA" at bounding box center [951, 527] width 182 height 14
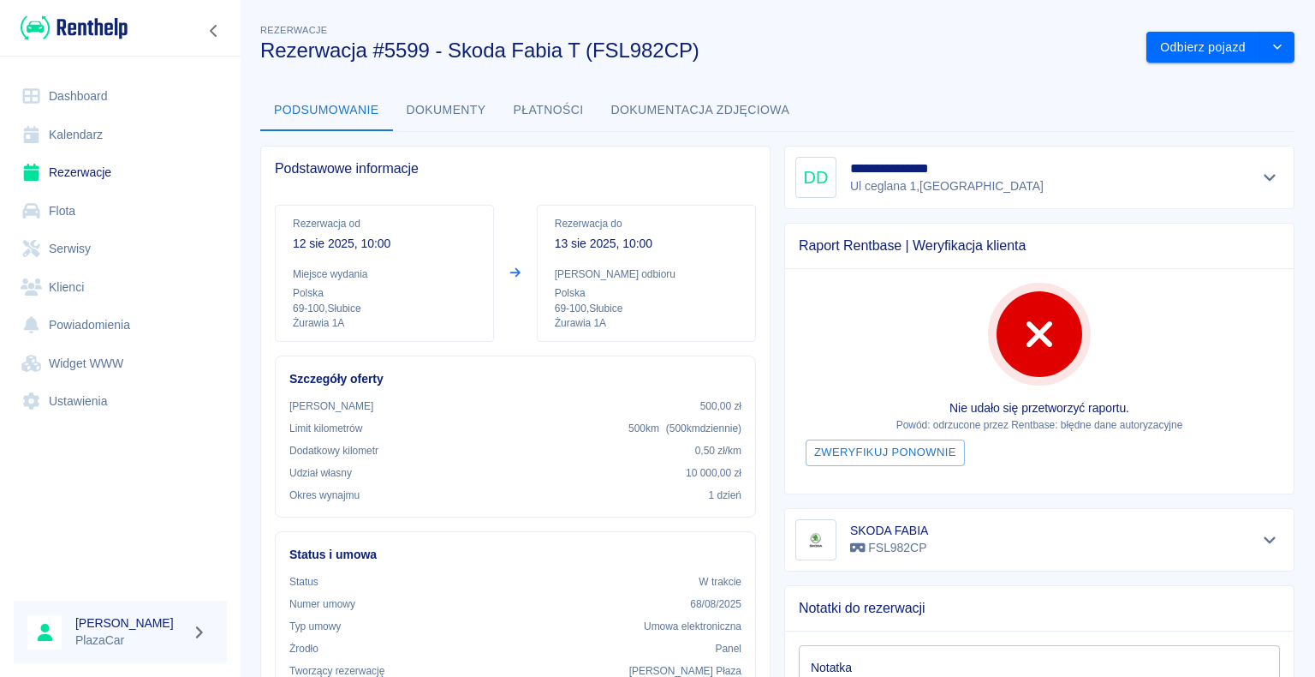
click at [948, 46] on h3 "Rezerwacja #5599 - Skoda Fabia T (FSL982CP)" at bounding box center [696, 51] width 873 height 24
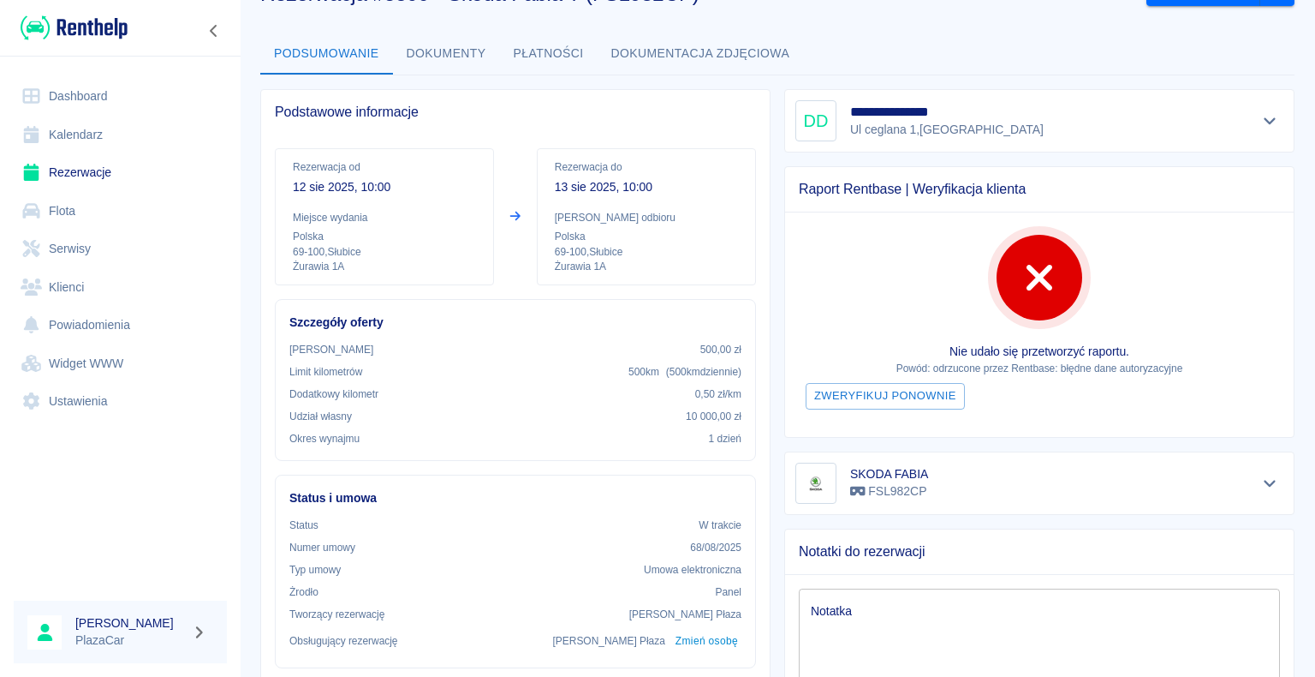
scroll to position [257, 0]
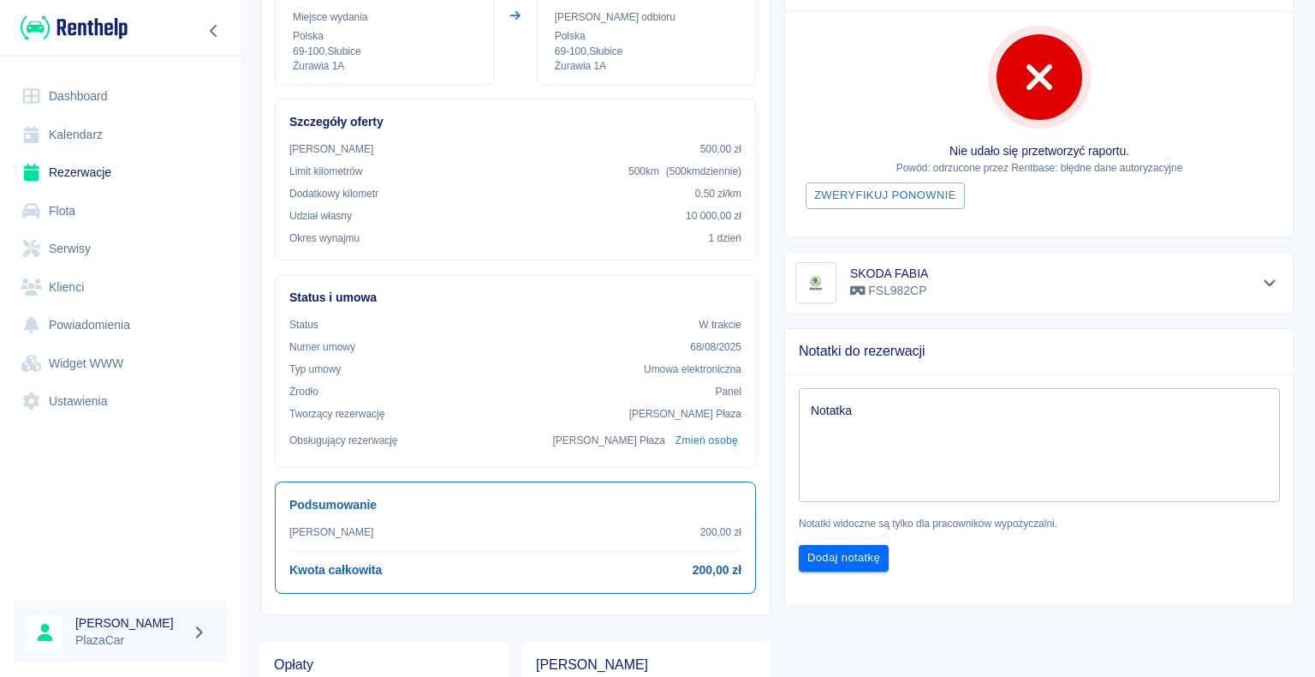
click at [92, 176] on link "Rezerwacje" at bounding box center [120, 172] width 213 height 39
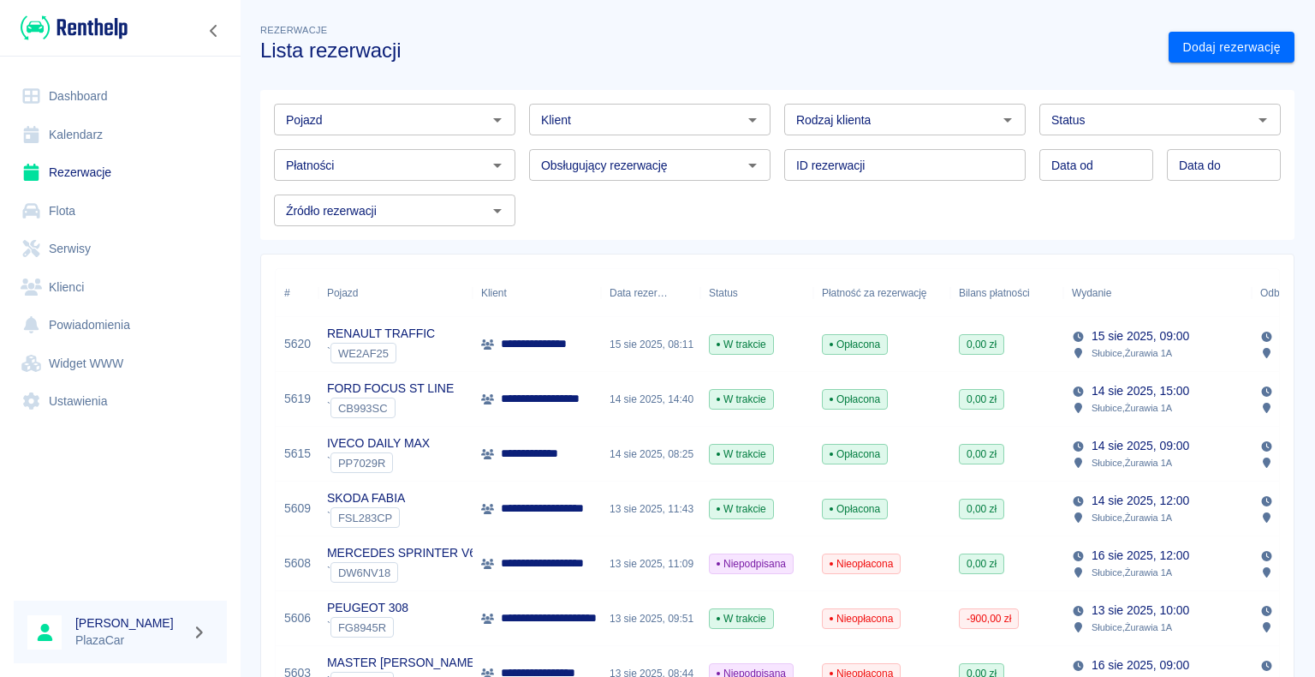
click at [84, 92] on link "Dashboard" at bounding box center [120, 96] width 213 height 39
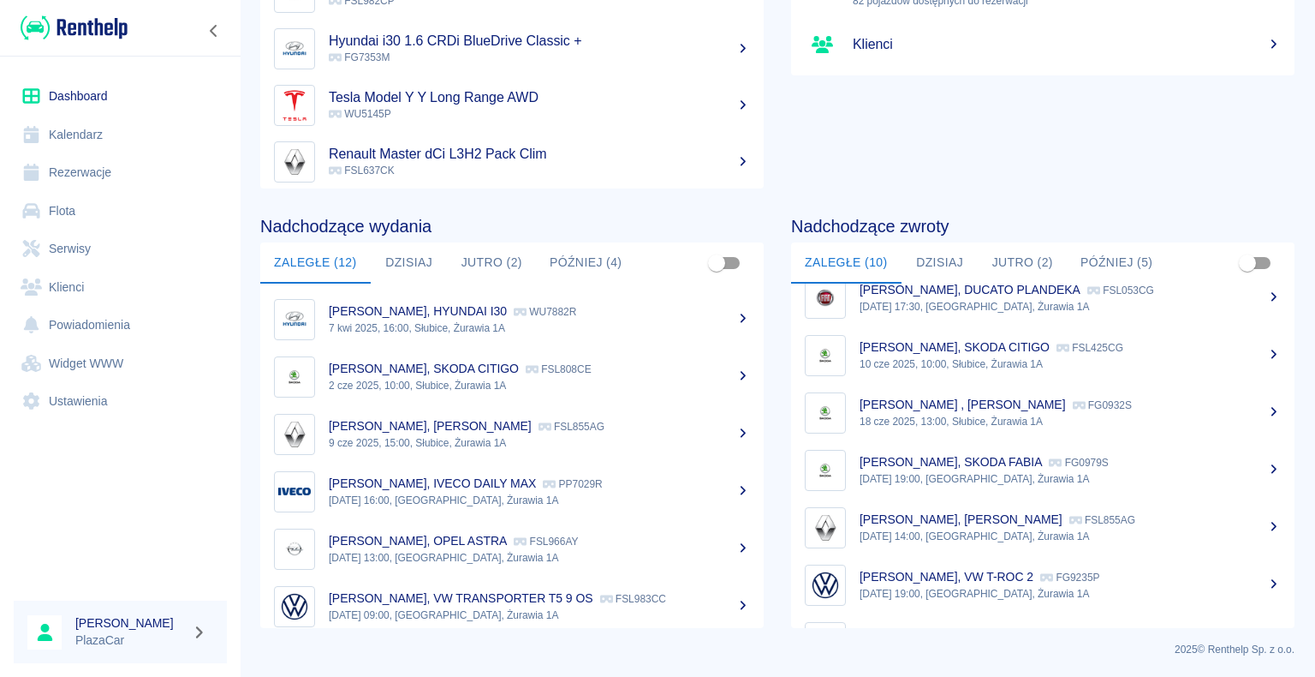
scroll to position [72, 0]
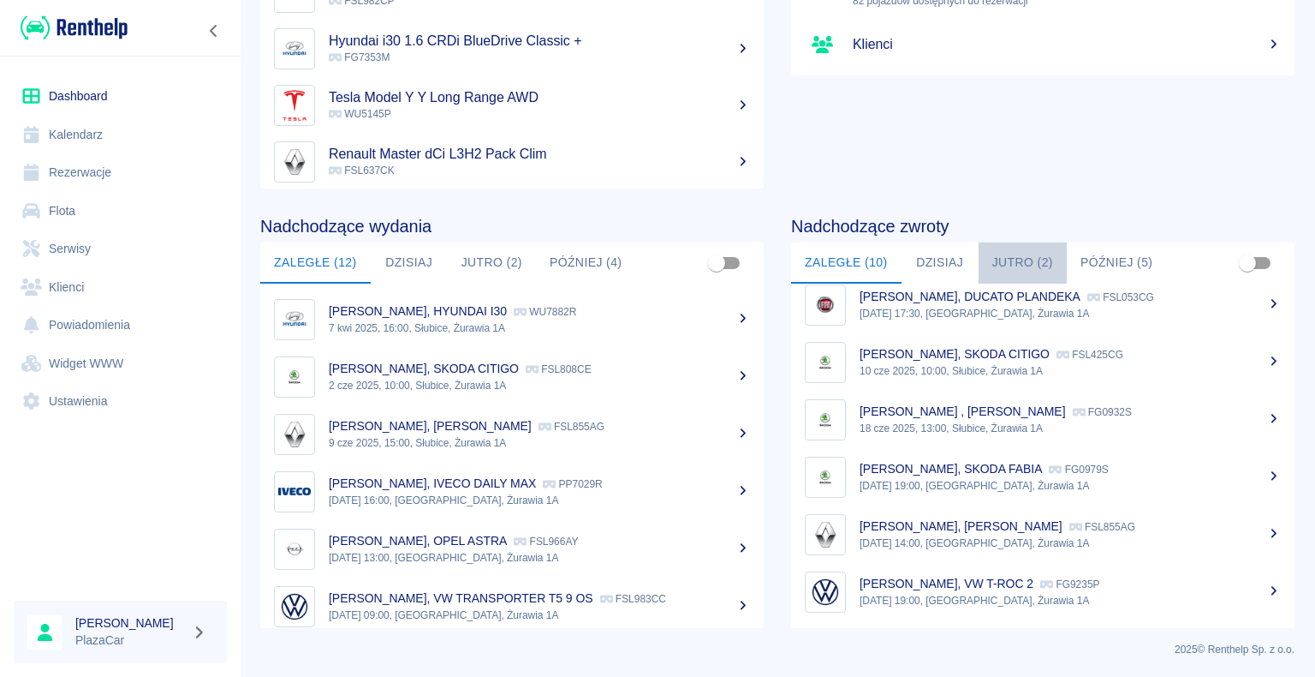
click at [1001, 265] on button "Jutro (2)" at bounding box center [1023, 262] width 88 height 41
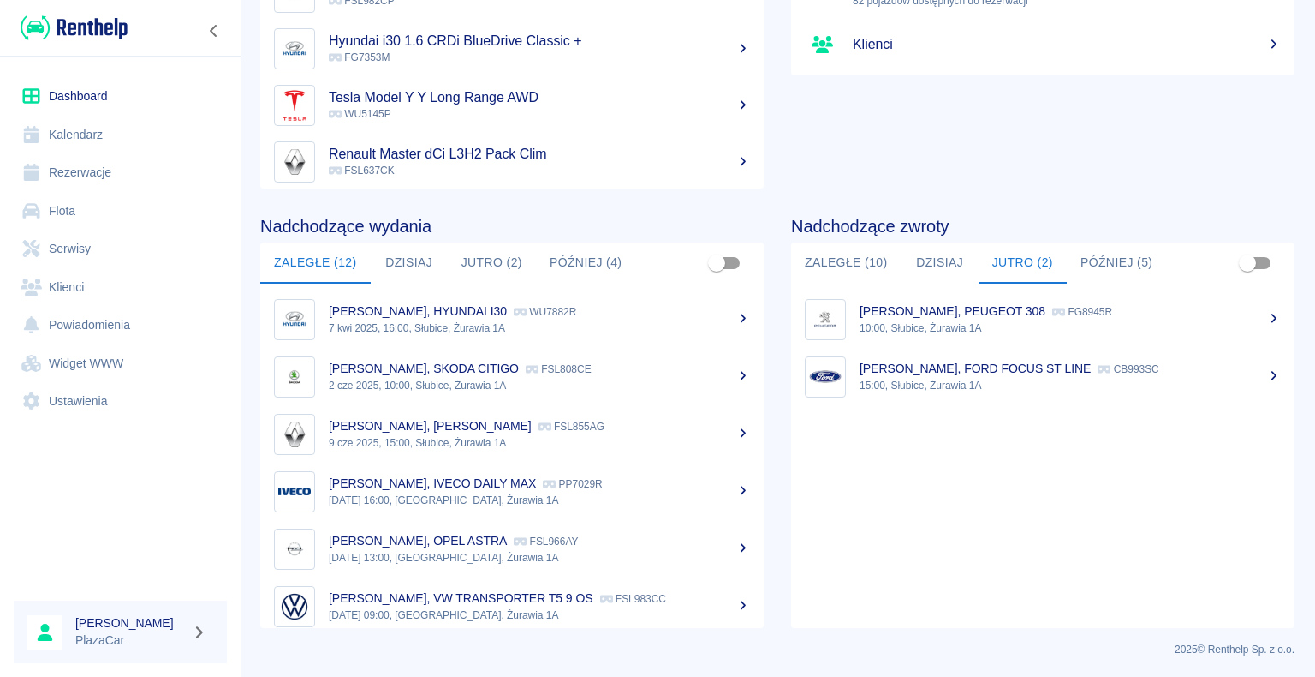
scroll to position [0, 0]
click at [1052, 171] on div "Podsumowanie Rezerwacje 22 rezerwacje w tym miesiącu Pojazdy 82 pojazdów dostęp…" at bounding box center [1029, 18] width 531 height 342
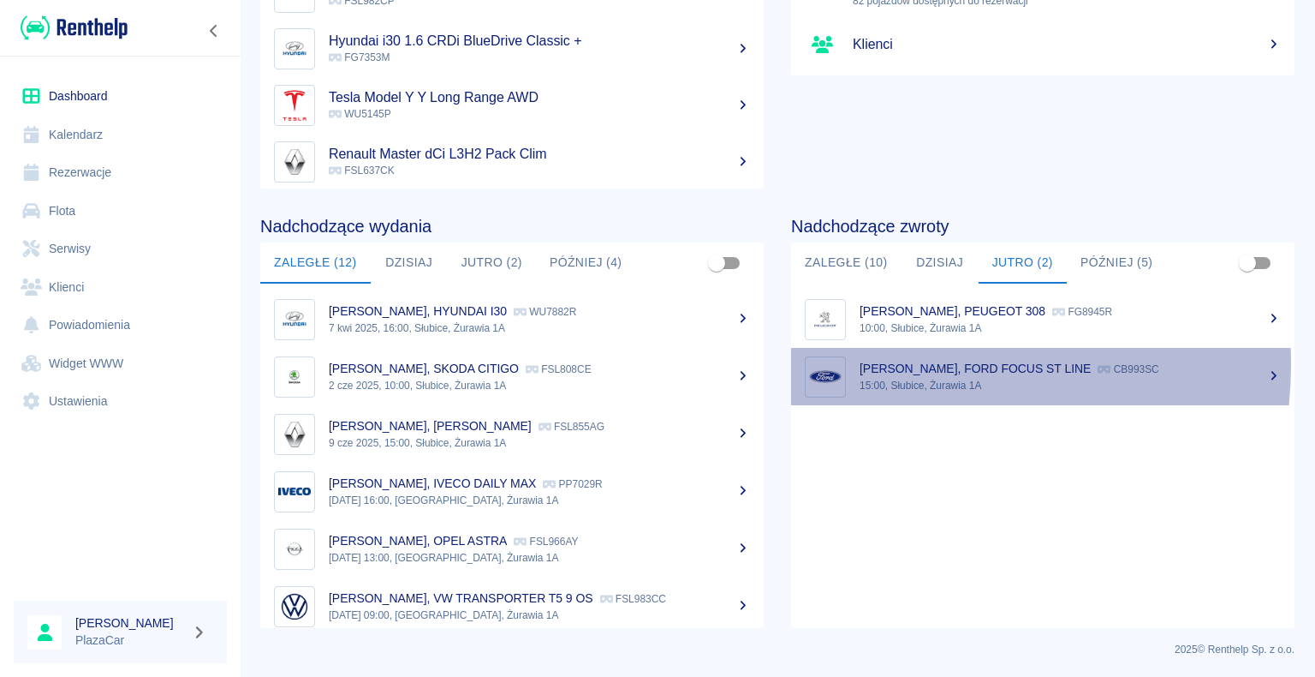
click at [889, 363] on p "[PERSON_NAME], FORD FOCUS ST LINE" at bounding box center [975, 368] width 231 height 14
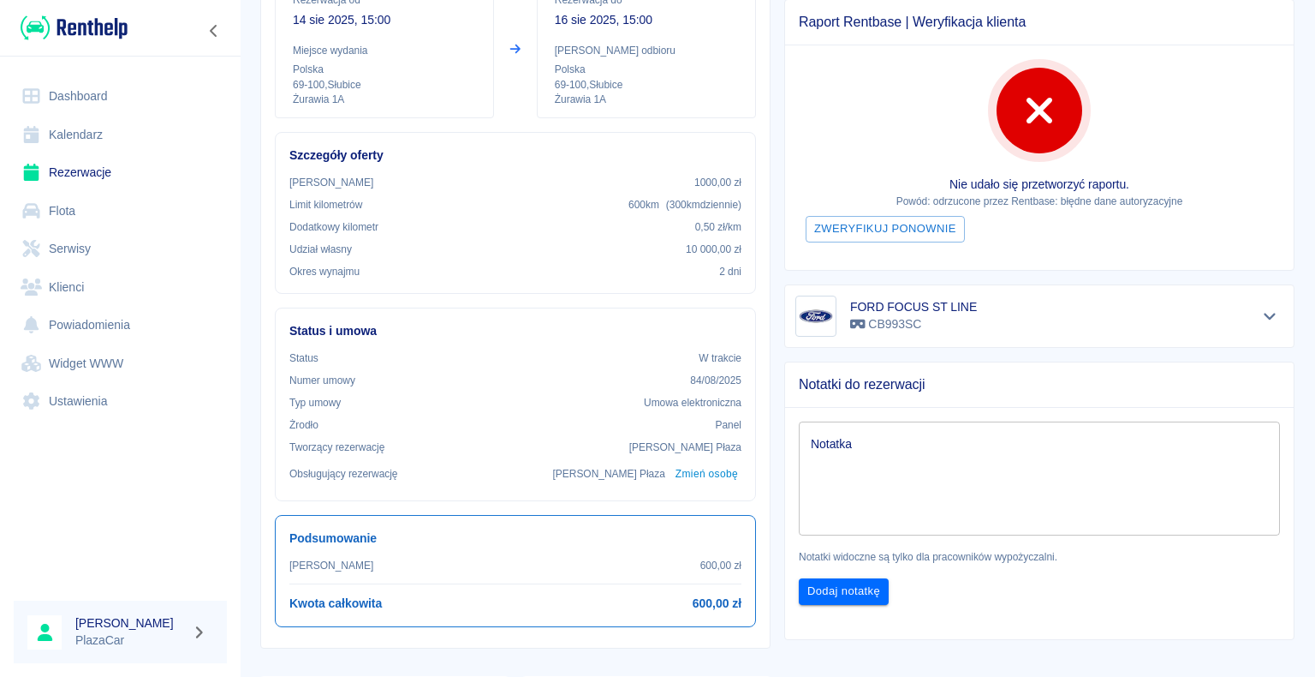
scroll to position [86, 0]
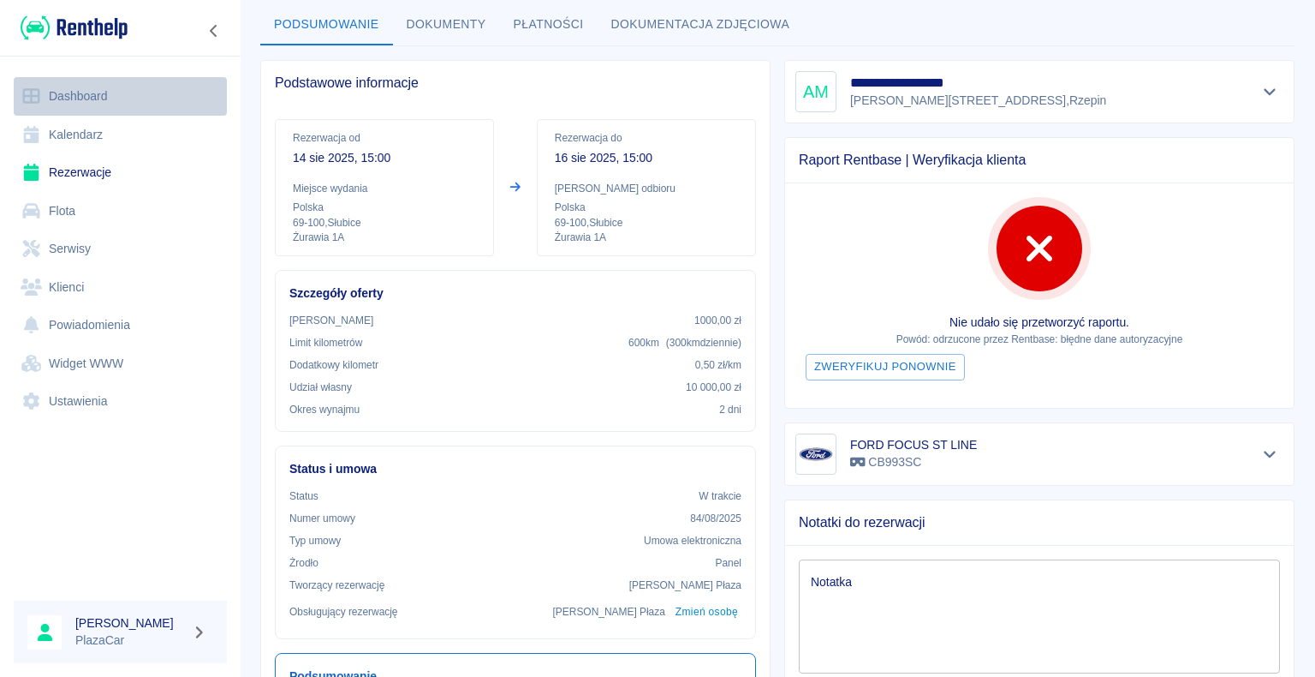
click at [116, 87] on link "Dashboard" at bounding box center [120, 96] width 213 height 39
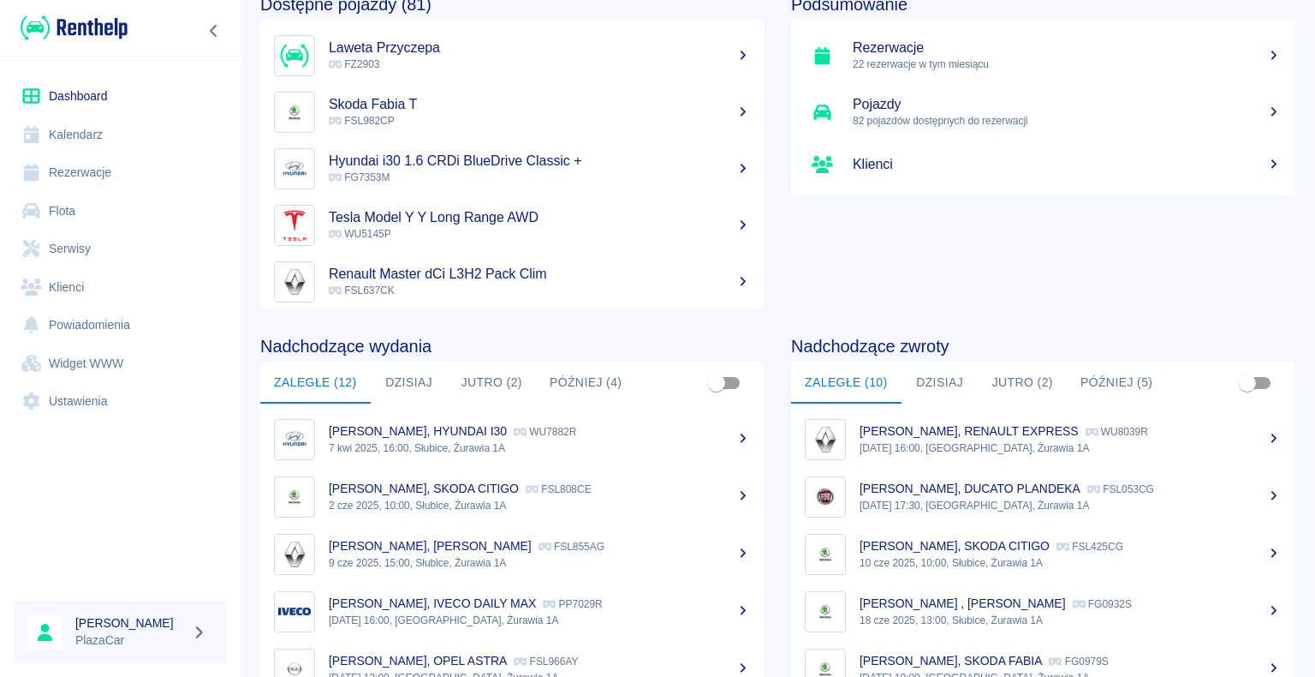
scroll to position [216, 0]
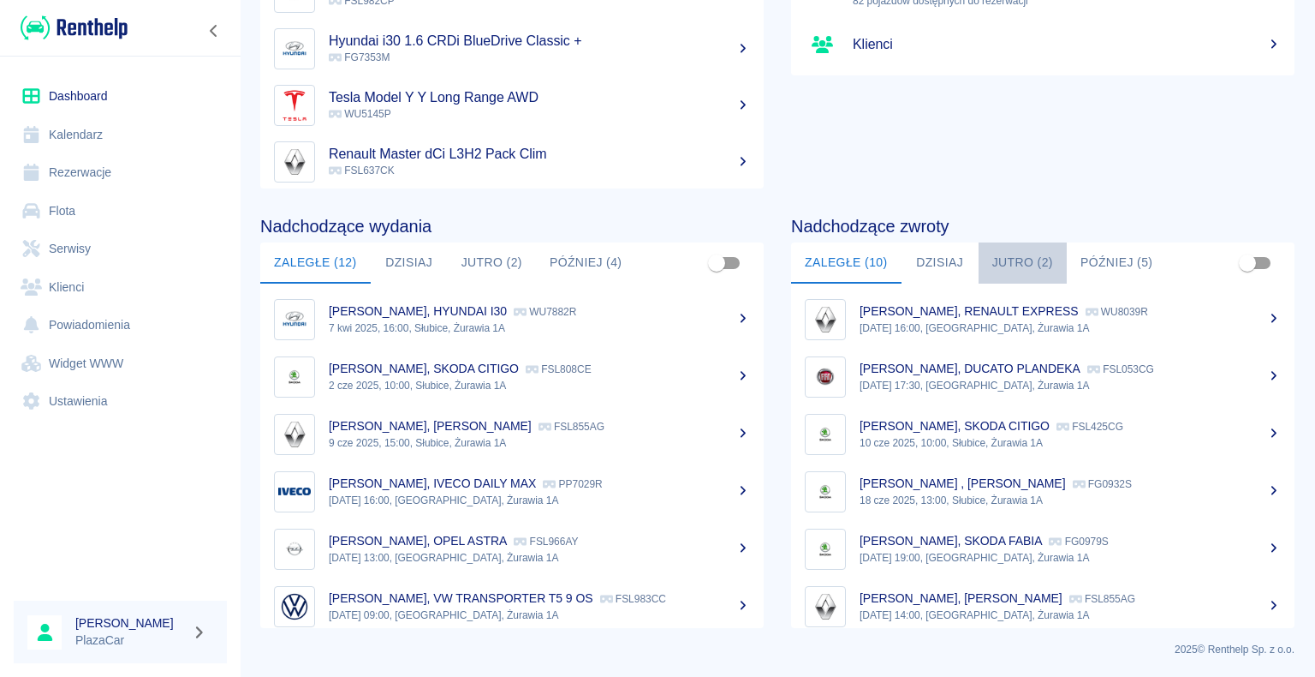
click at [1024, 257] on button "Jutro (2)" at bounding box center [1023, 262] width 88 height 41
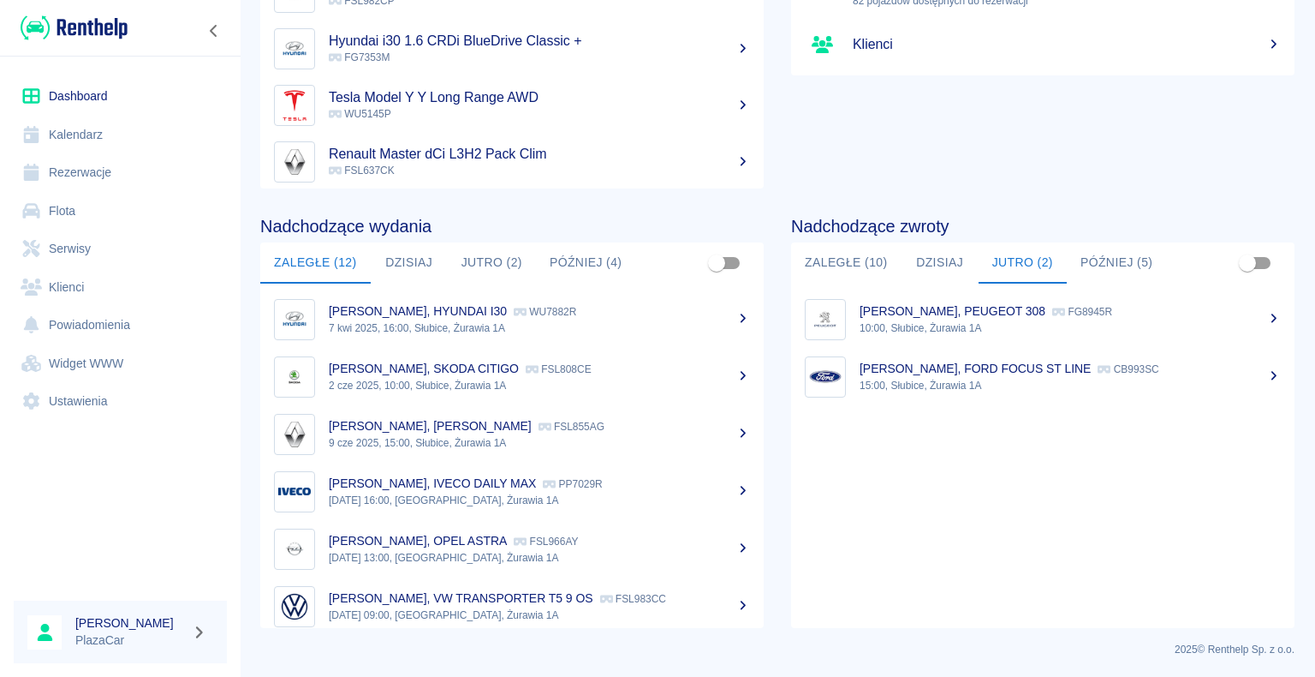
click at [962, 313] on p "[PERSON_NAME], PEUGEOT 308" at bounding box center [953, 311] width 186 height 14
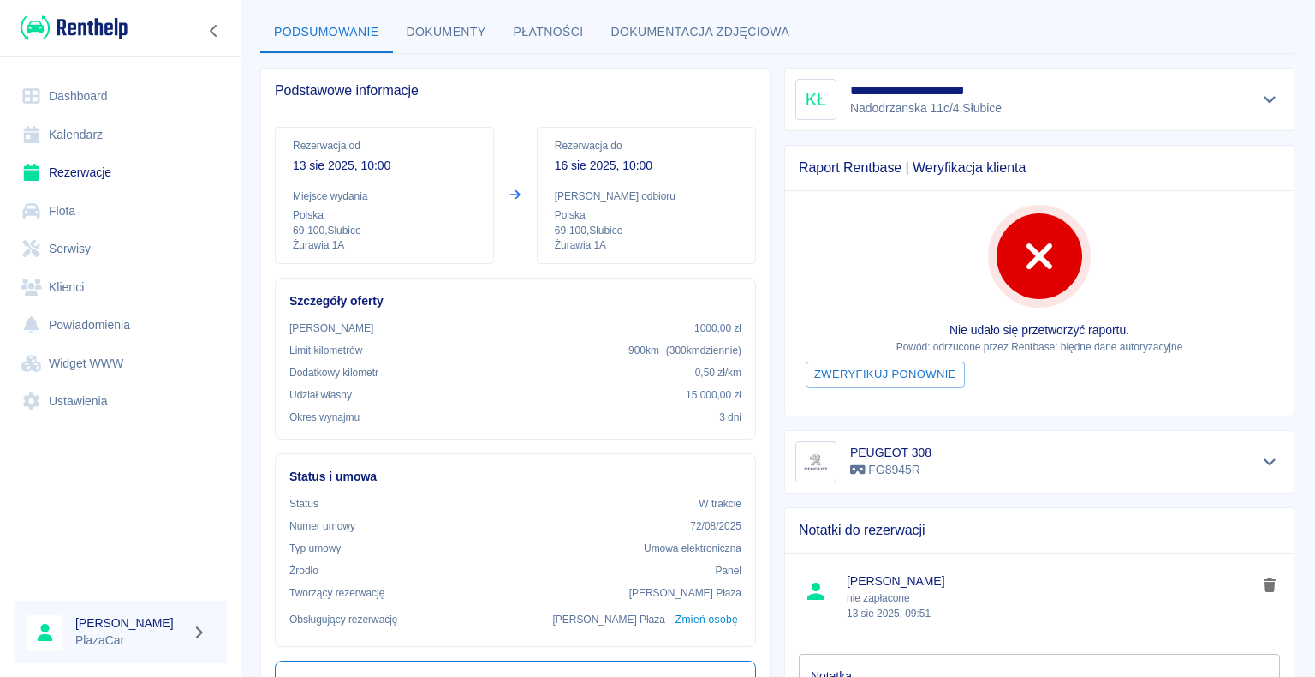
scroll to position [257, 0]
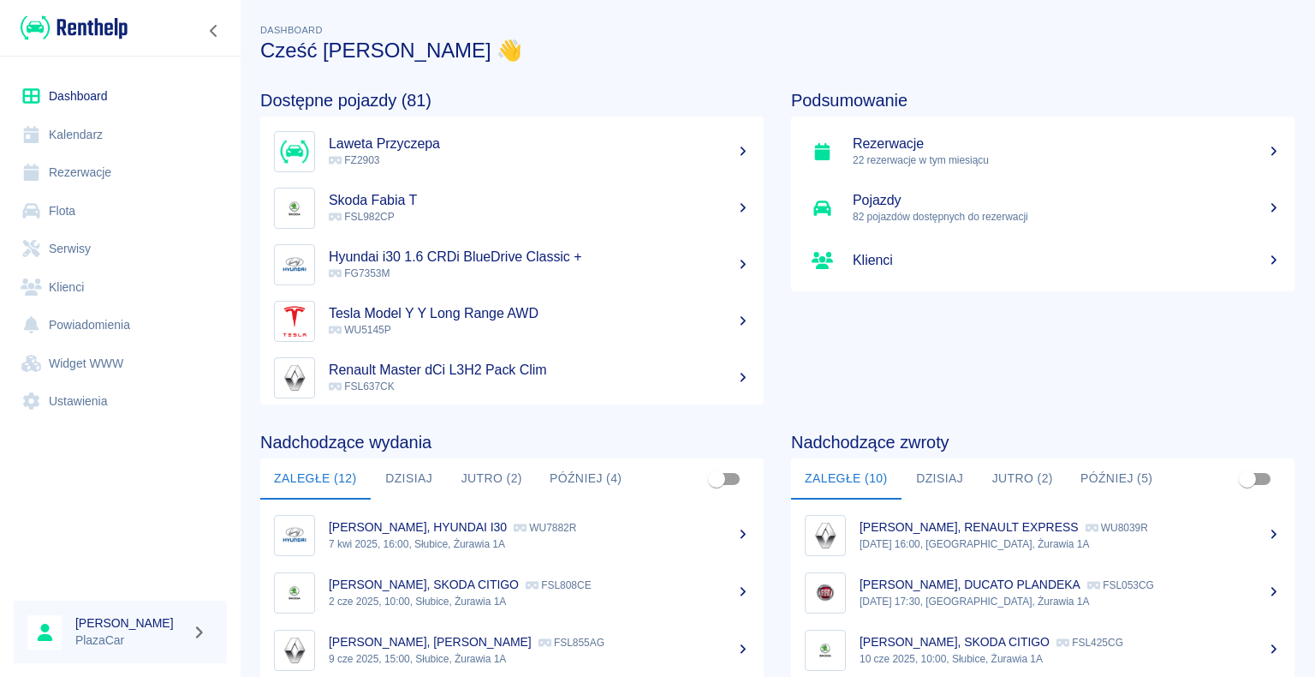
click at [1267, 150] on icon at bounding box center [1274, 151] width 15 height 12
